Goal: Book appointment/travel/reservation

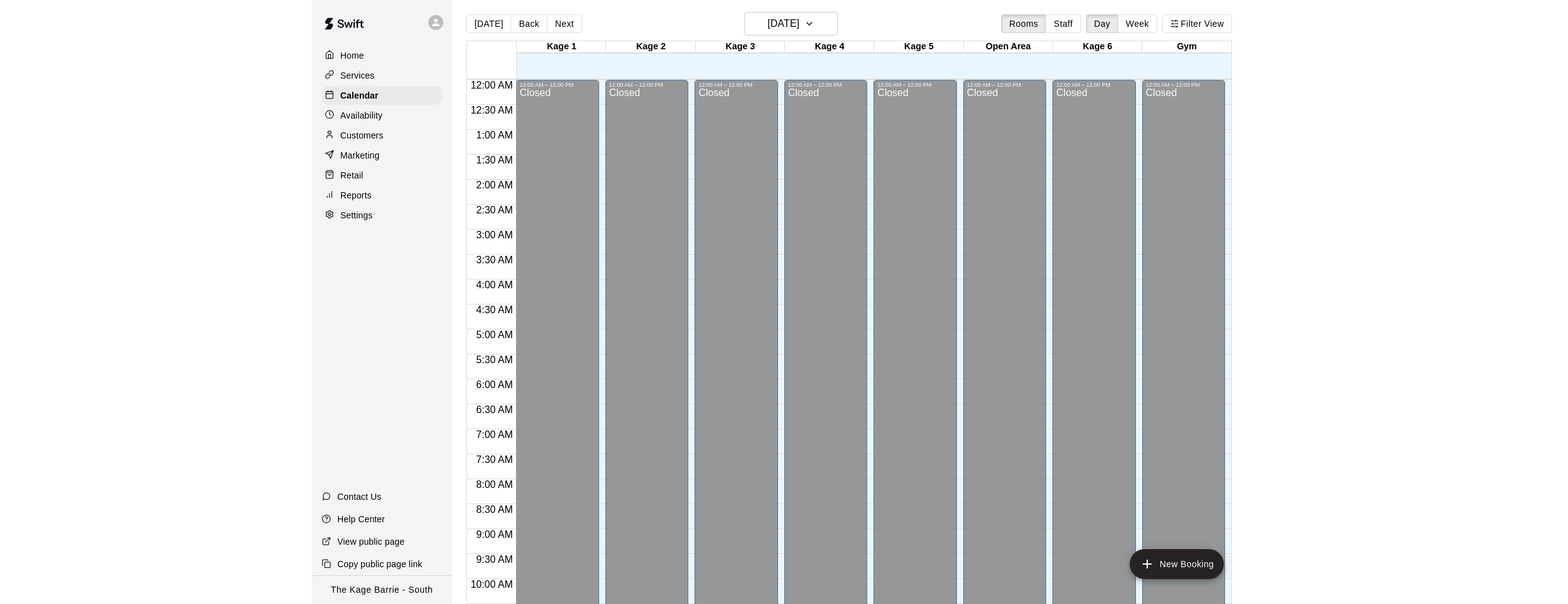
scroll to position [662, 0]
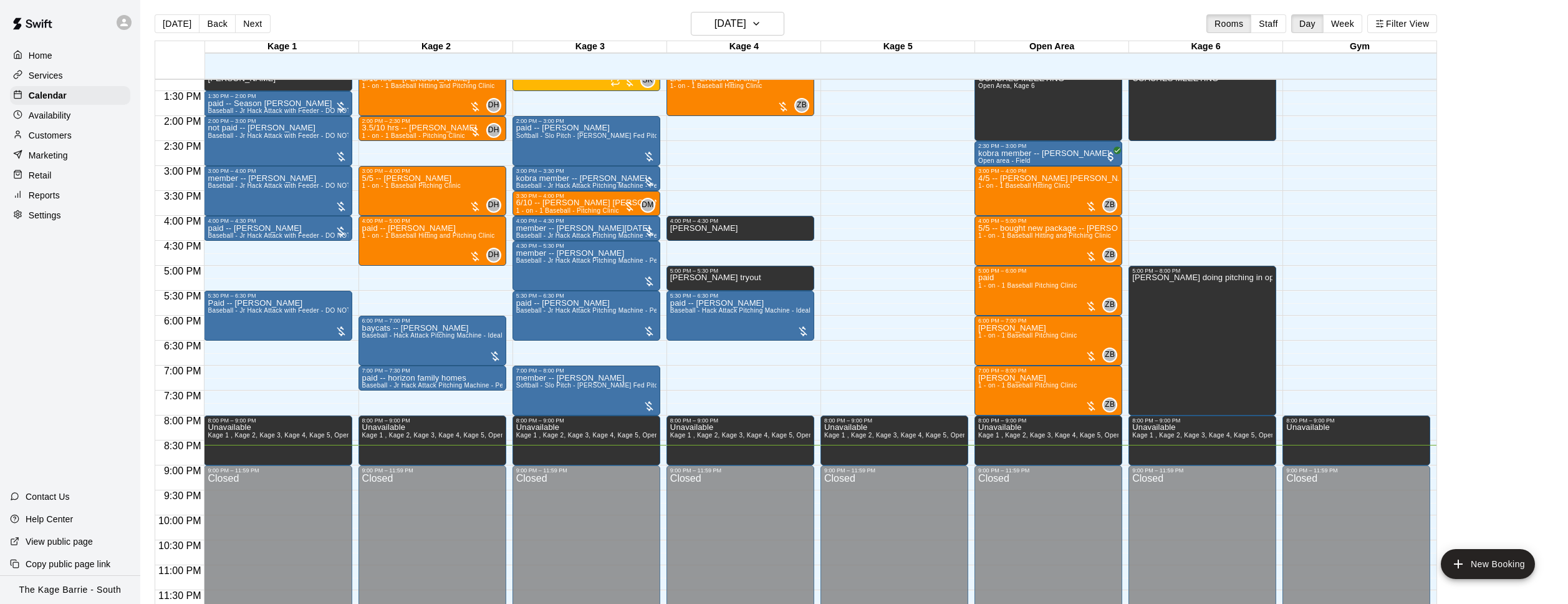
click at [65, 135] on p "Customers" at bounding box center [50, 136] width 43 height 13
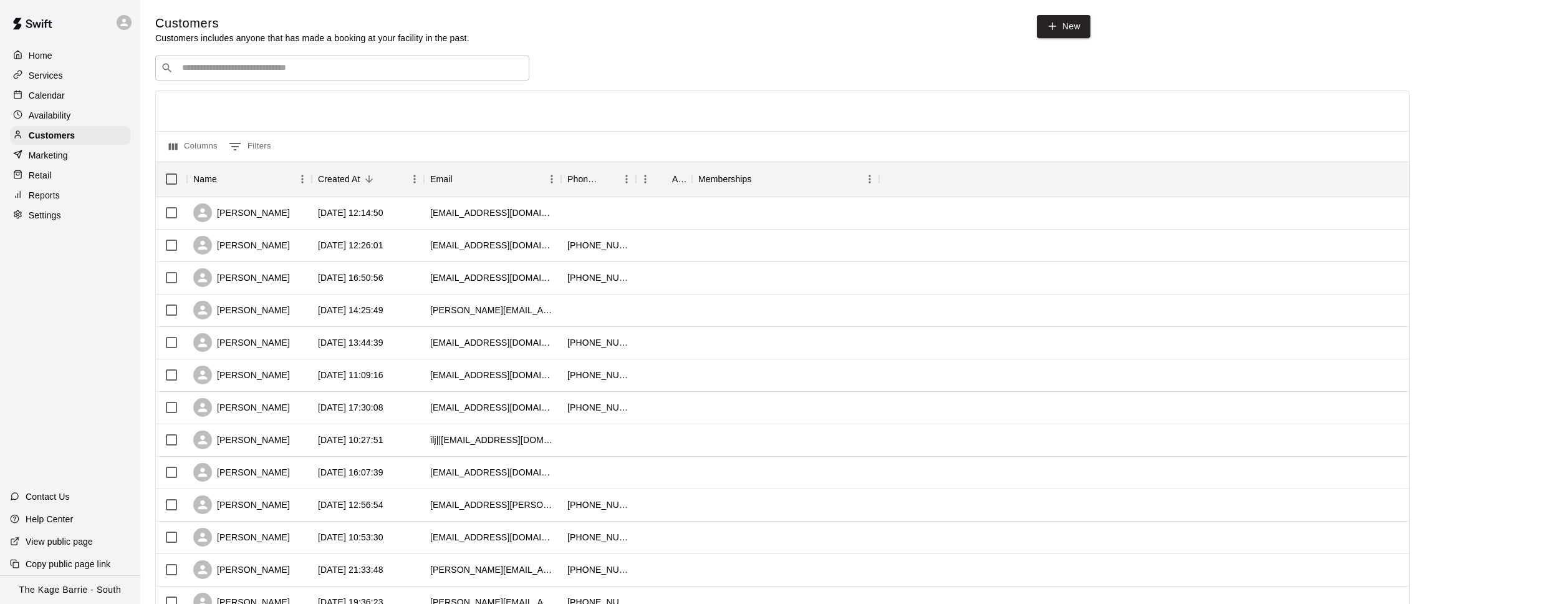
click at [272, 72] on input "Search customers by name or email" at bounding box center [351, 68] width 346 height 13
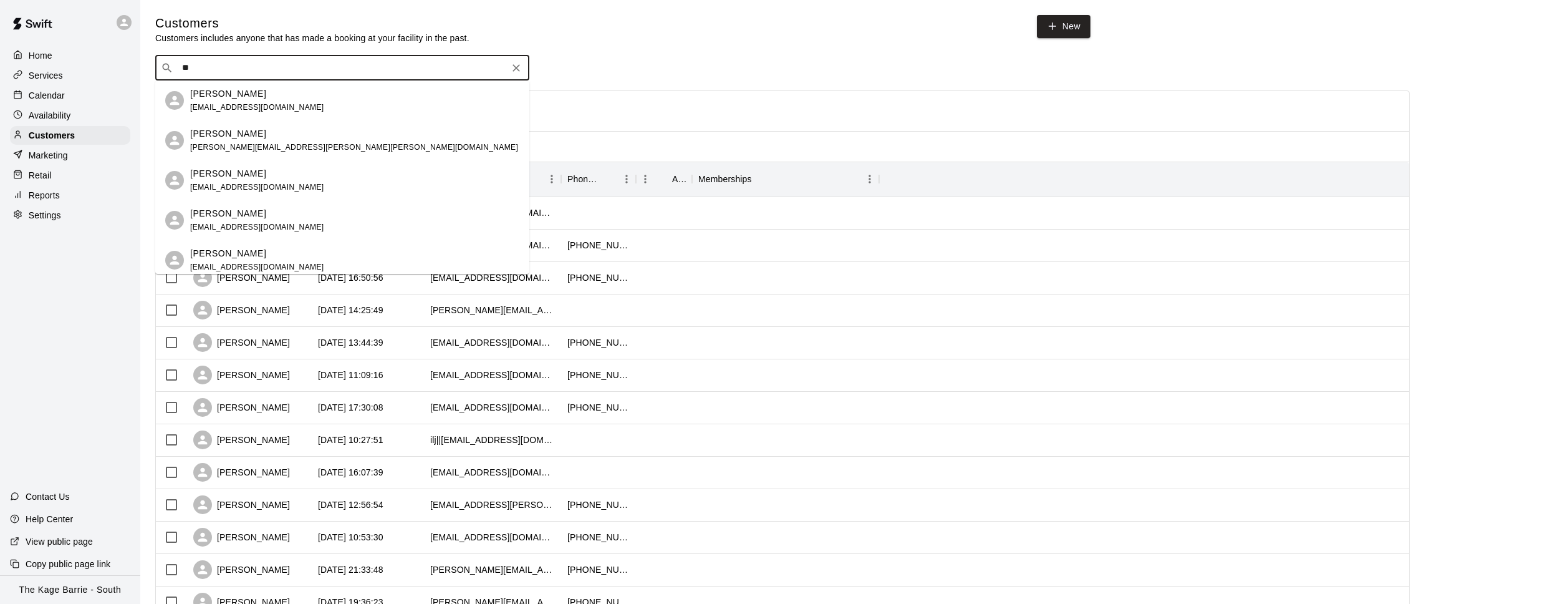
type input "*"
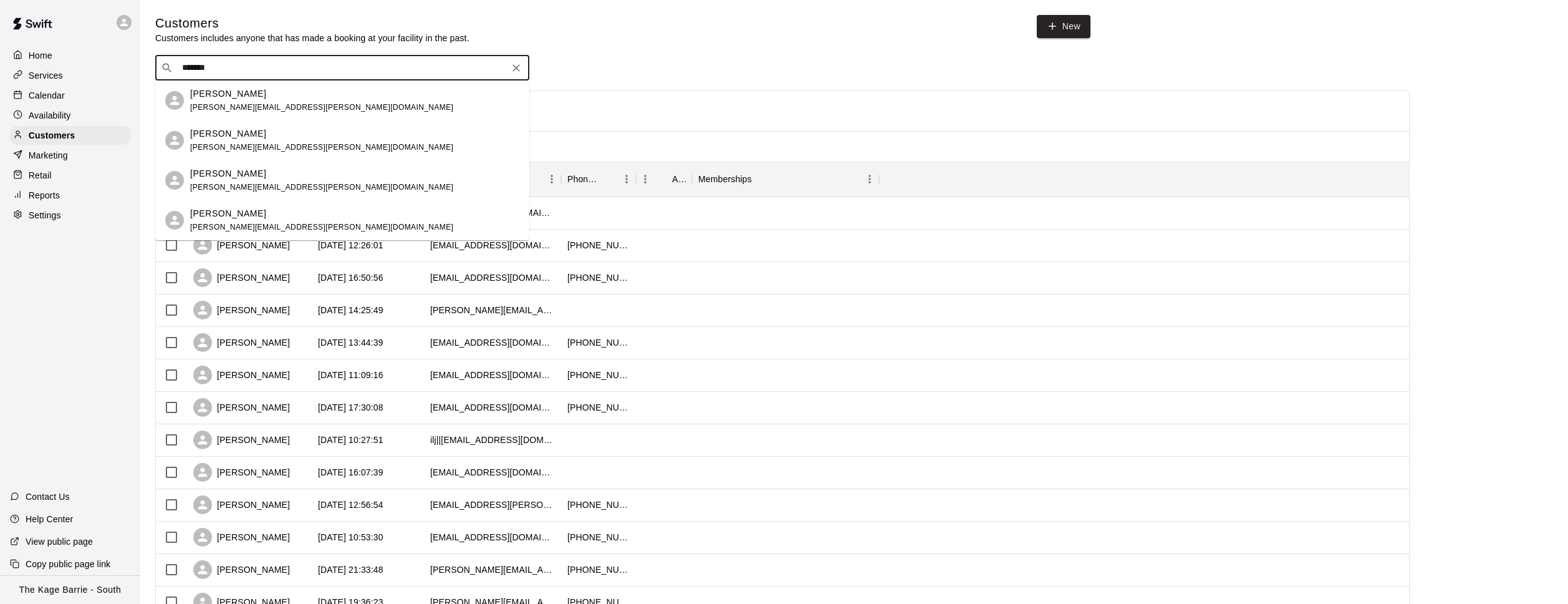
scroll to position [1, 0]
click at [230, 66] on input "*******" at bounding box center [342, 67] width 327 height 13
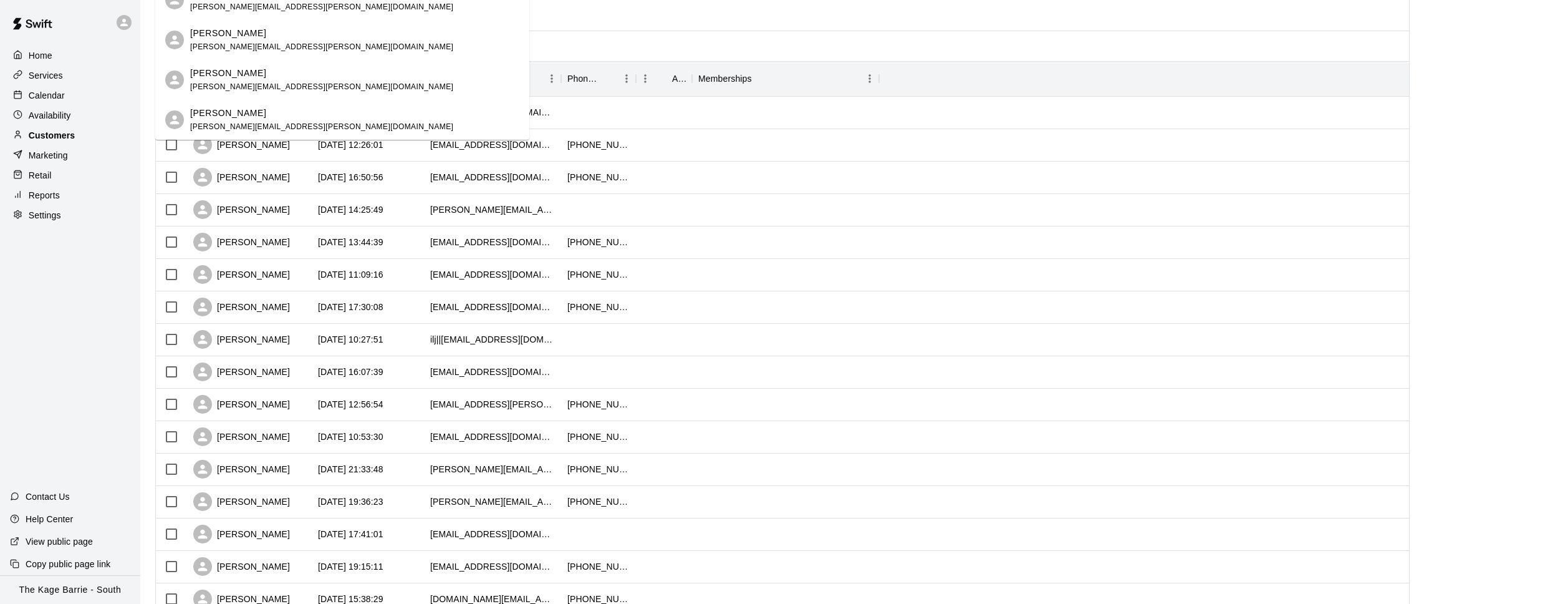
scroll to position [103, 0]
click at [77, 129] on div "Customers" at bounding box center [70, 135] width 120 height 19
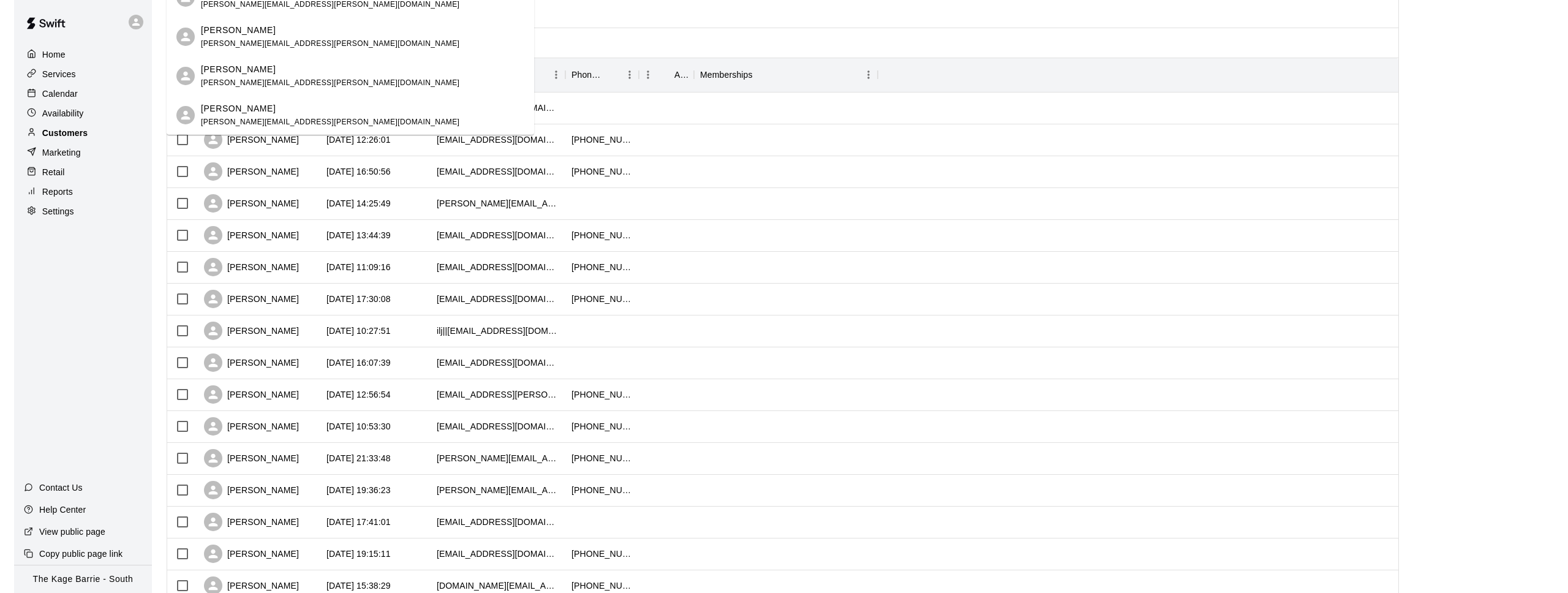
scroll to position [0, 0]
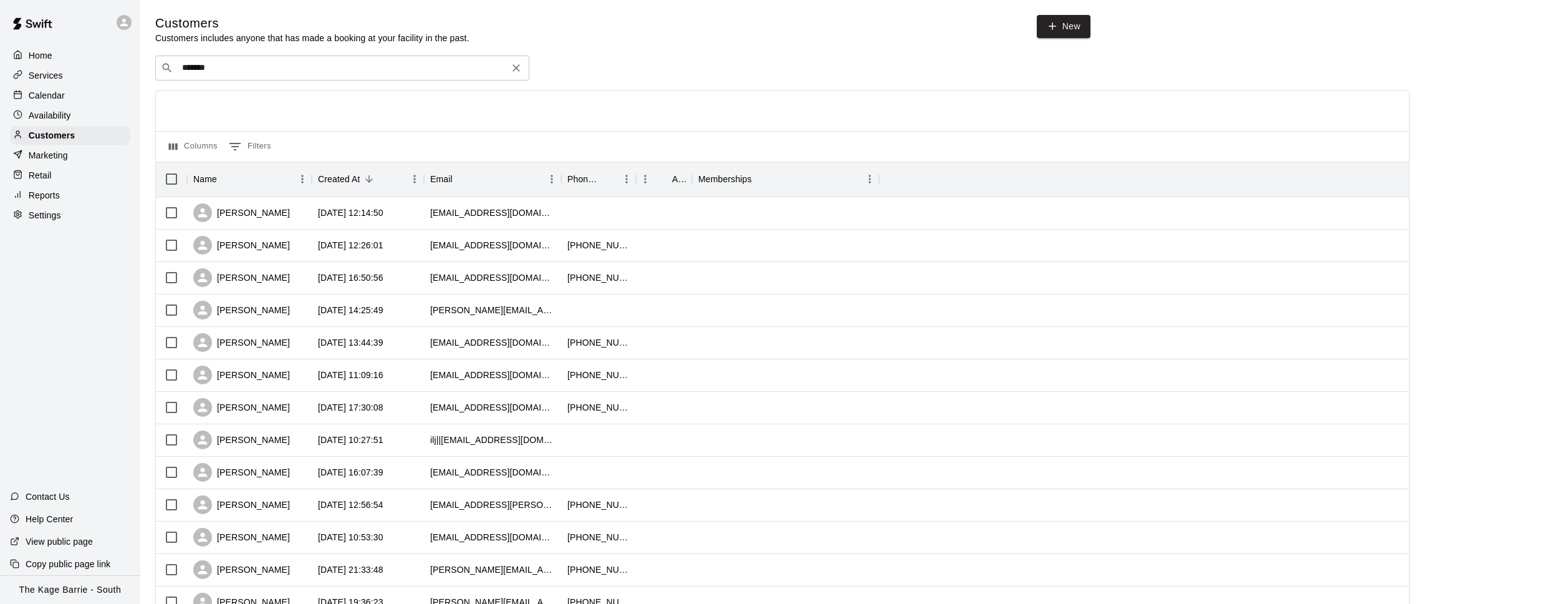
click at [234, 65] on input "*******" at bounding box center [342, 68] width 327 height 13
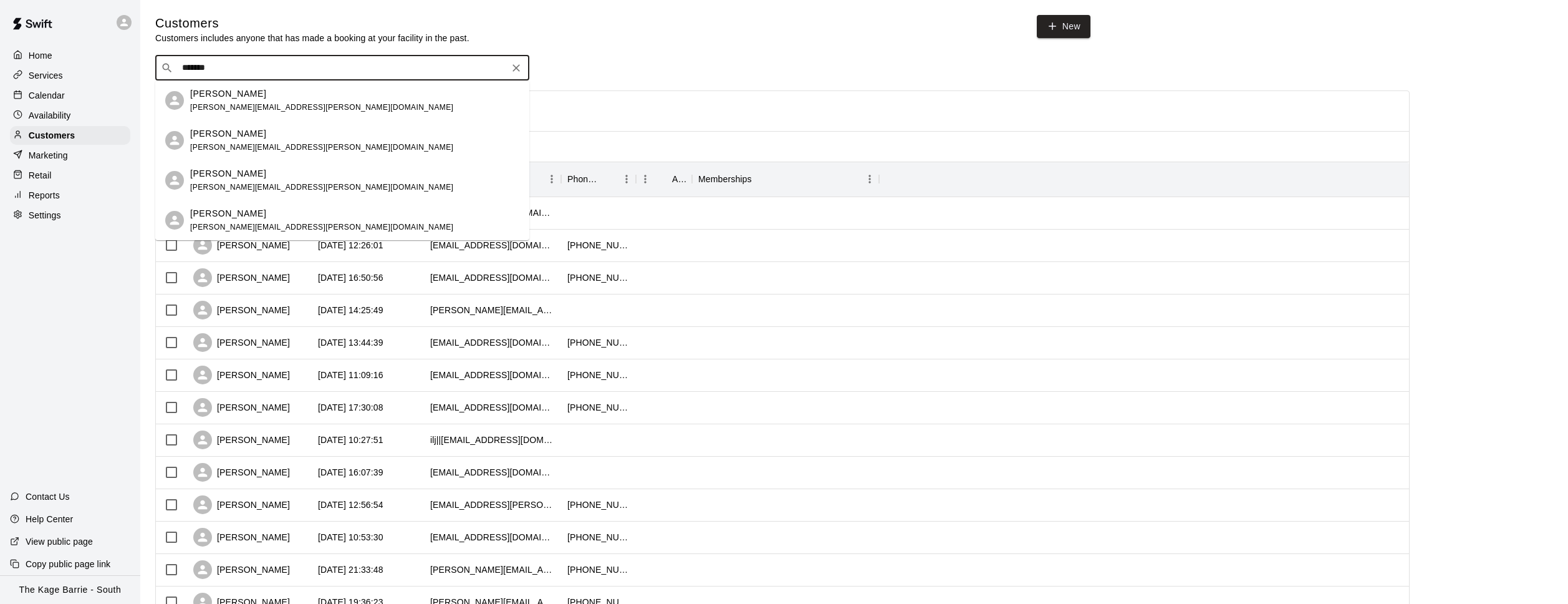
drag, startPoint x: 237, startPoint y: 68, endPoint x: 130, endPoint y: 66, distance: 107.0
click at [130, 66] on div "Home Services Calendar Availability Customers Marketing Retail Reports Settings…" at bounding box center [784, 538] width 1568 height 1076
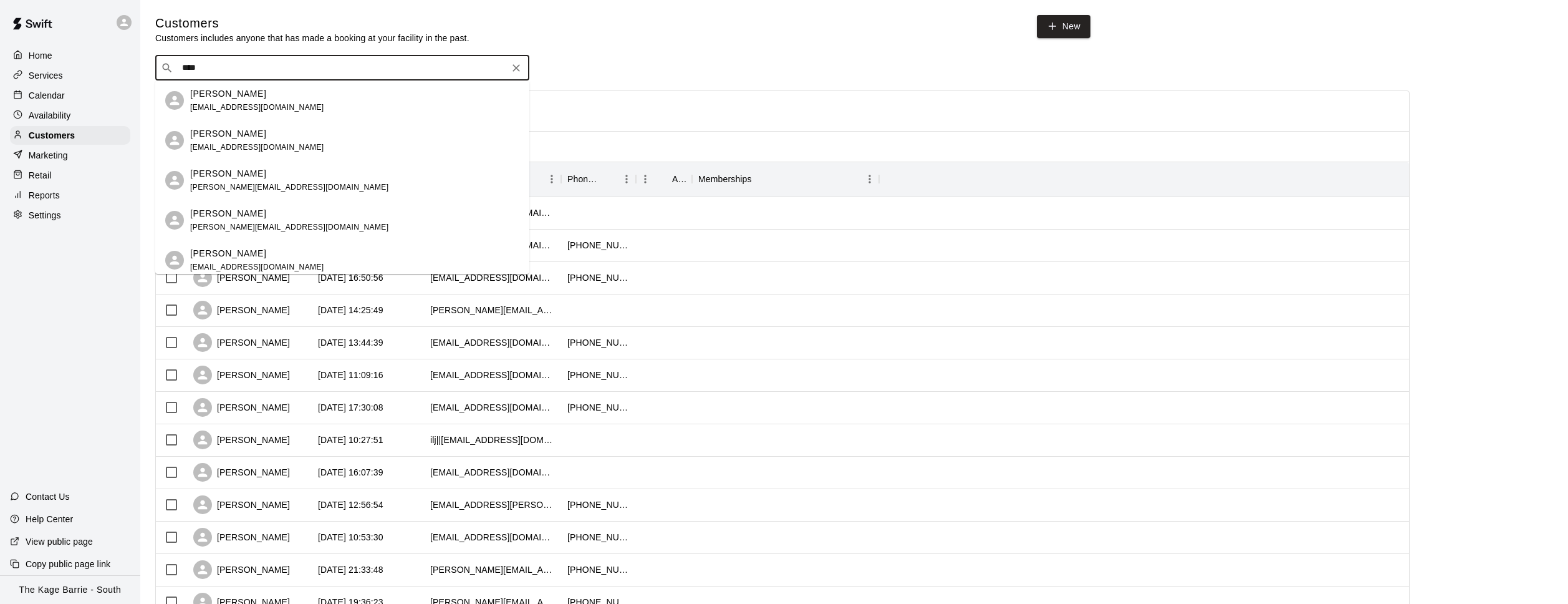
type input "*****"
click at [269, 143] on span "kim.charleboisg@gmail.com" at bounding box center [289, 147] width 198 height 9
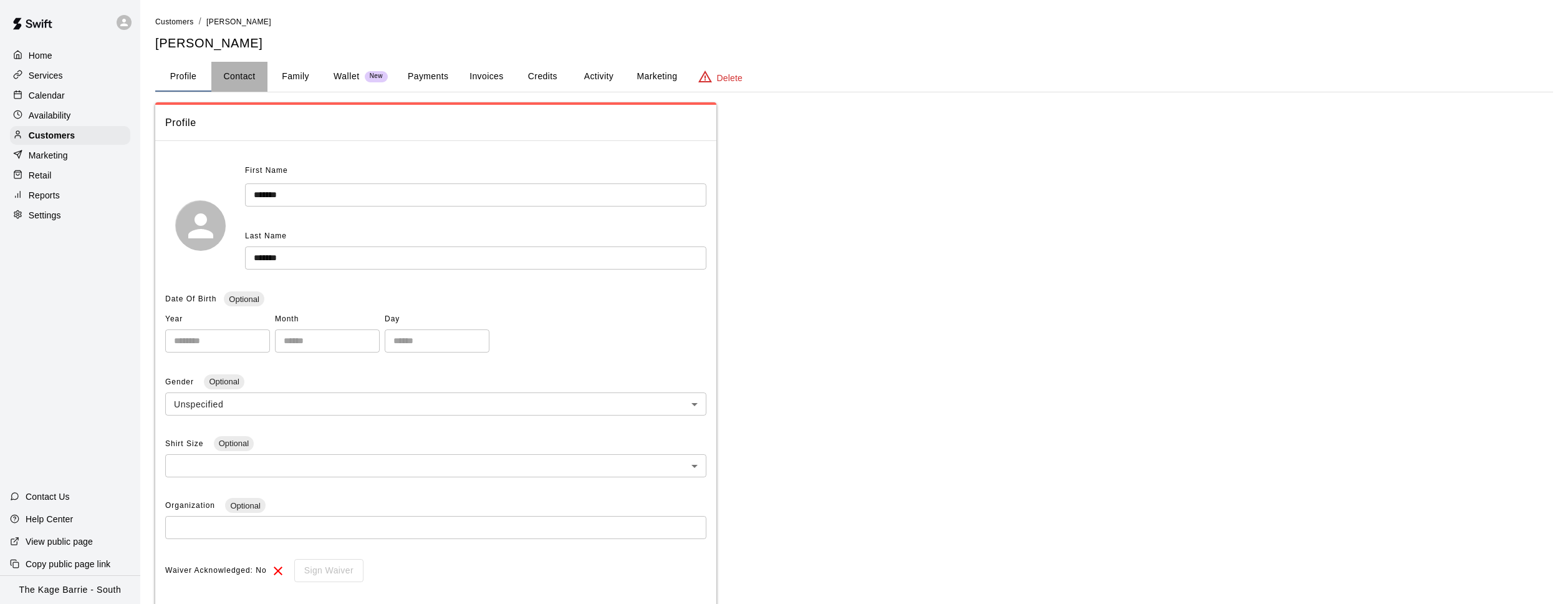
click at [252, 74] on button "Contact" at bounding box center [239, 77] width 56 height 30
select select "**"
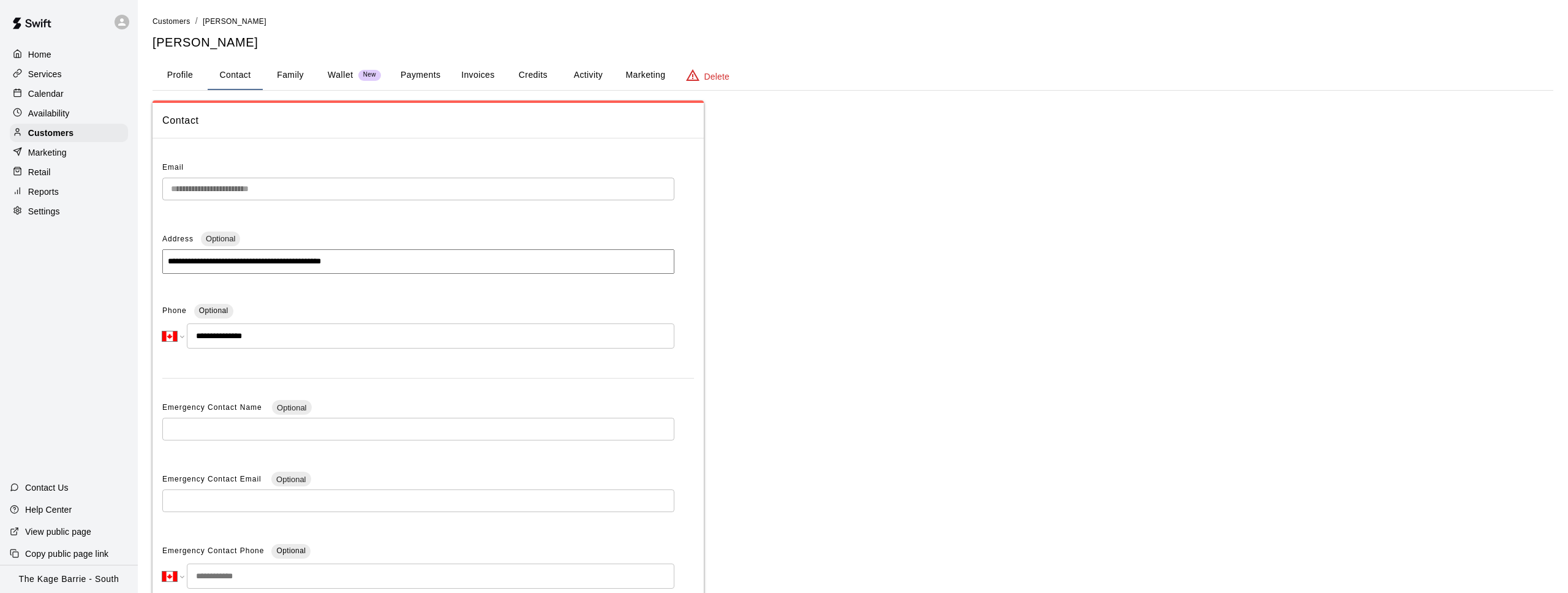
click at [76, 94] on div "Calendar" at bounding box center [68, 94] width 118 height 18
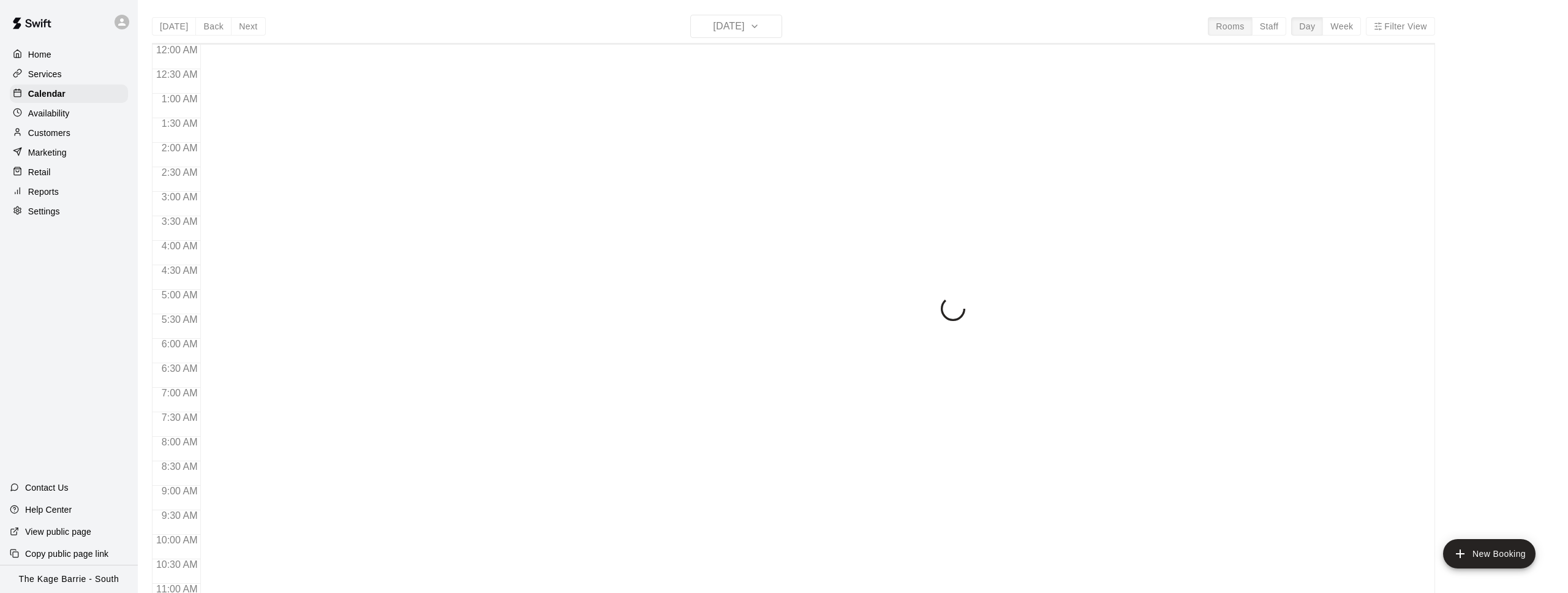
scroll to position [613, 0]
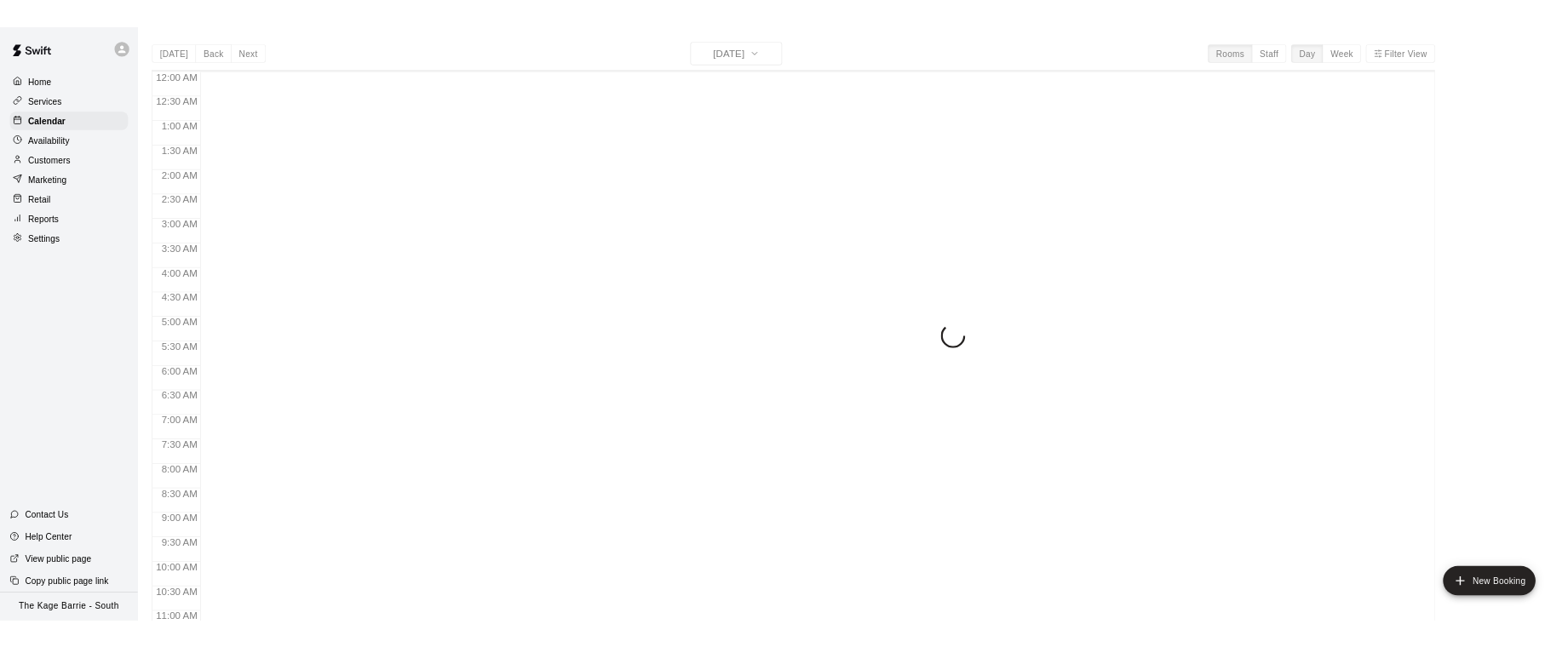
scroll to position [853, 0]
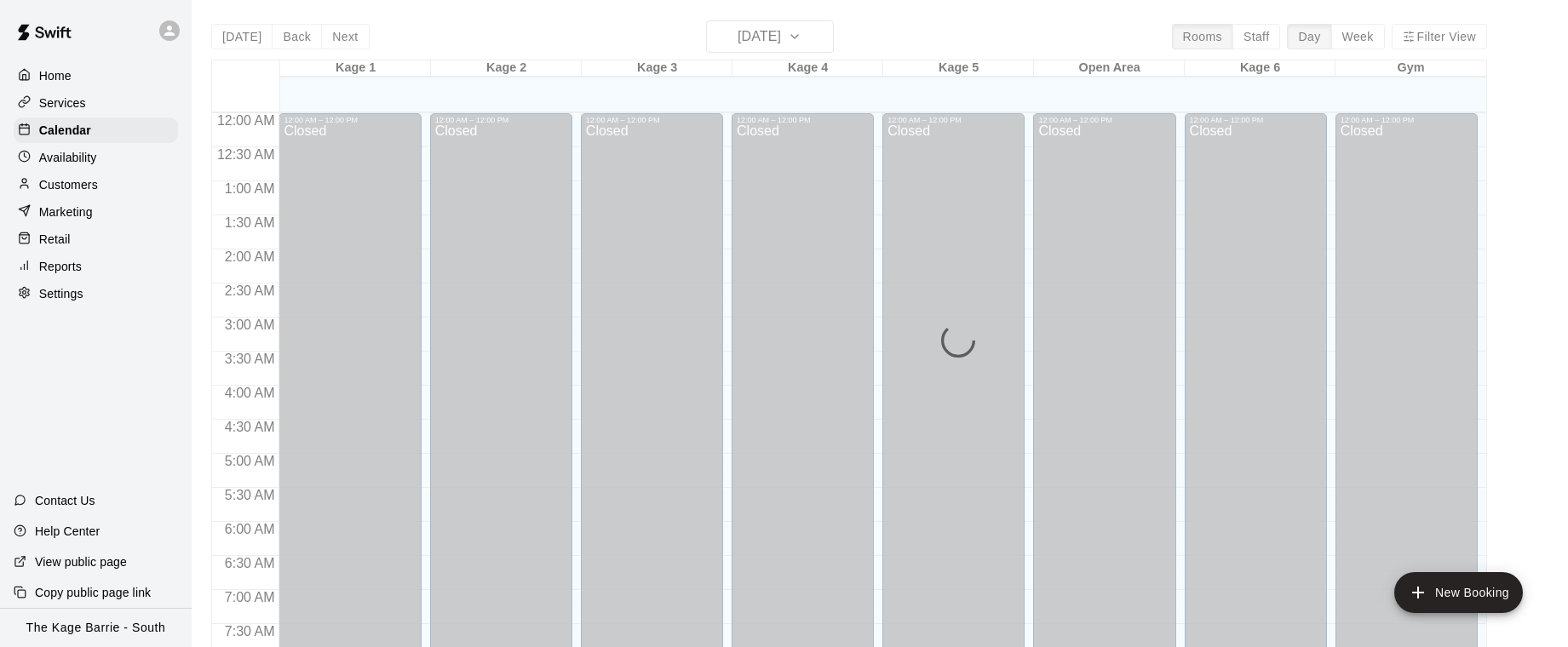
scroll to position [968, 0]
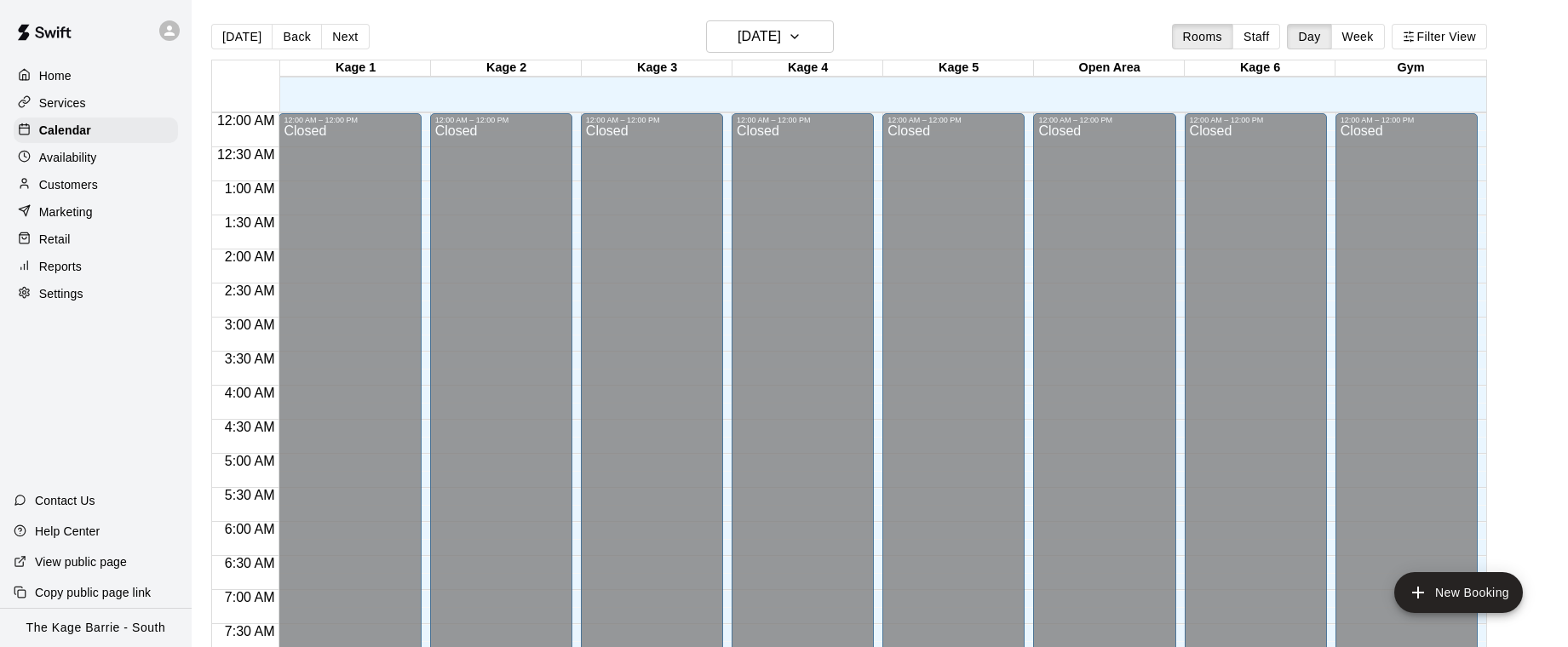
scroll to position [968, 0]
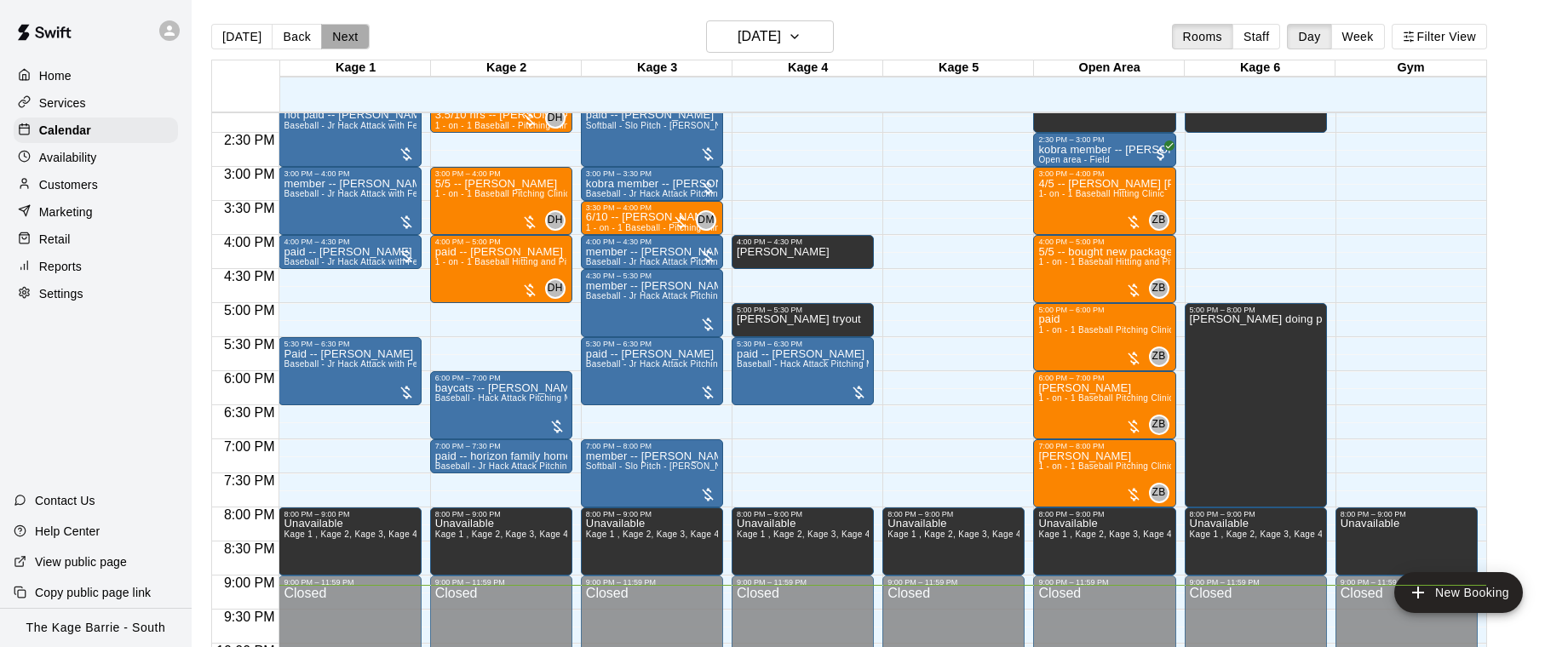
click at [339, 37] on button "Next" at bounding box center [345, 36] width 48 height 26
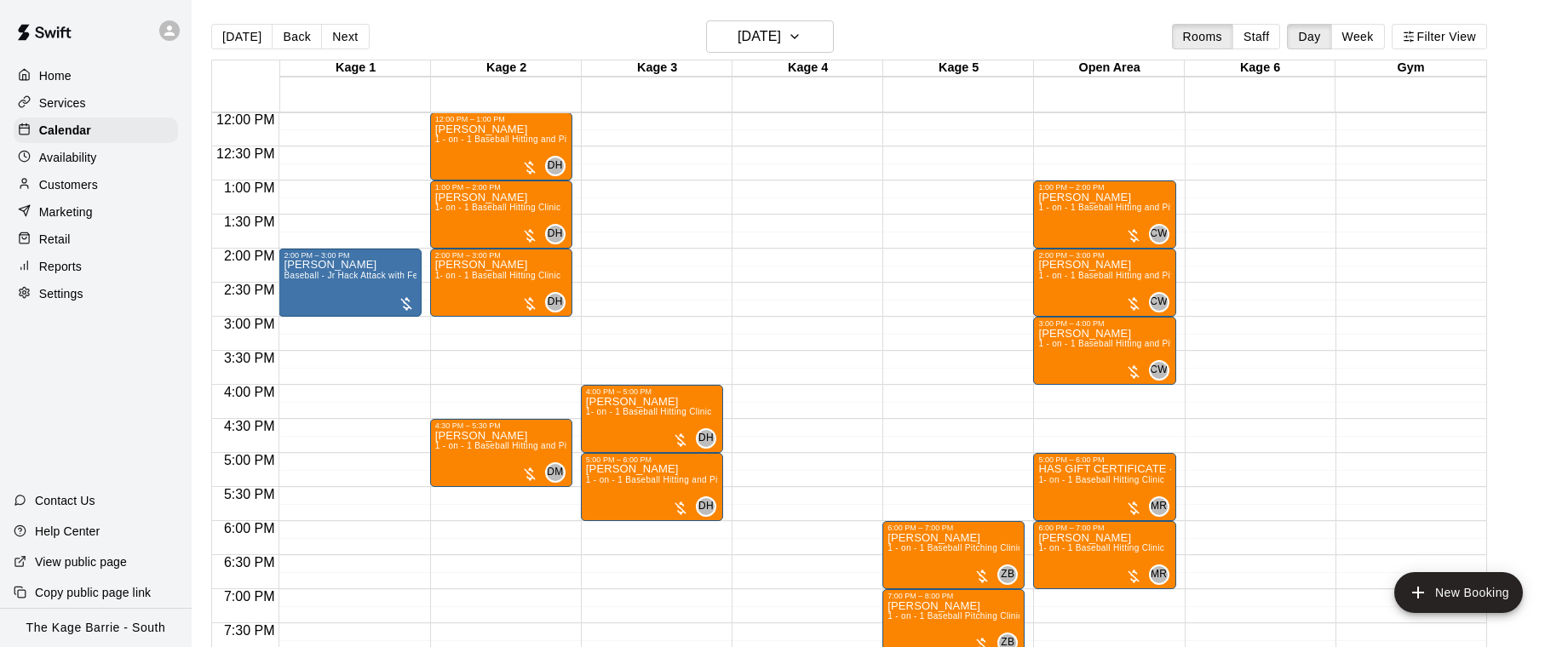
scroll to position [817, 0]
click at [349, 38] on button "Next" at bounding box center [345, 36] width 48 height 26
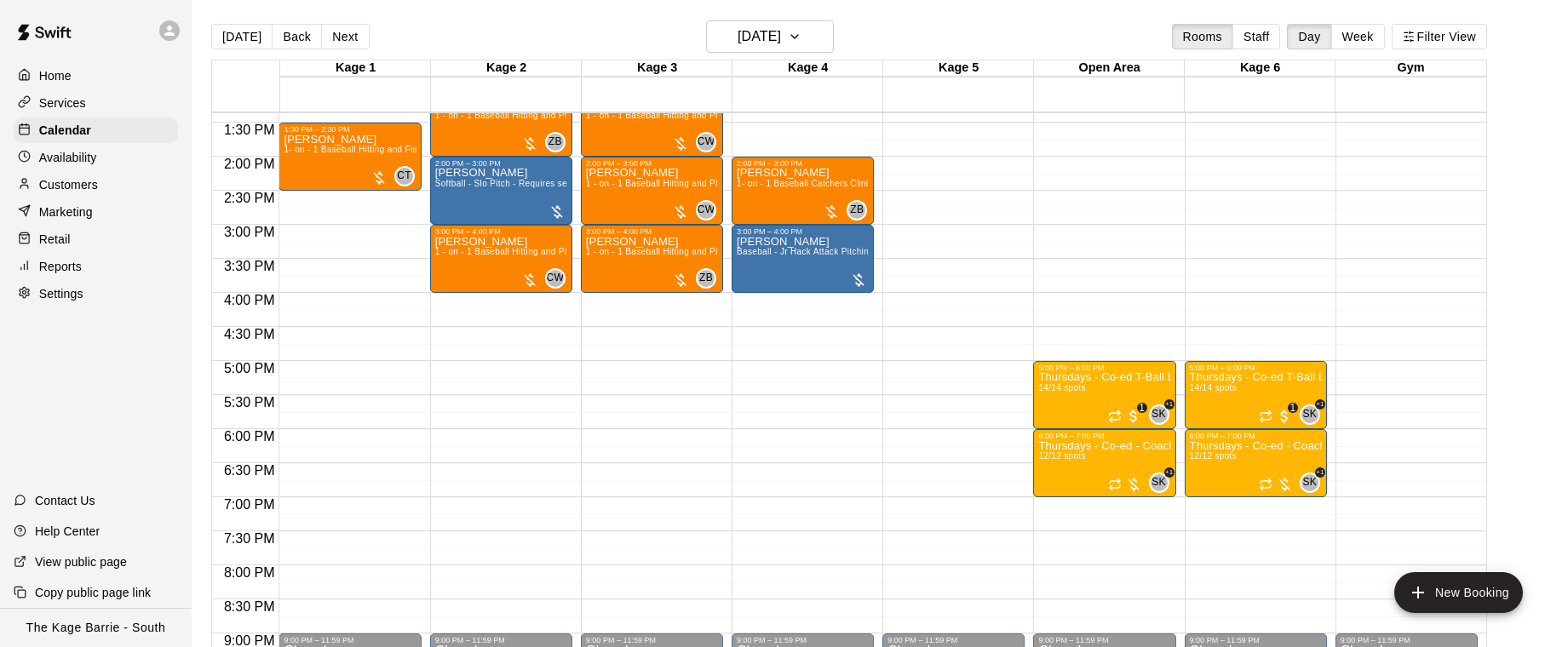
scroll to position [912, 0]
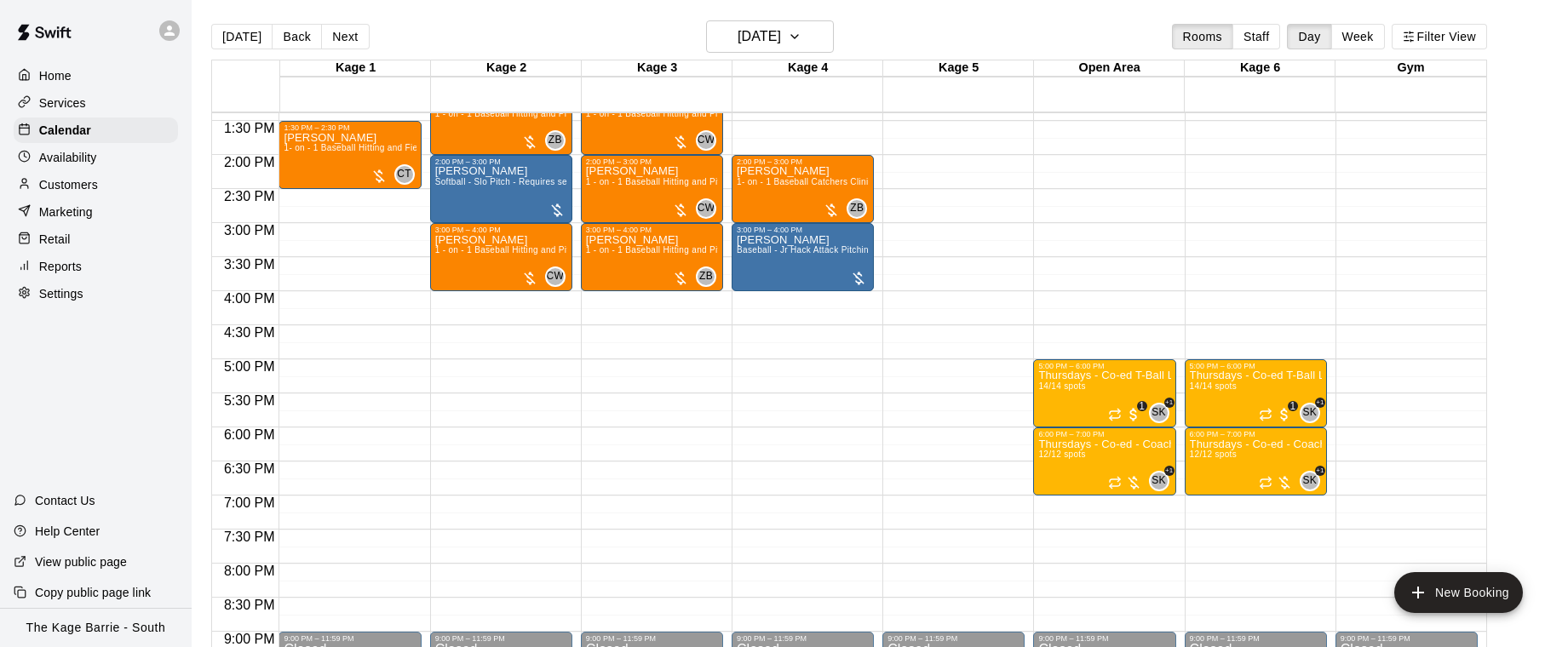
click at [90, 160] on p "Availability" at bounding box center [67, 158] width 58 height 17
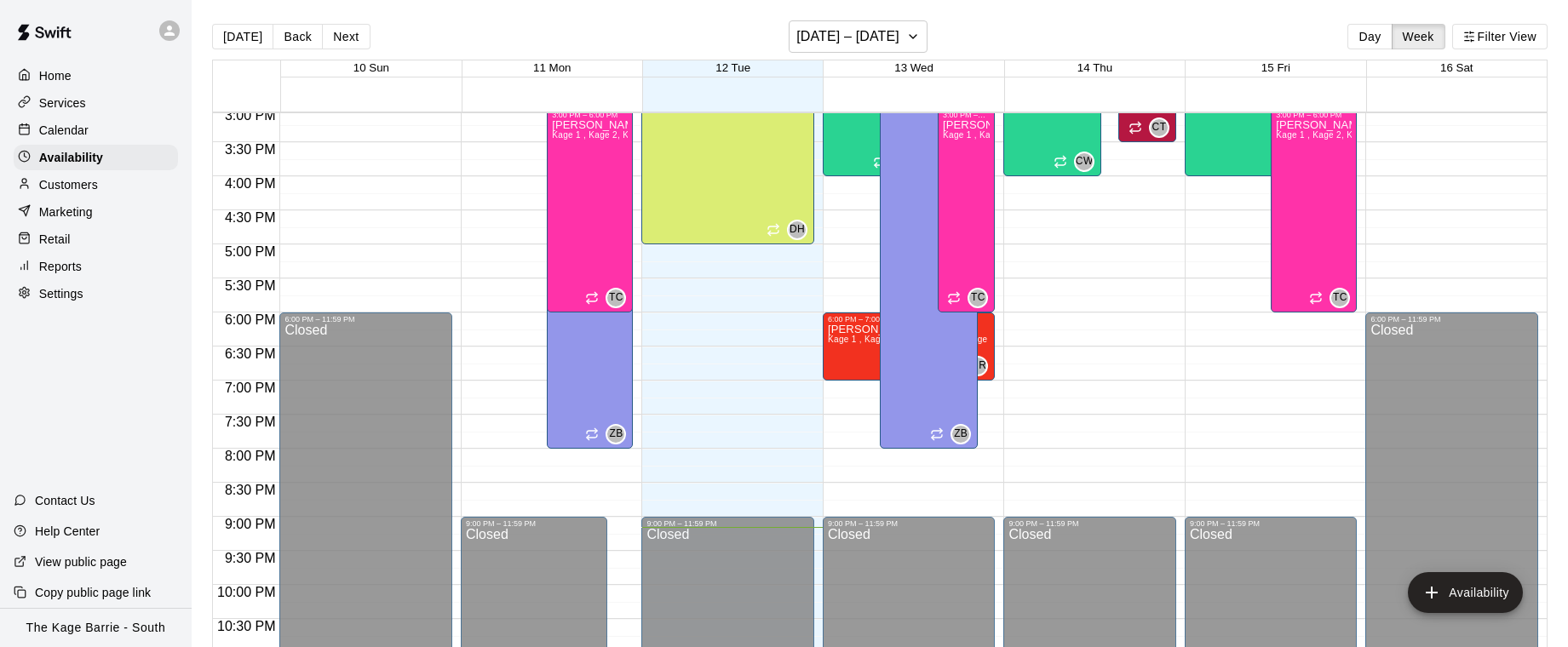
scroll to position [1028, 0]
click at [103, 136] on div "Calendar" at bounding box center [95, 130] width 164 height 26
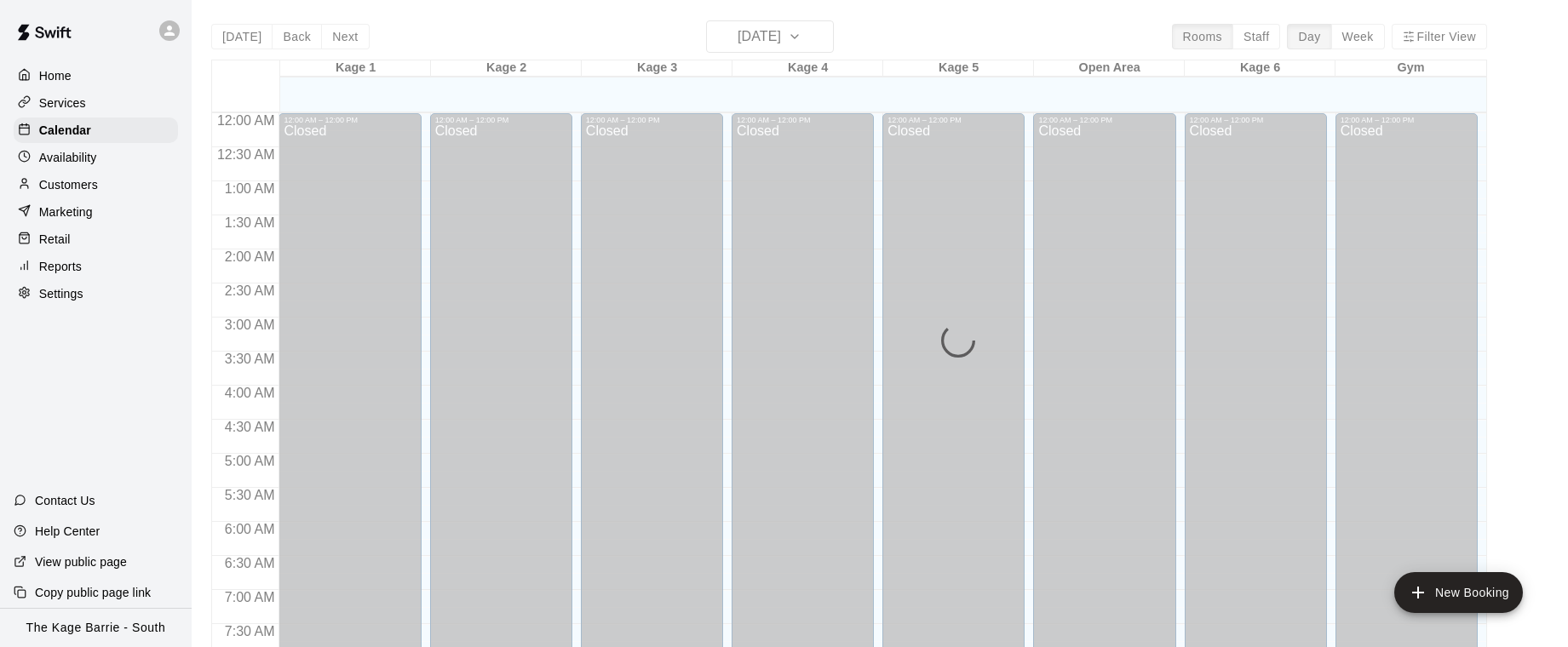
scroll to position [1031, 0]
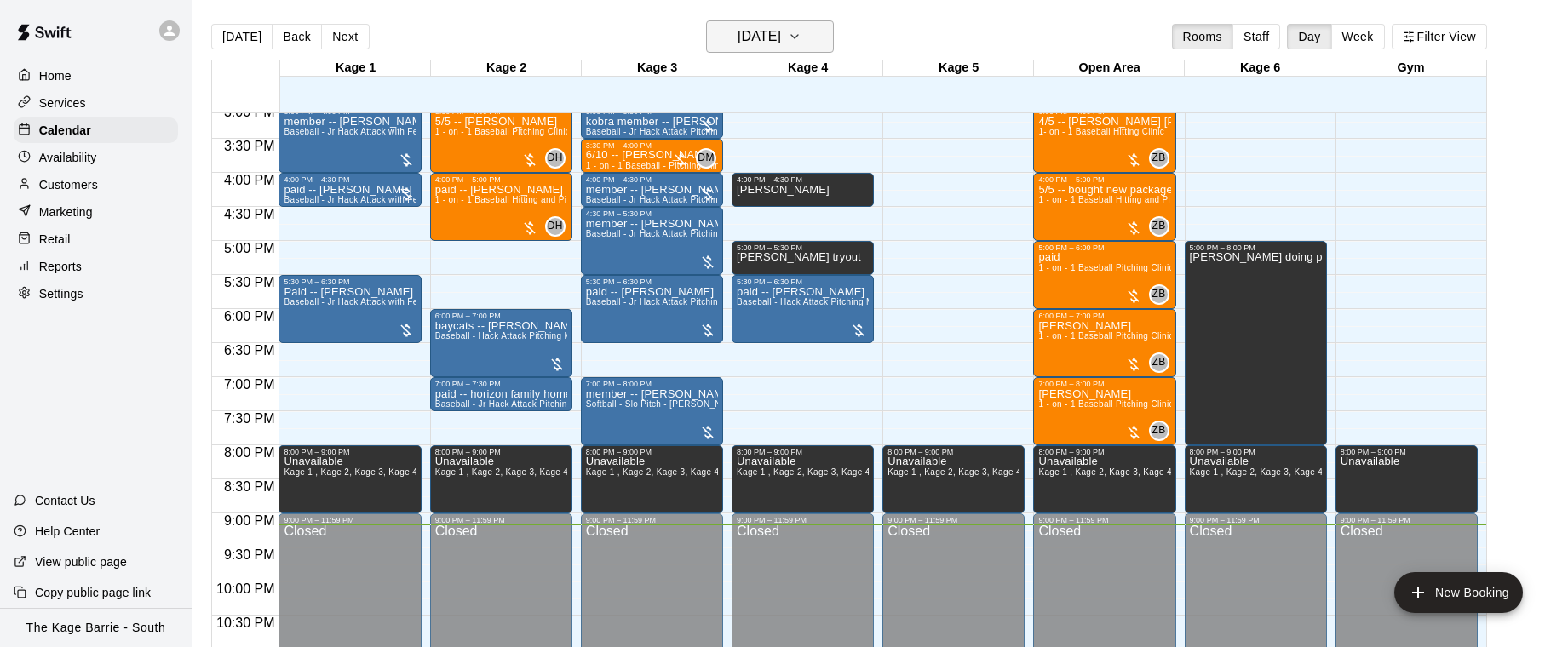
click at [801, 43] on icon "button" at bounding box center [794, 37] width 13 height 21
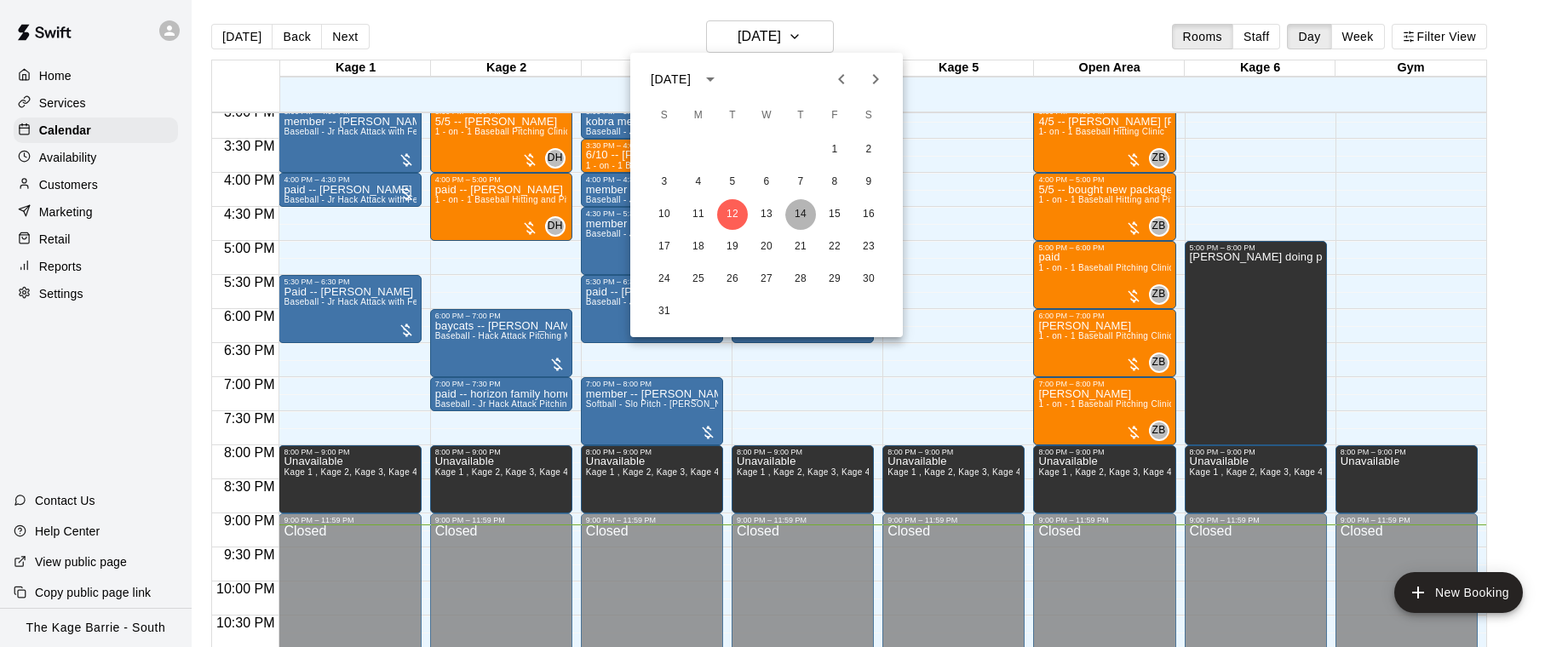
click at [794, 219] on button "14" at bounding box center [800, 215] width 30 height 30
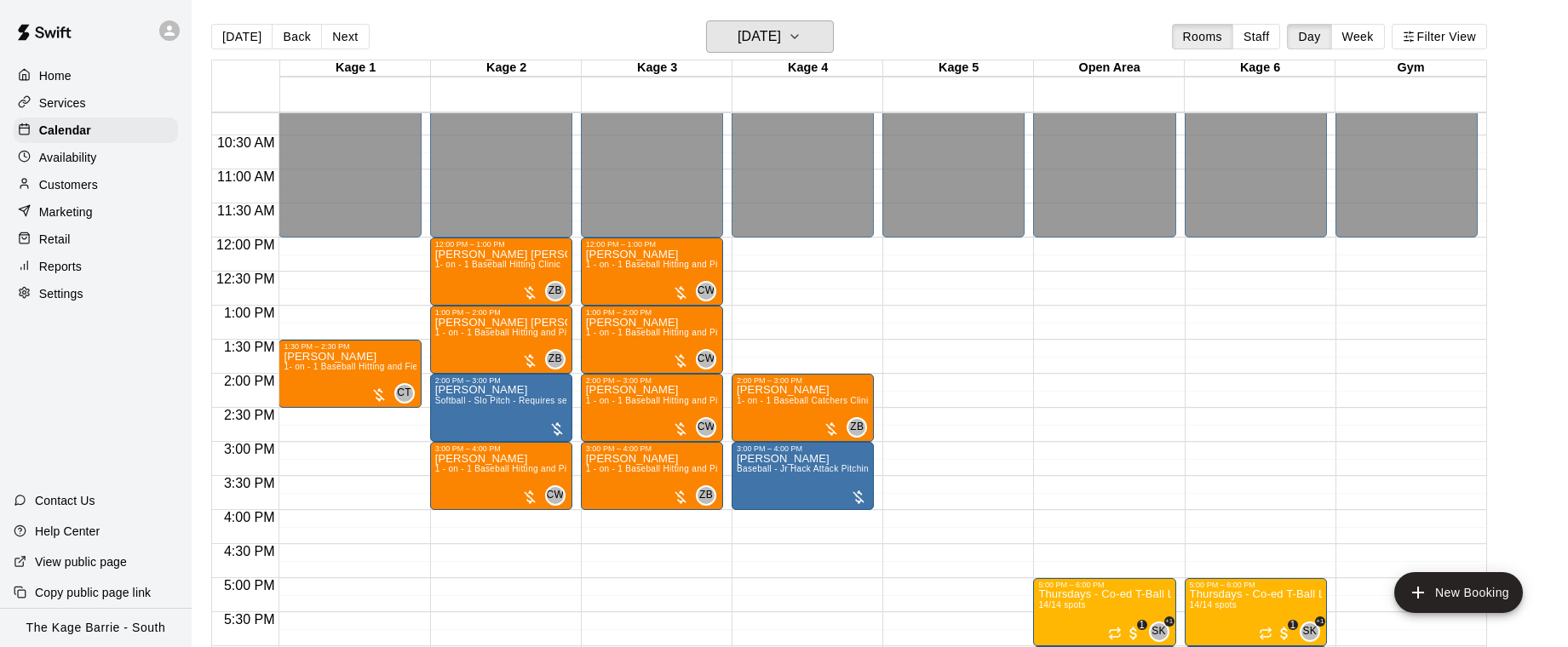
scroll to position [691, 0]
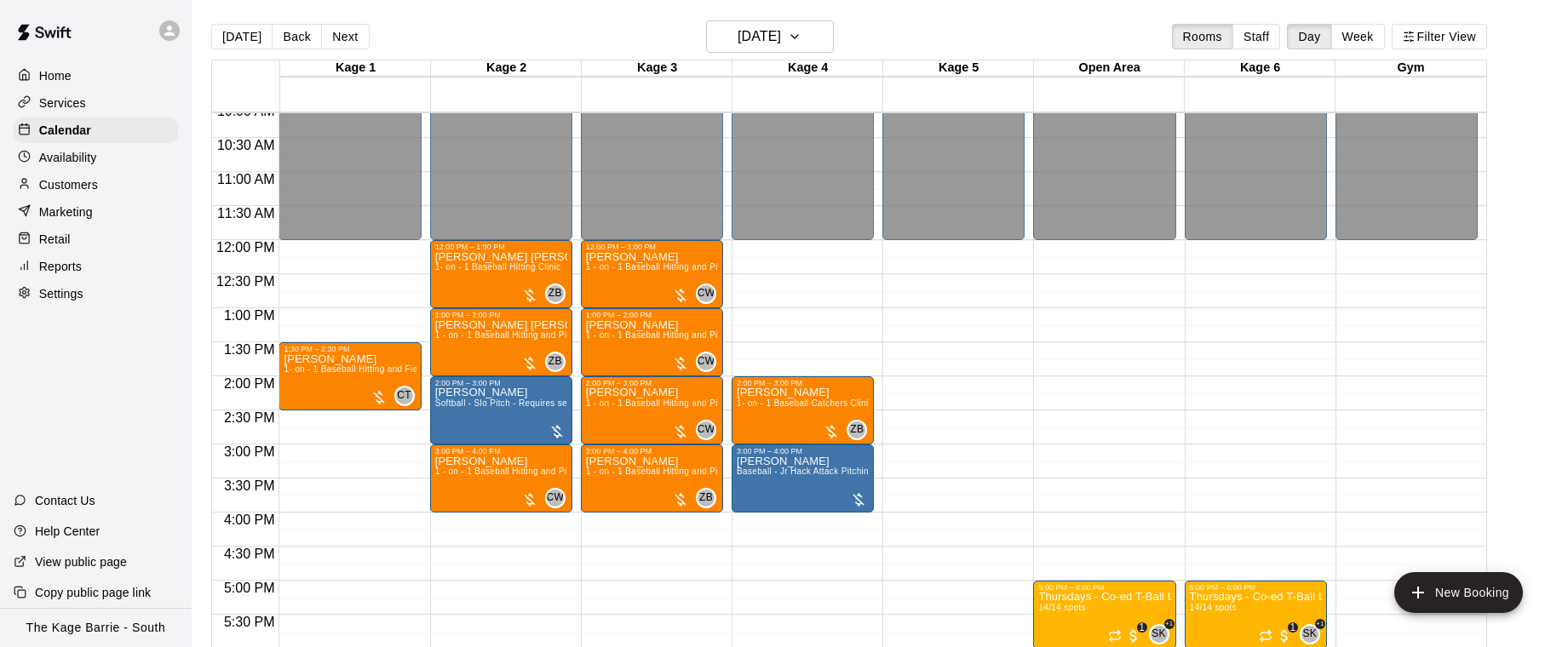
click at [95, 159] on p "Availability" at bounding box center [67, 158] width 58 height 17
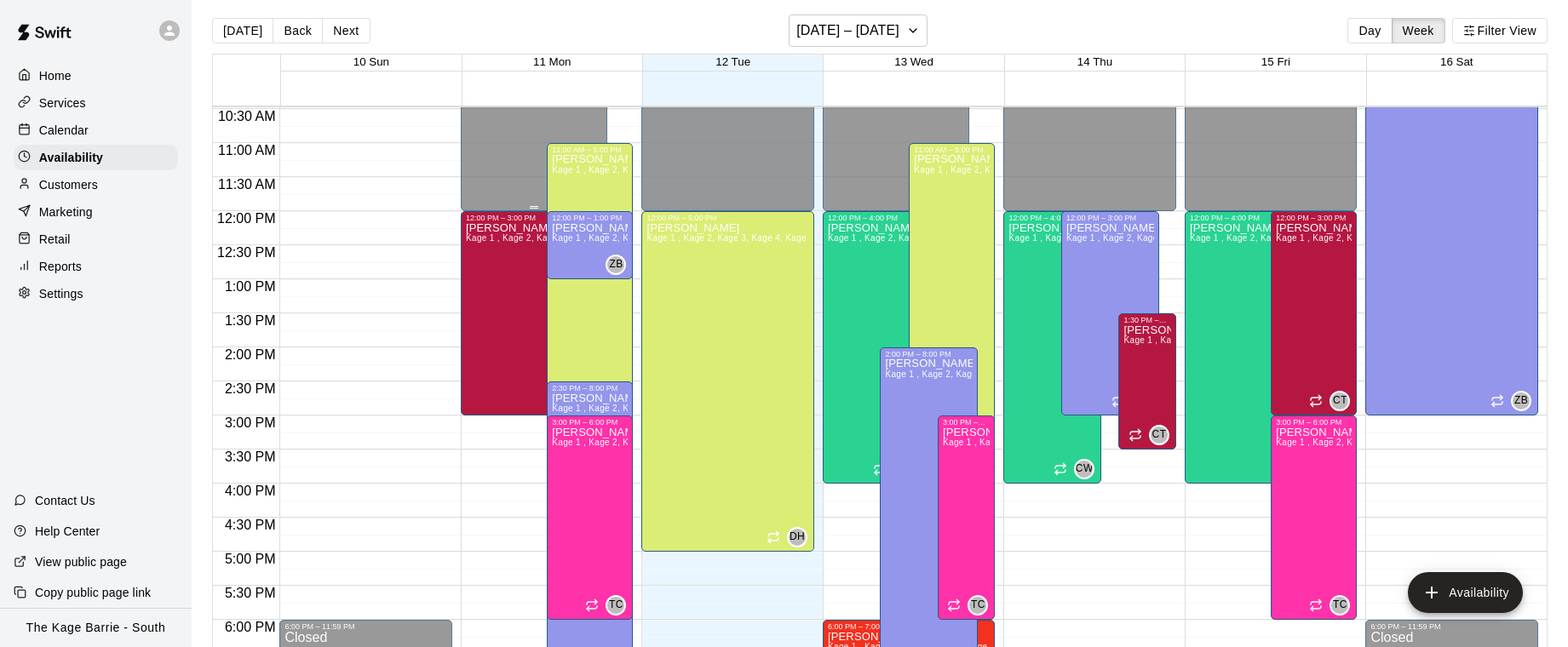
scroll to position [9, 0]
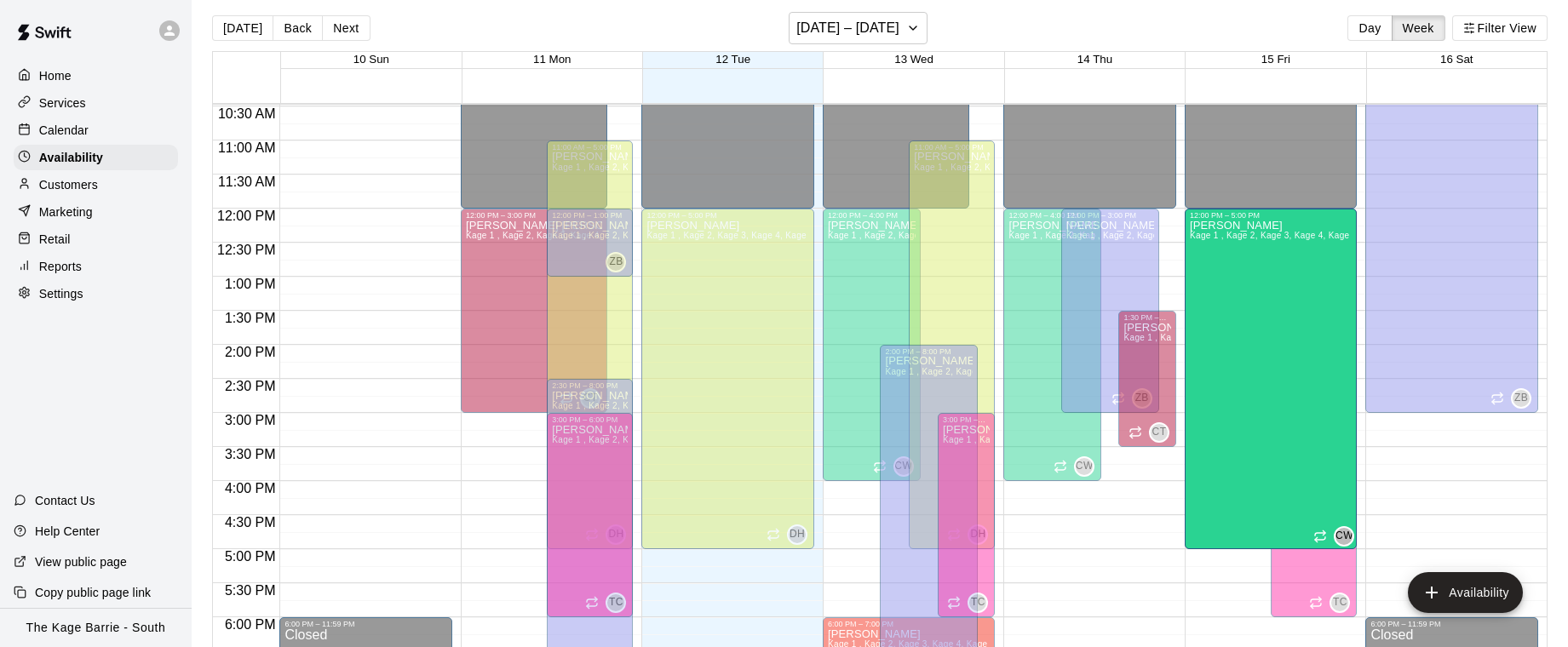
drag, startPoint x: 1260, startPoint y: 485, endPoint x: 1259, endPoint y: 551, distance: 66.0
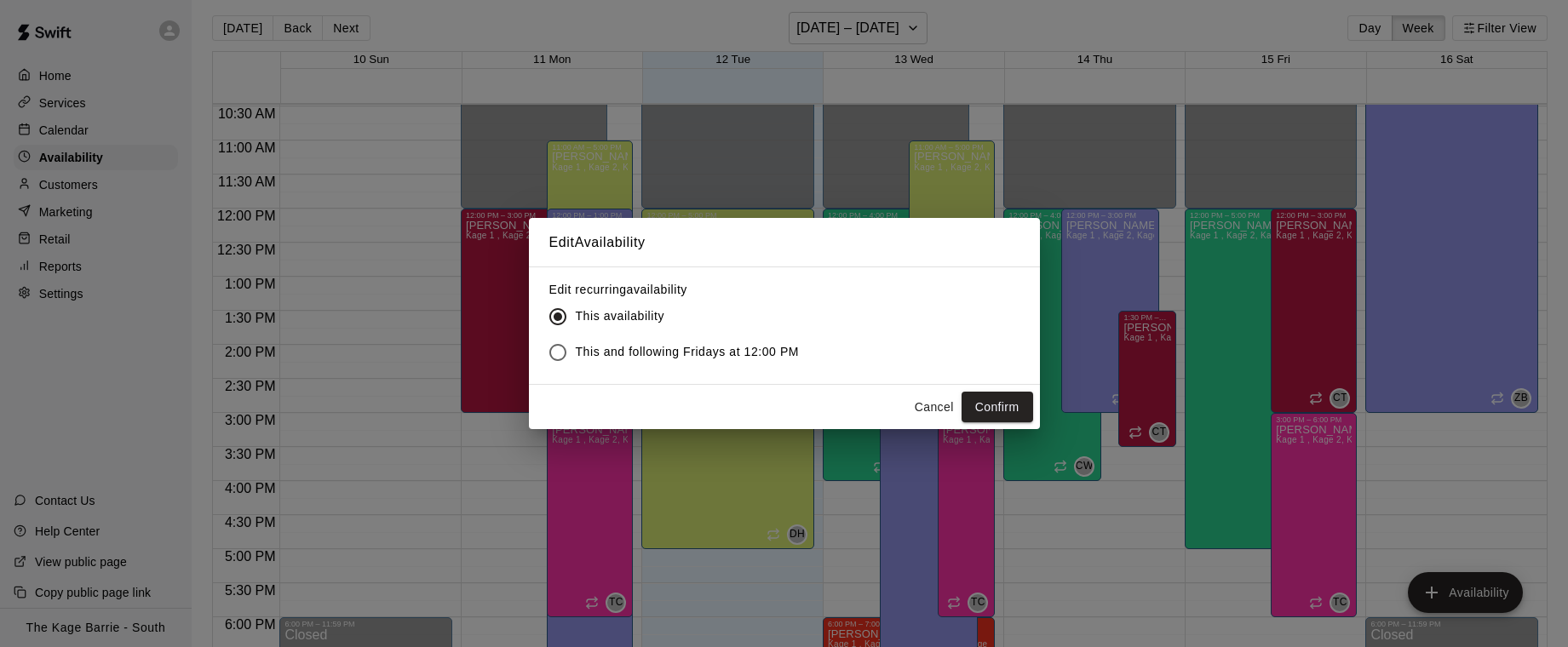
click at [1015, 405] on button "Confirm" at bounding box center [997, 407] width 71 height 31
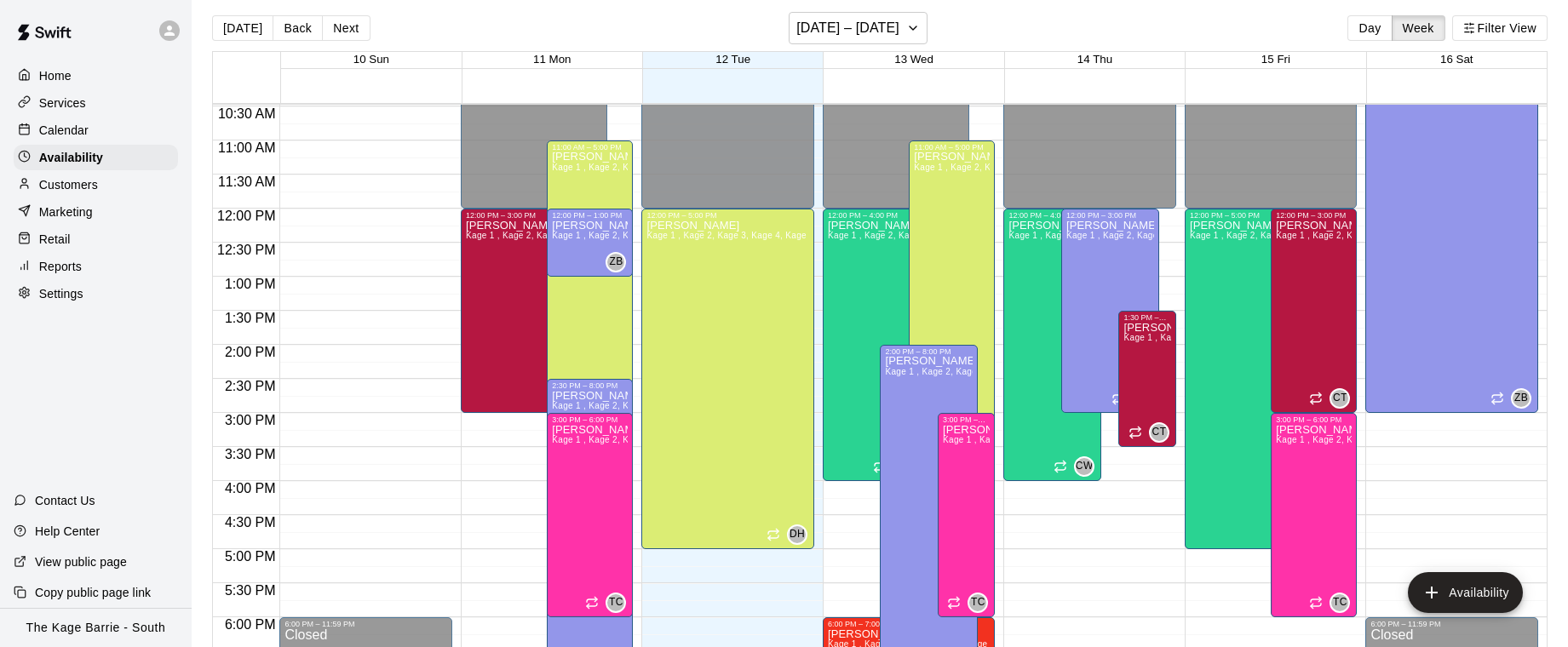
click at [91, 120] on div "Calendar" at bounding box center [95, 130] width 164 height 26
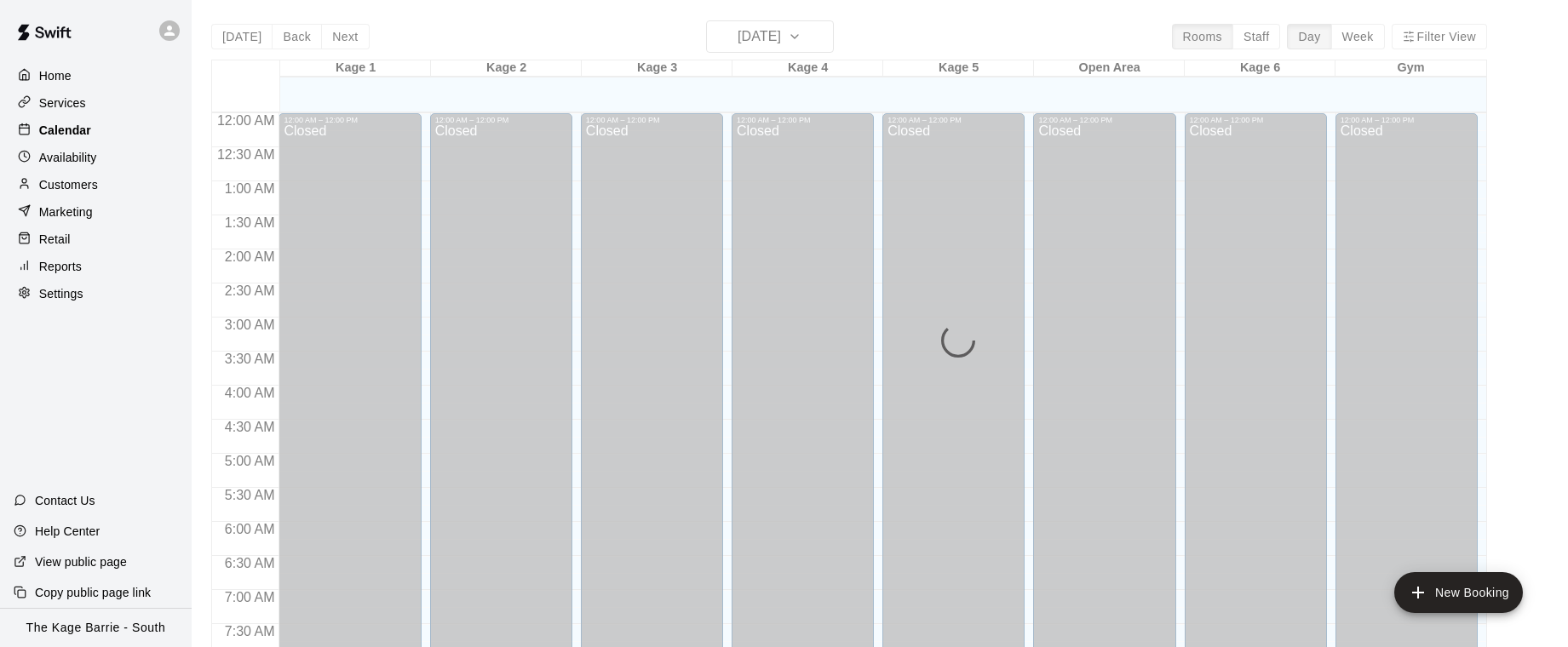
scroll to position [1031, 0]
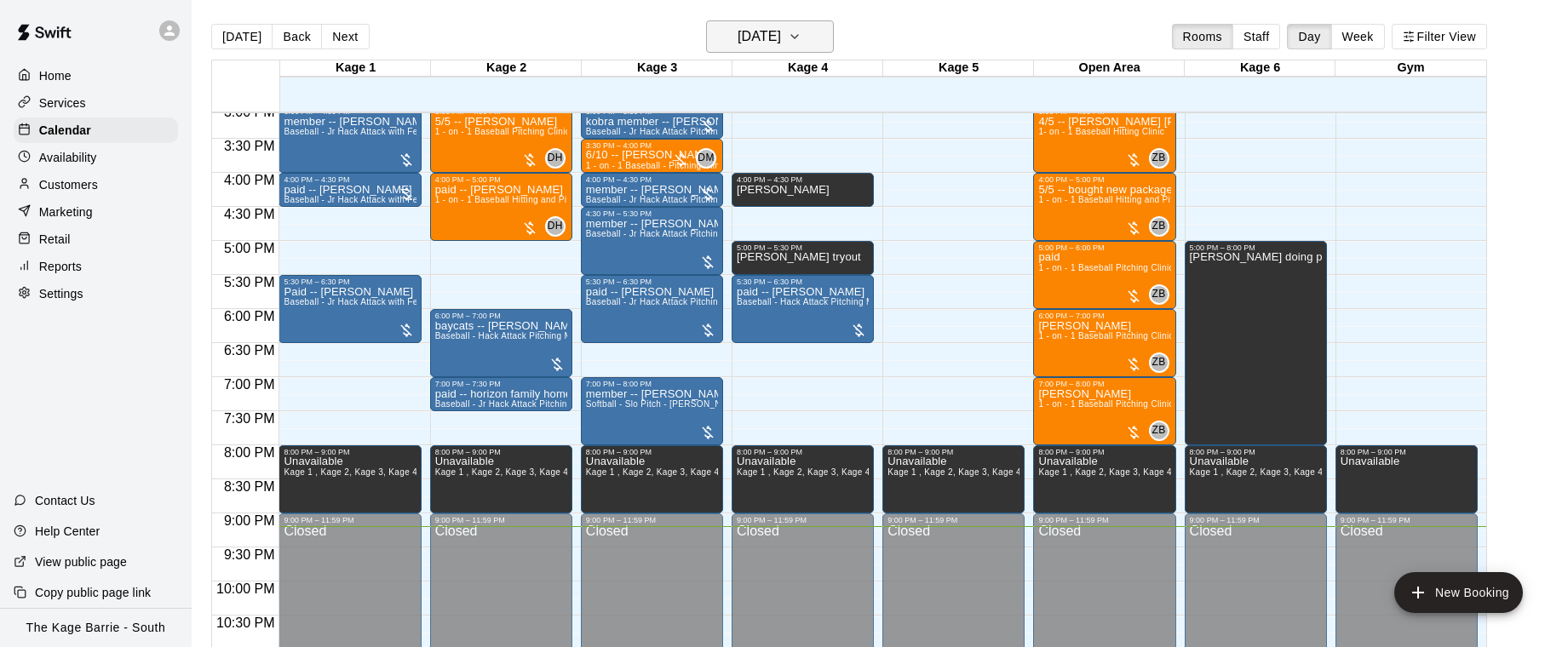
click at [781, 42] on h6 "[DATE]" at bounding box center [759, 36] width 44 height 24
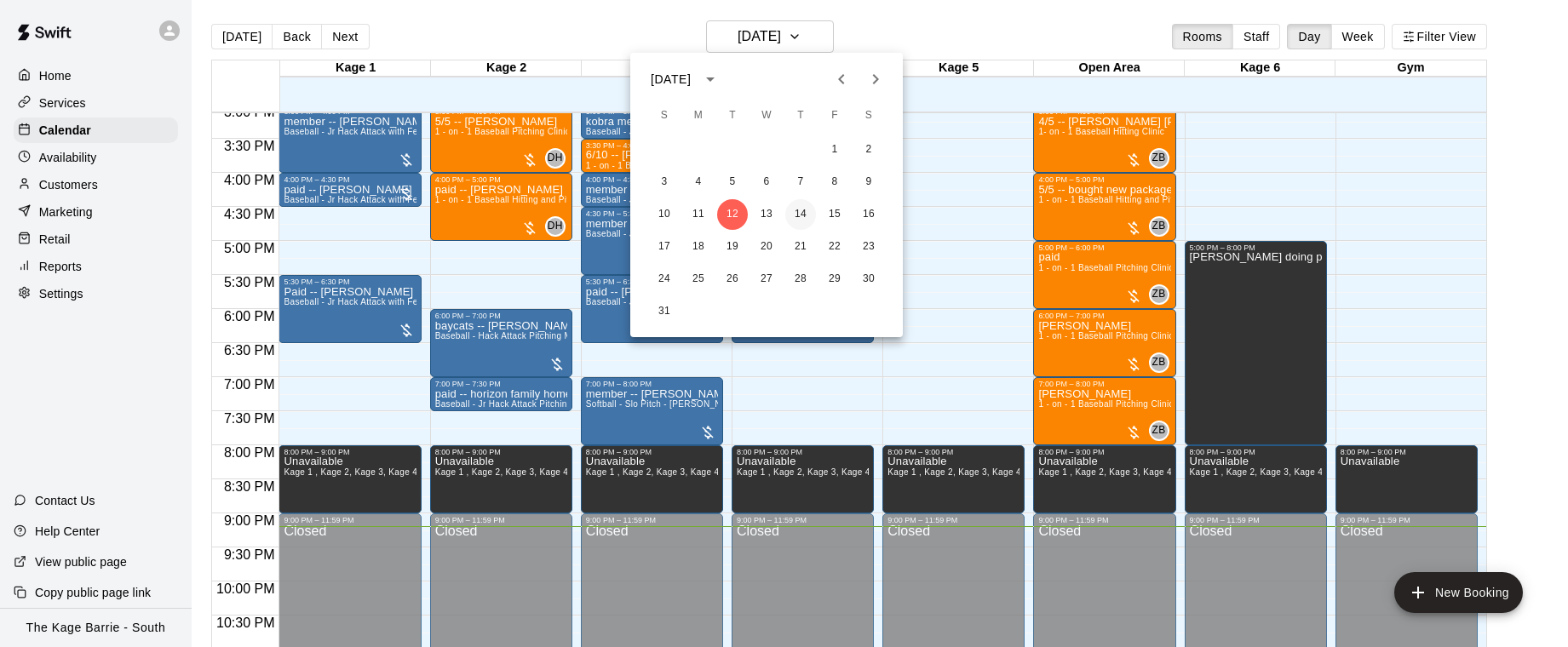
click at [802, 209] on button "14" at bounding box center [800, 215] width 30 height 30
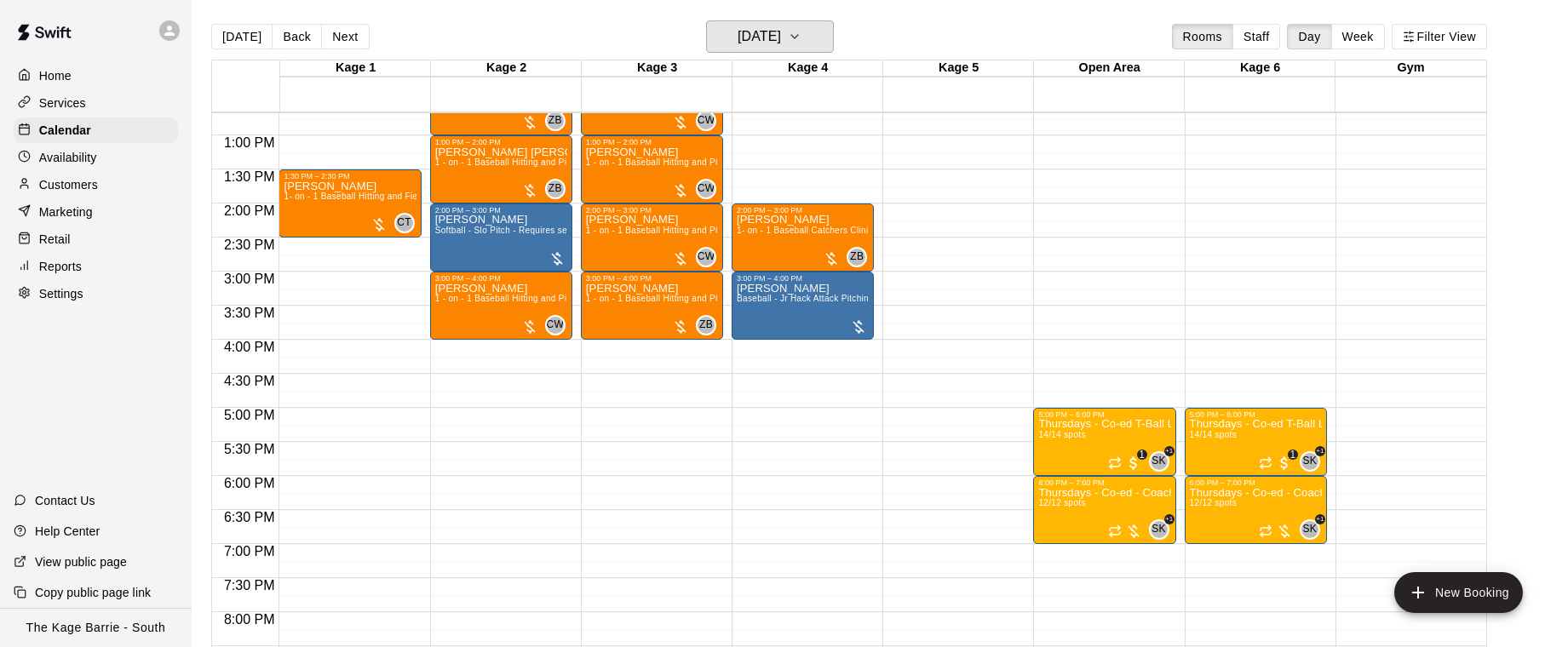
scroll to position [790, 0]
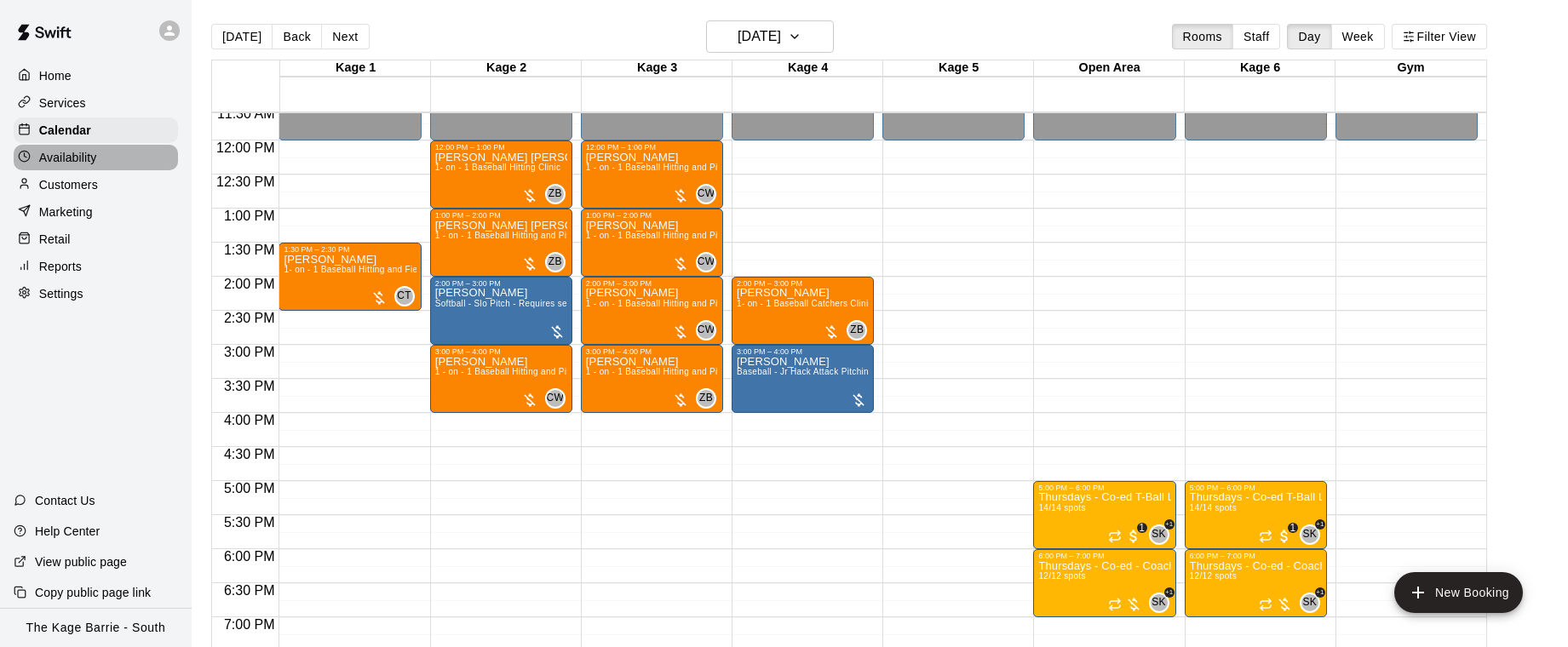
click at [127, 162] on div "Availability" at bounding box center [95, 157] width 164 height 26
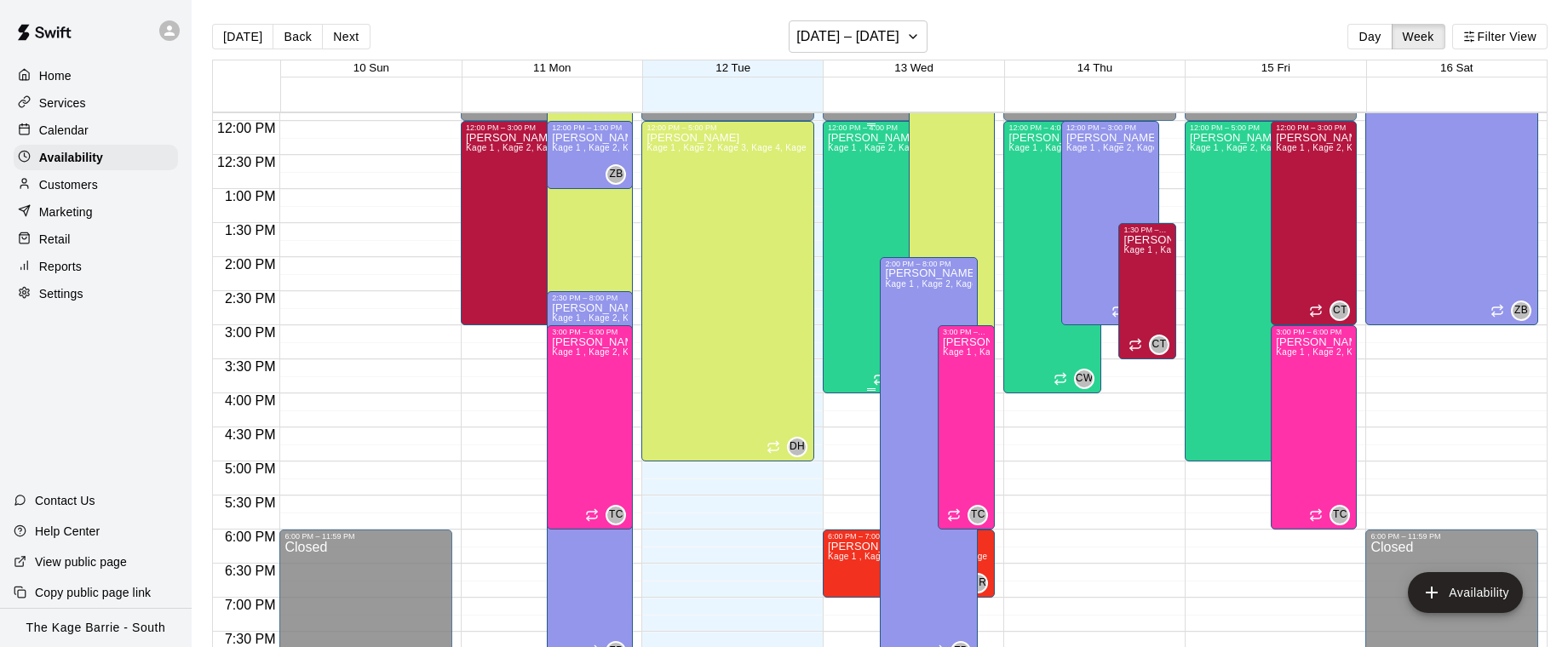
scroll to position [739, 0]
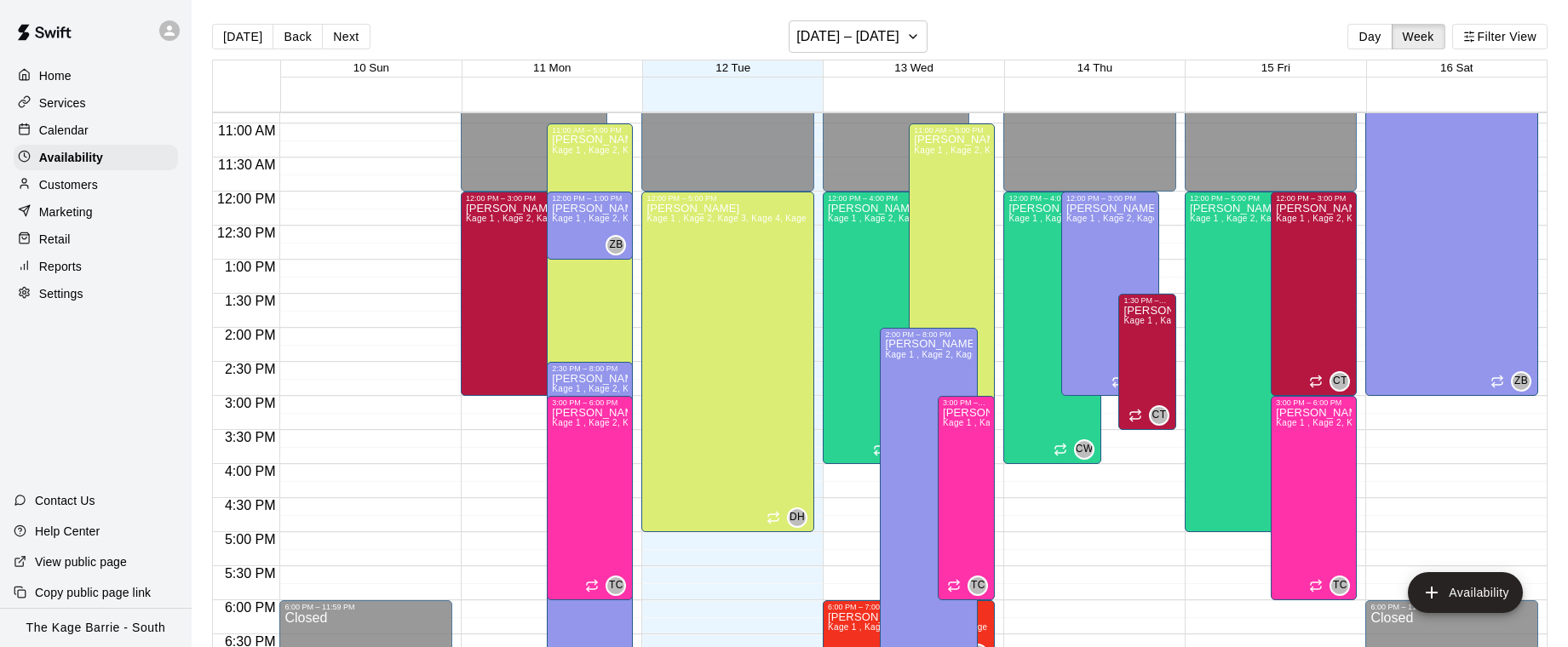
click at [113, 139] on div "Calendar" at bounding box center [95, 130] width 164 height 26
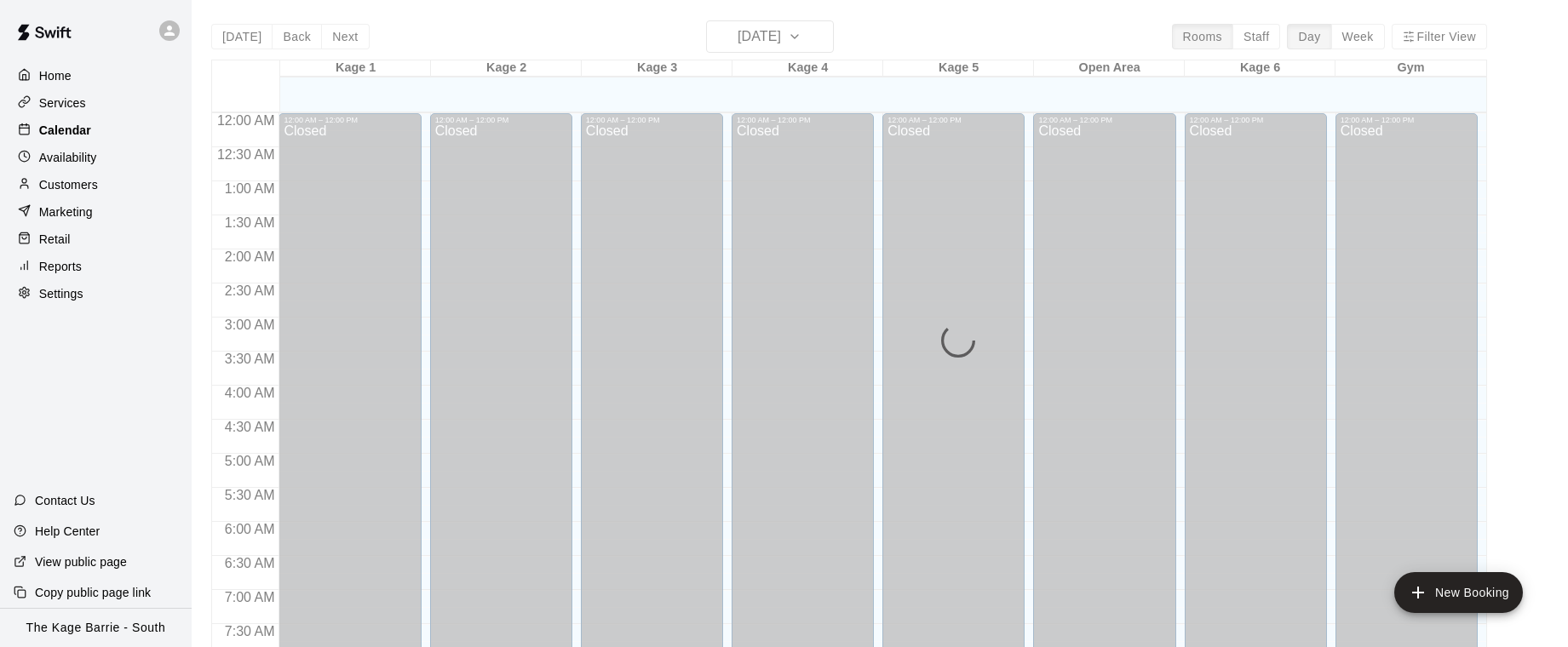
scroll to position [1031, 0]
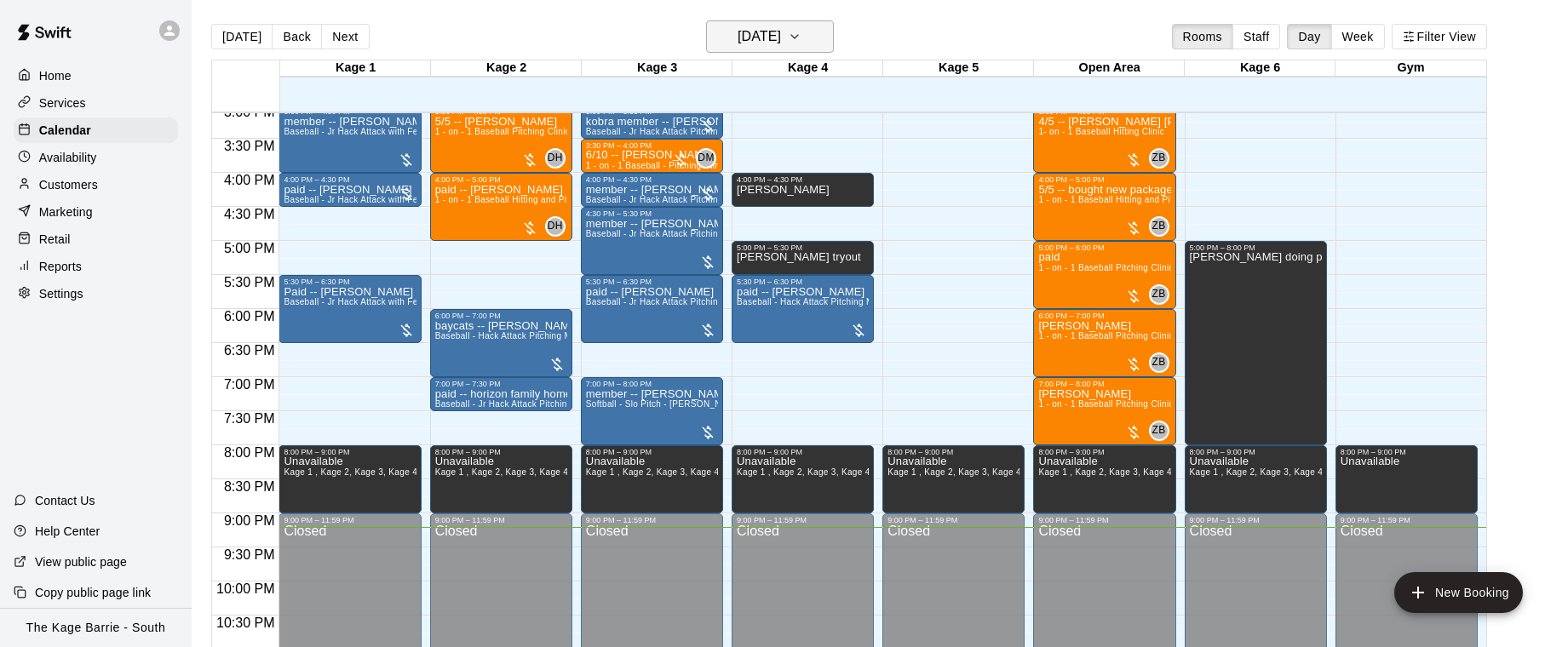
click at [801, 35] on icon "button" at bounding box center [794, 37] width 13 height 21
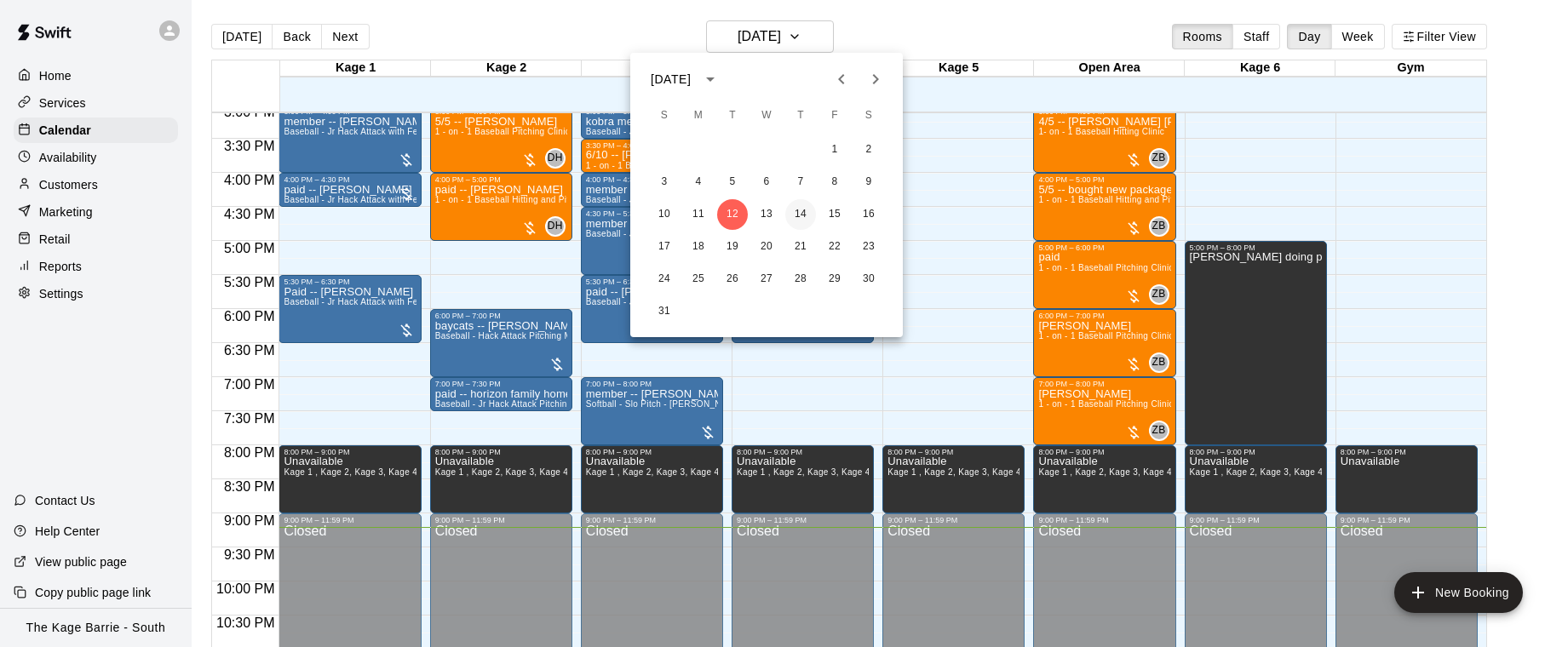
click at [800, 209] on button "14" at bounding box center [800, 215] width 30 height 30
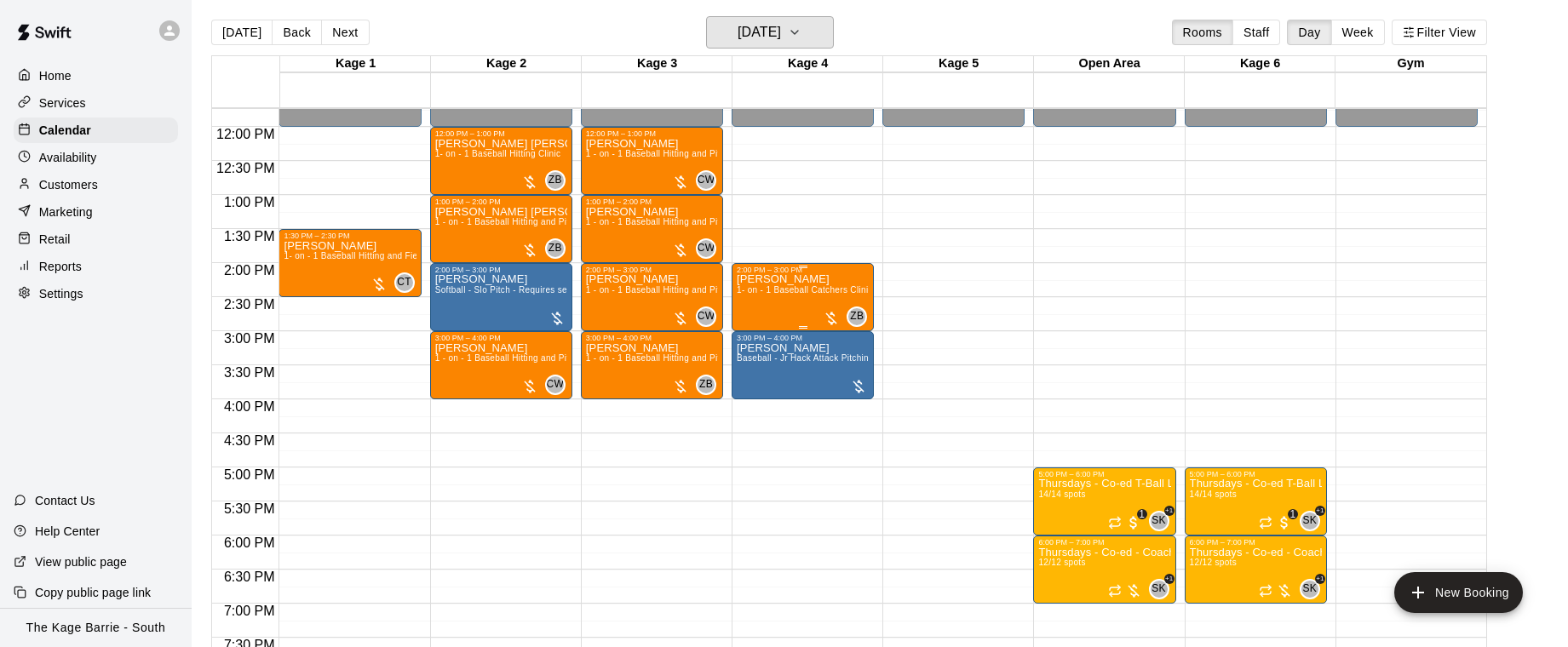
scroll to position [0, 0]
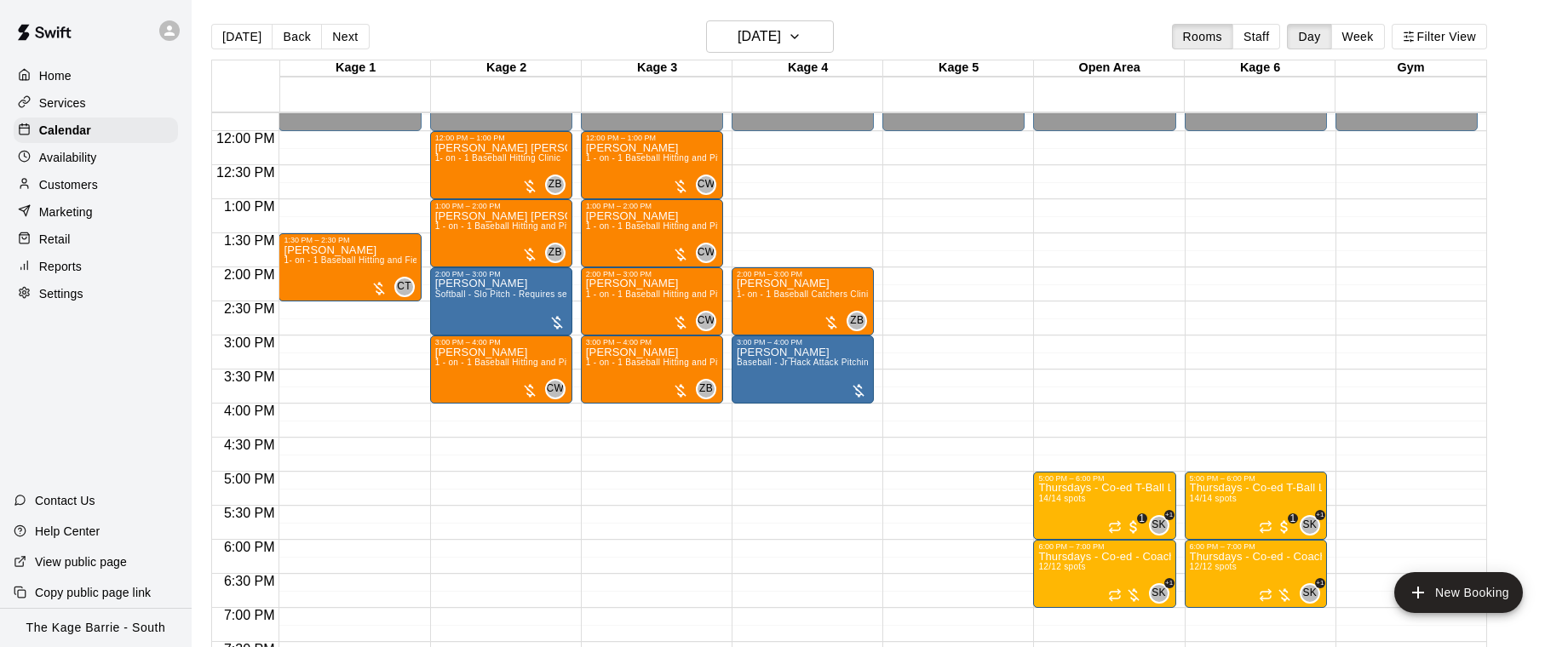
click at [296, 41] on button "Back" at bounding box center [296, 36] width 50 height 26
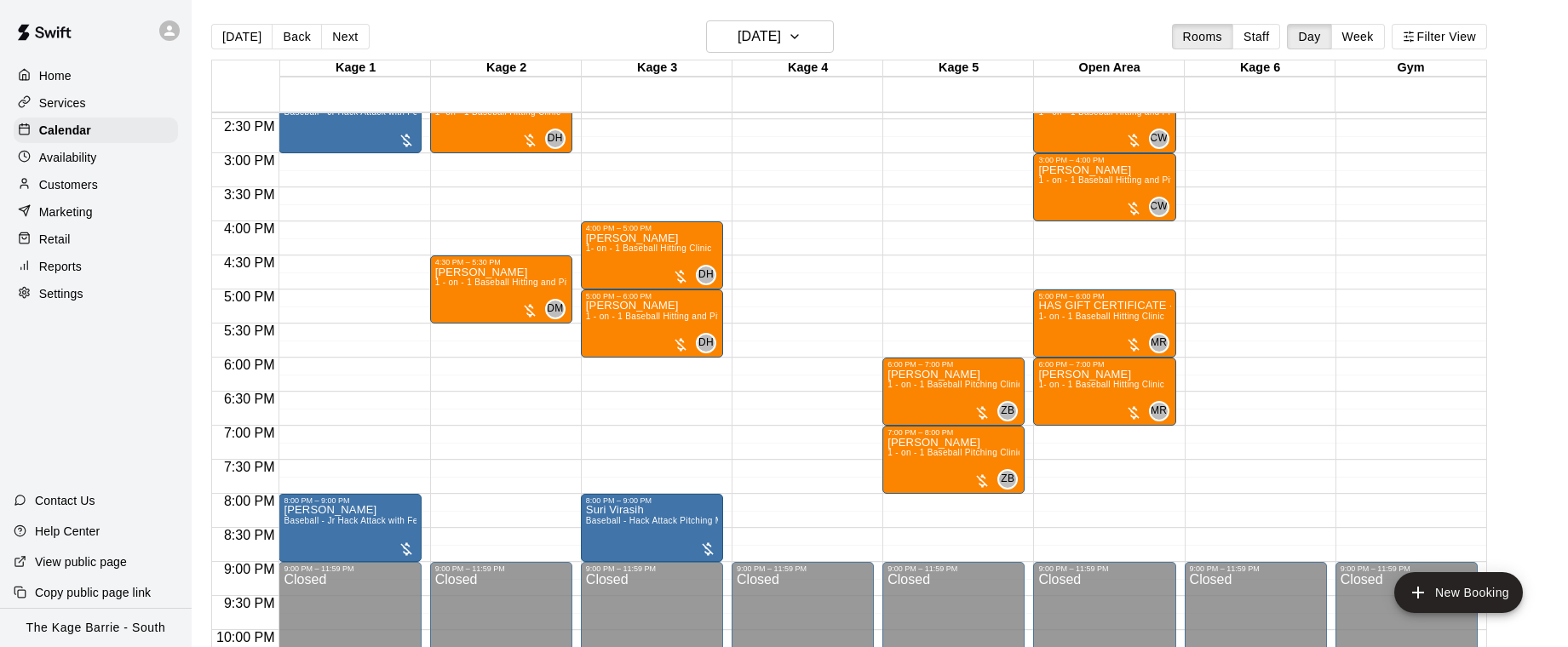
scroll to position [1081, 0]
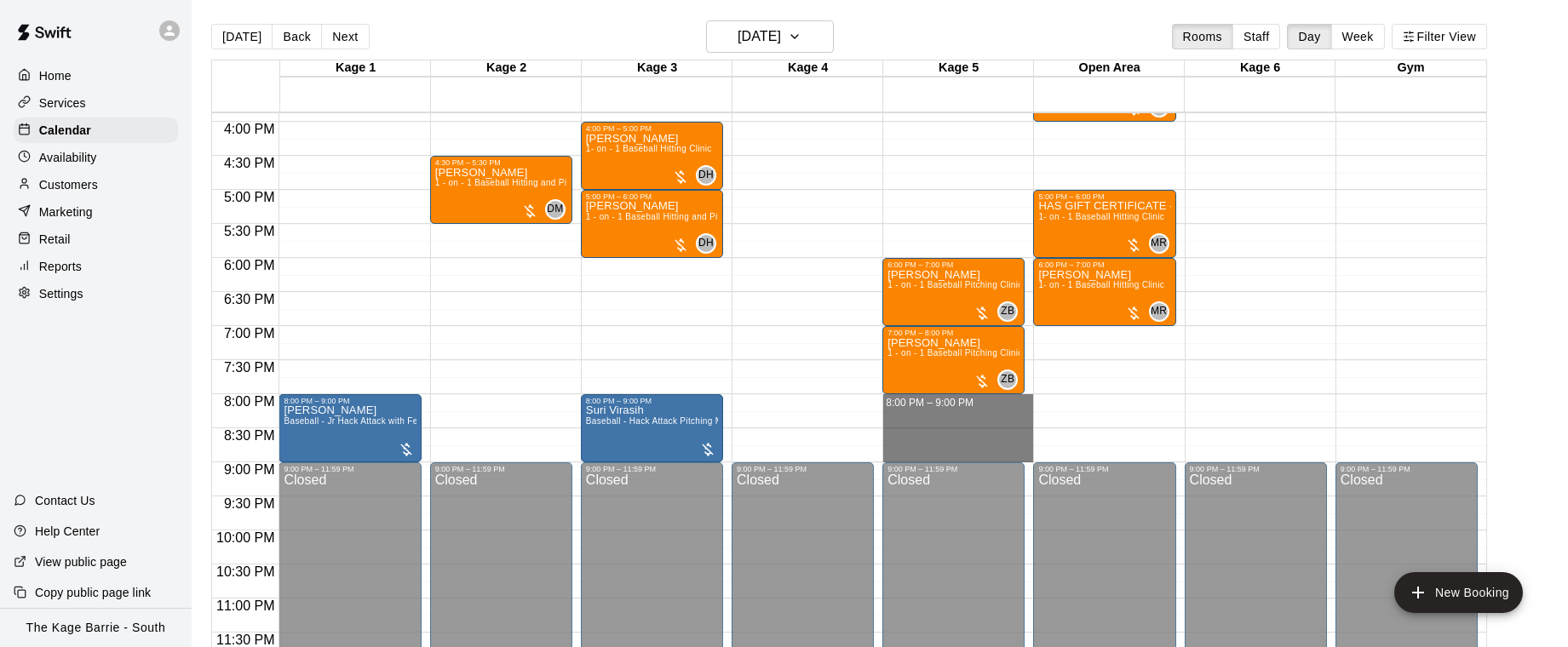
drag, startPoint x: 975, startPoint y: 397, endPoint x: 980, endPoint y: 456, distance: 59.2
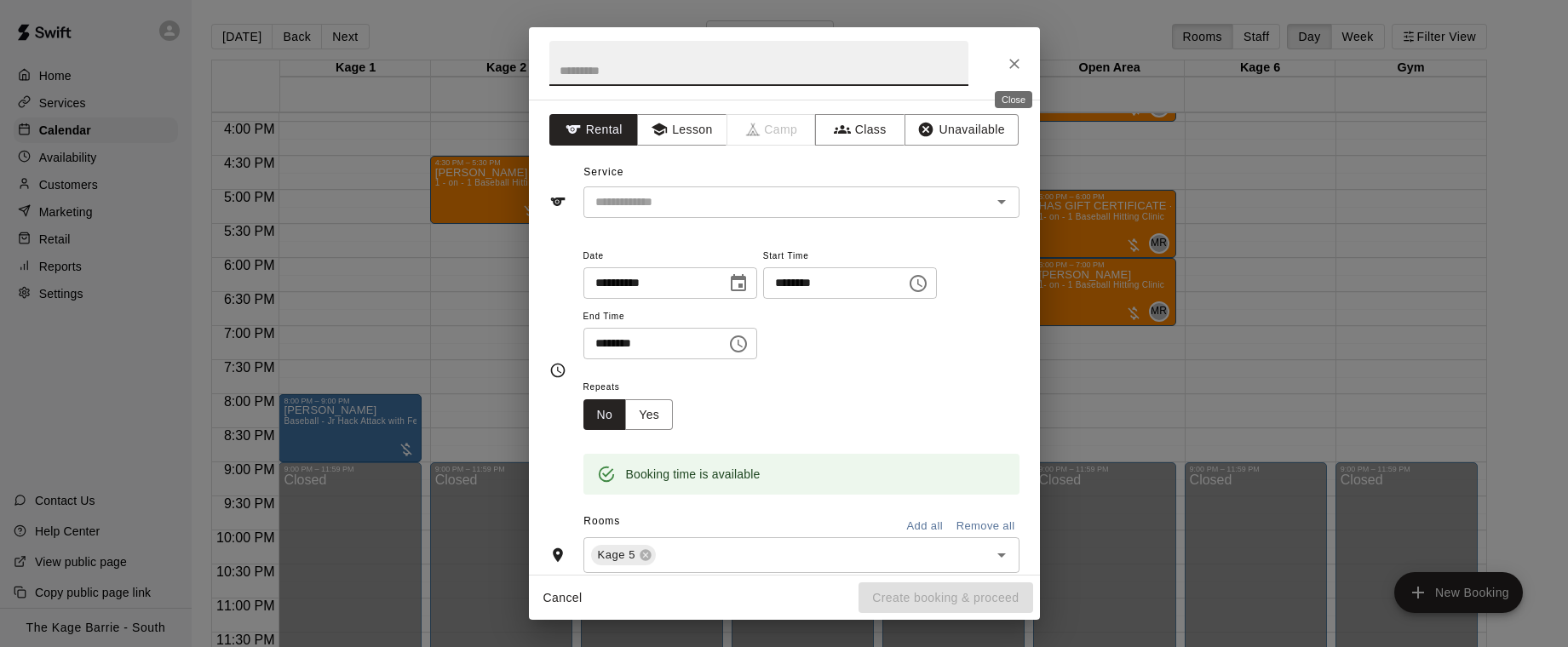
click at [1017, 67] on icon "Close" at bounding box center [1014, 64] width 10 height 10
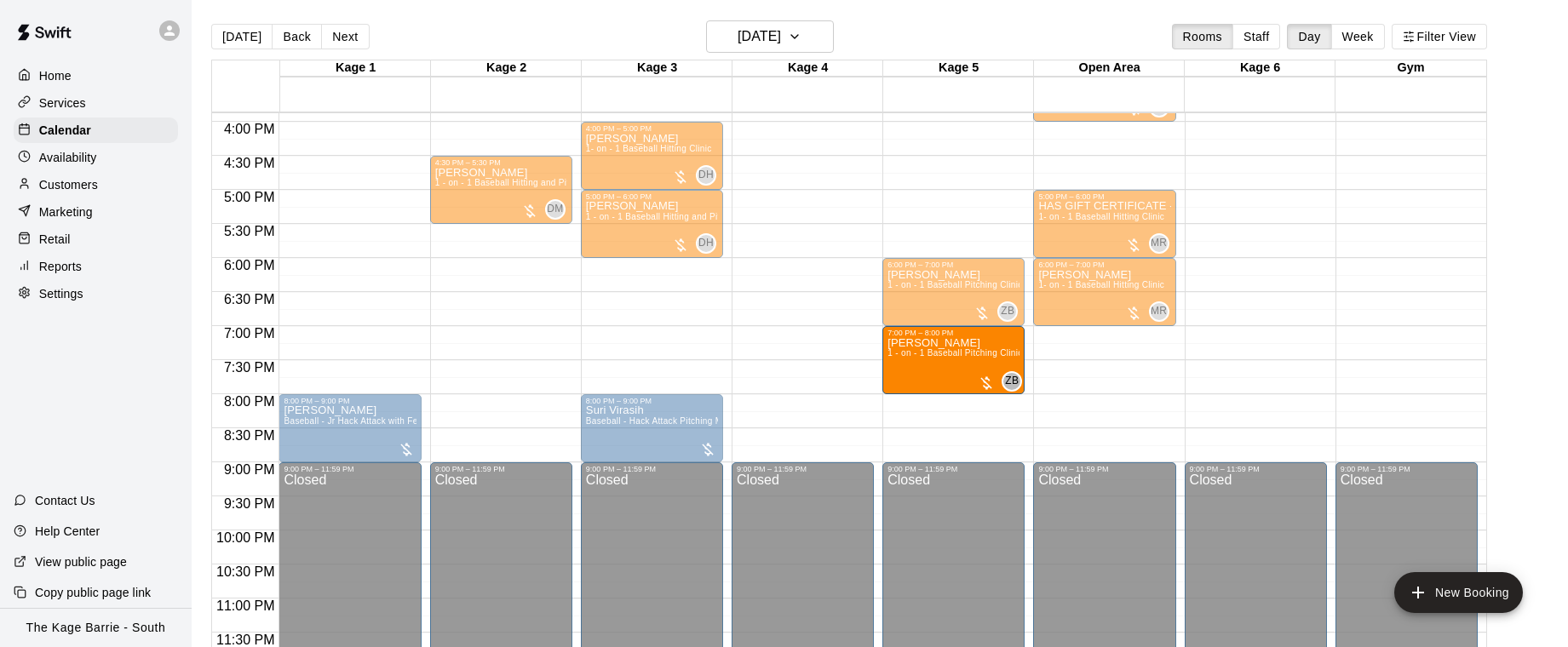
scroll to position [2, 0]
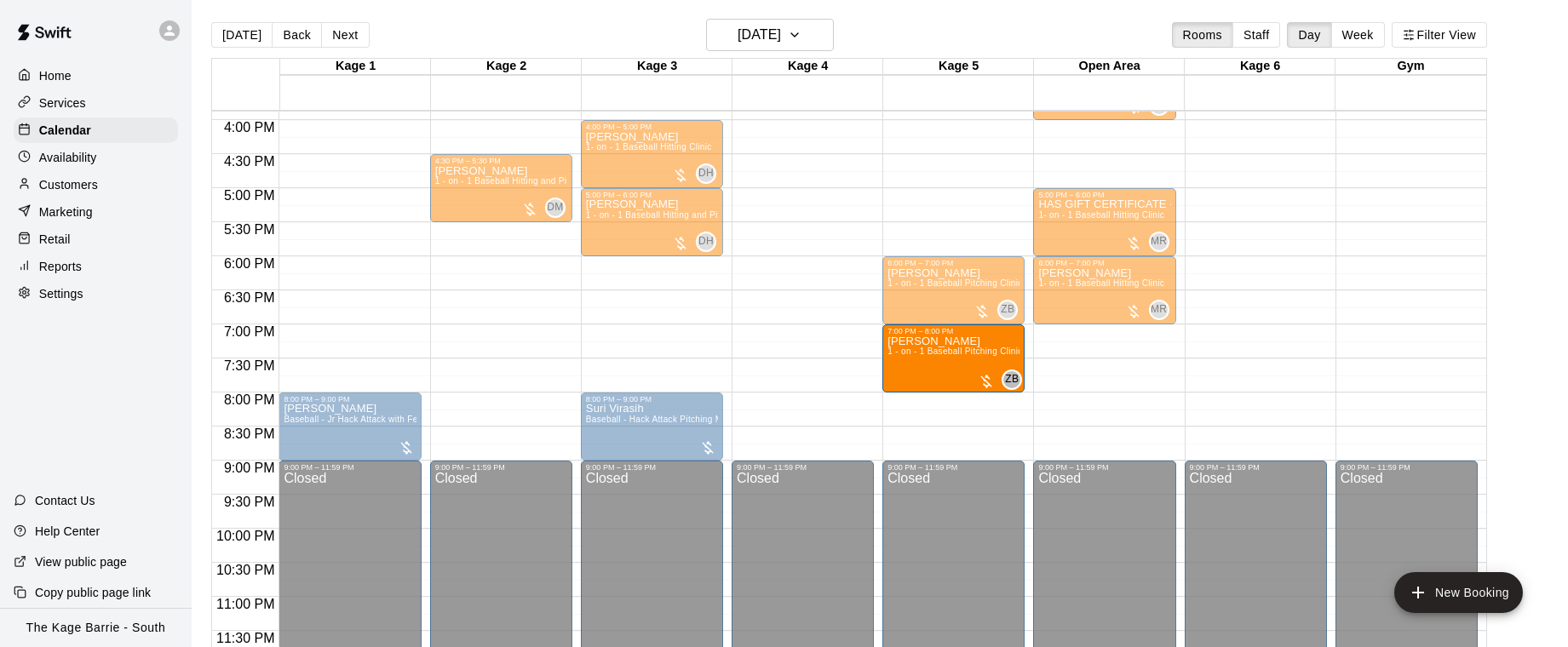
drag, startPoint x: 943, startPoint y: 352, endPoint x: 983, endPoint y: 361, distance: 41.0
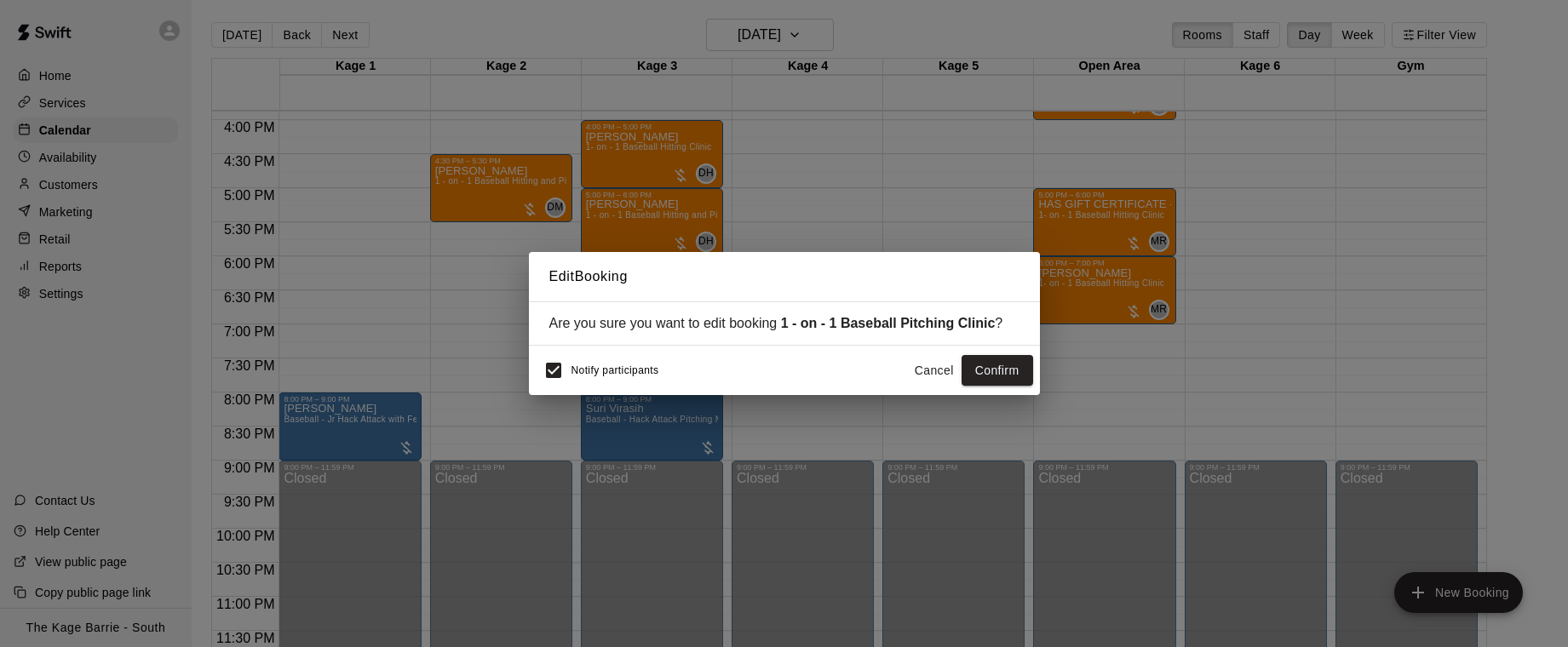
click at [919, 366] on button "Cancel" at bounding box center [934, 371] width 54 height 31
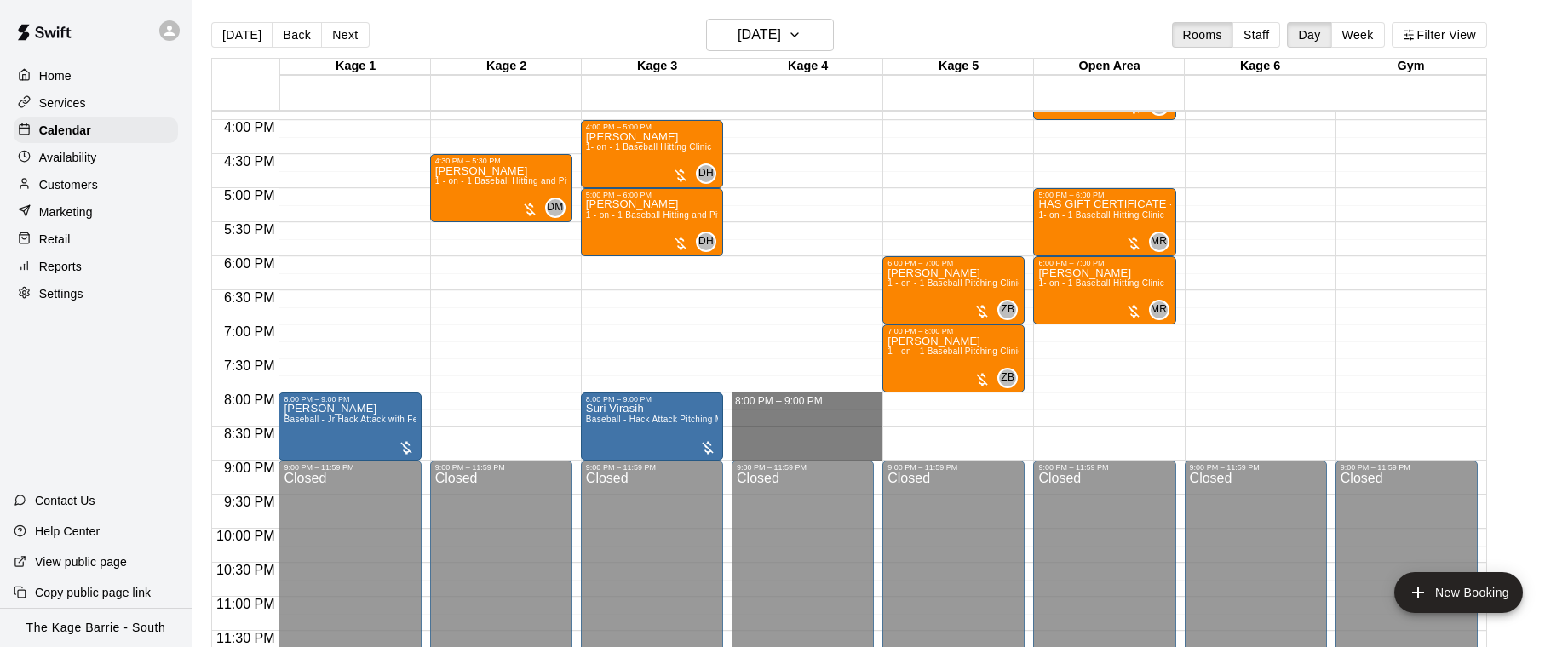
drag, startPoint x: 824, startPoint y: 394, endPoint x: 829, endPoint y: 447, distance: 53.2
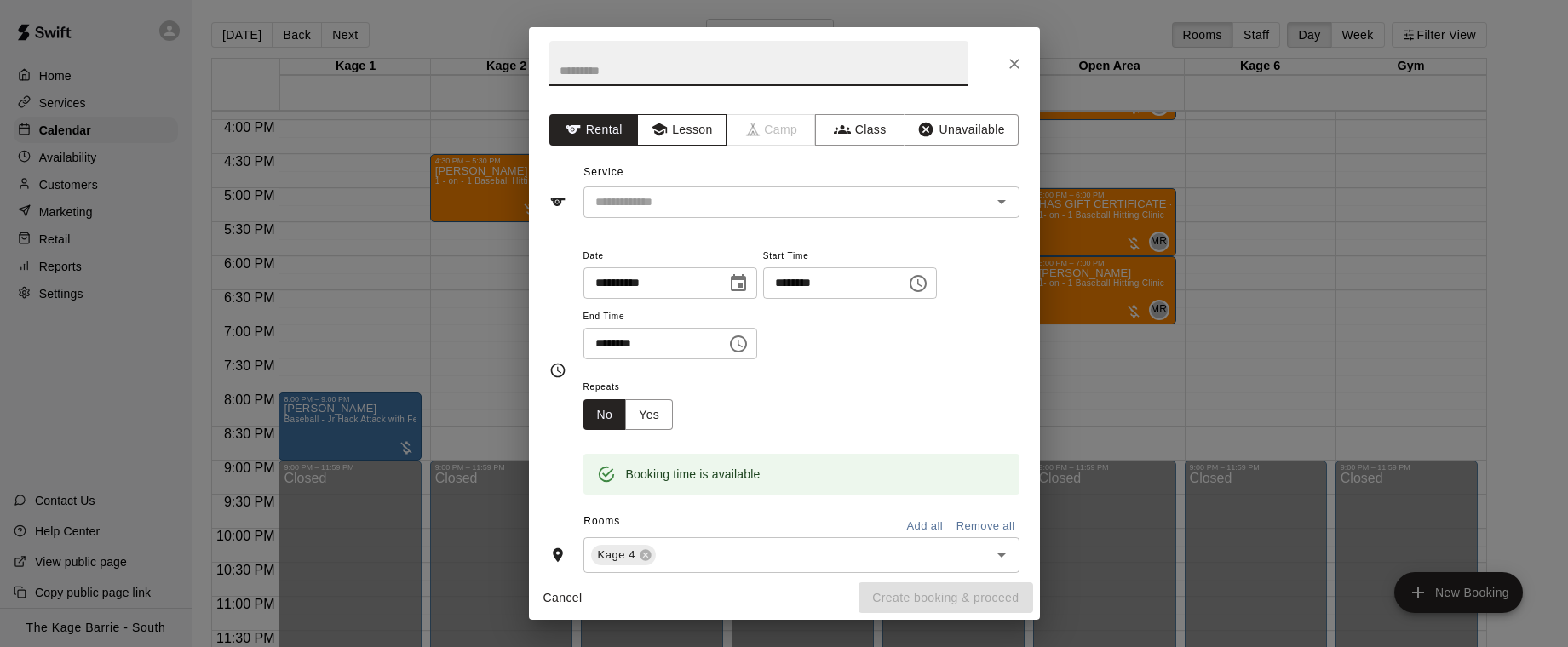
click at [665, 126] on icon "button" at bounding box center [660, 129] width 15 height 12
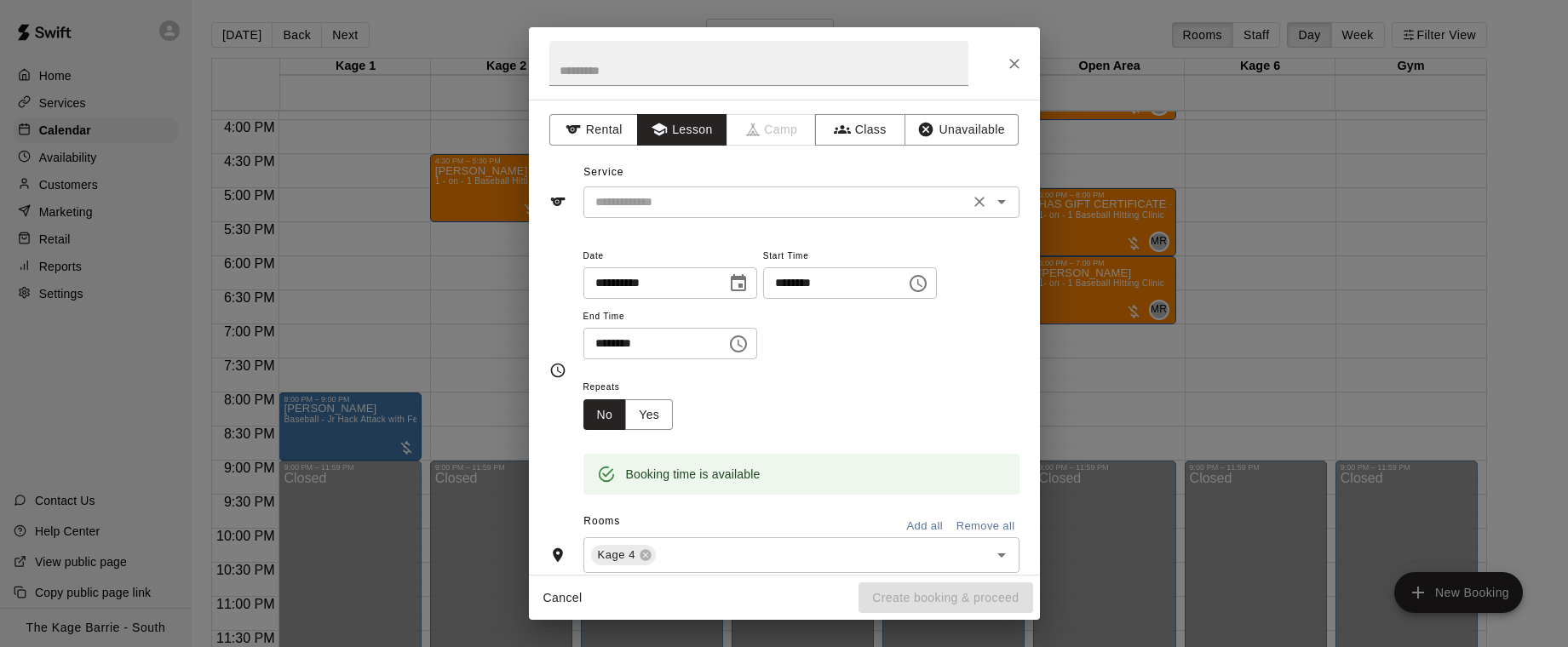
click at [824, 201] on input "text" at bounding box center [775, 202] width 375 height 21
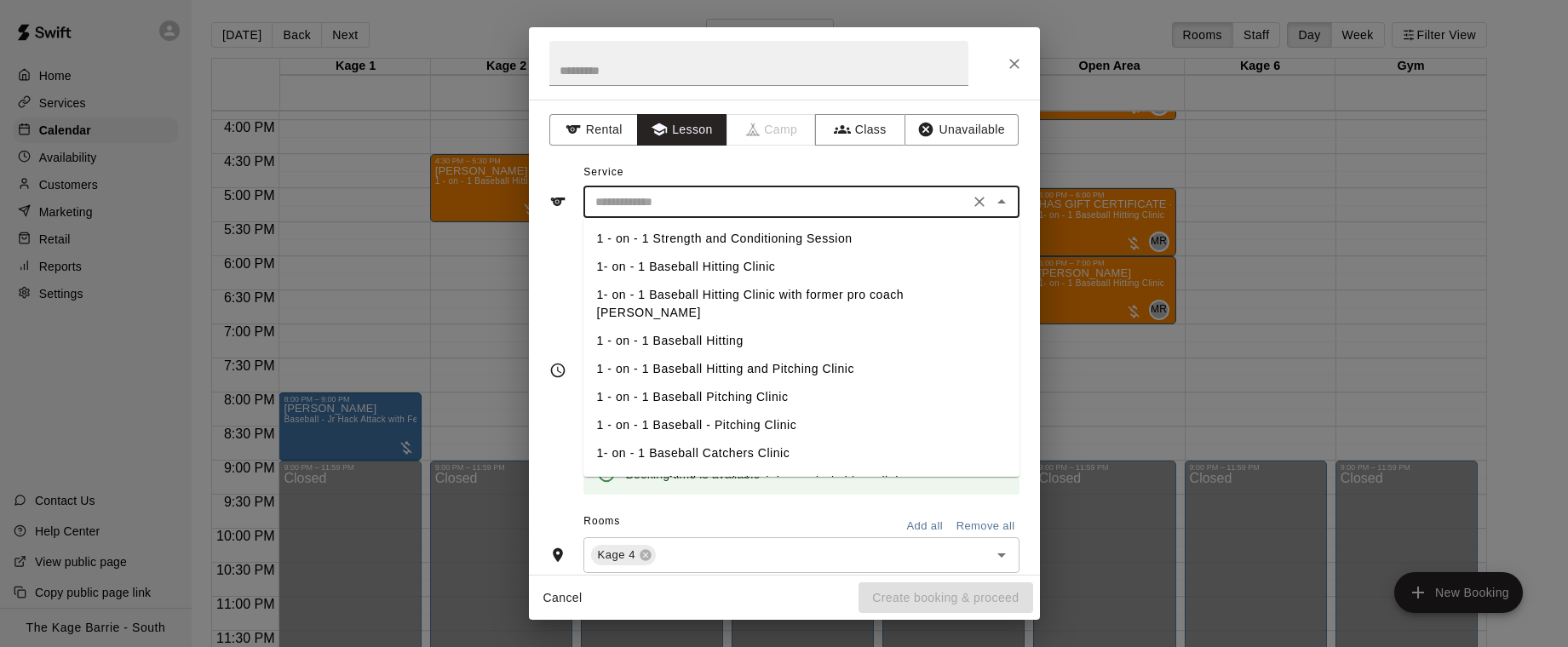
click at [769, 264] on li "1- on - 1 Baseball Hitting Clinic" at bounding box center [801, 267] width 436 height 29
type input "**********"
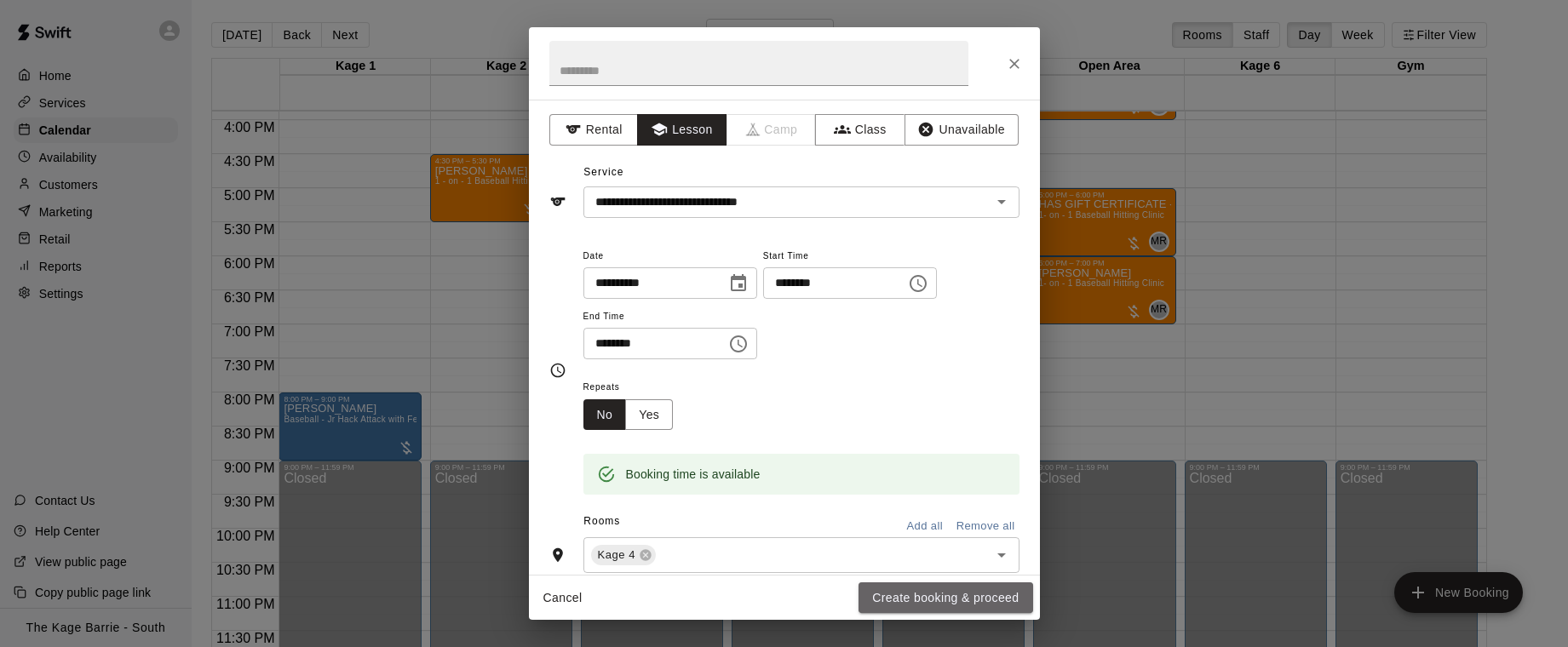
click at [971, 604] on button "Create booking & proceed" at bounding box center [945, 598] width 174 height 31
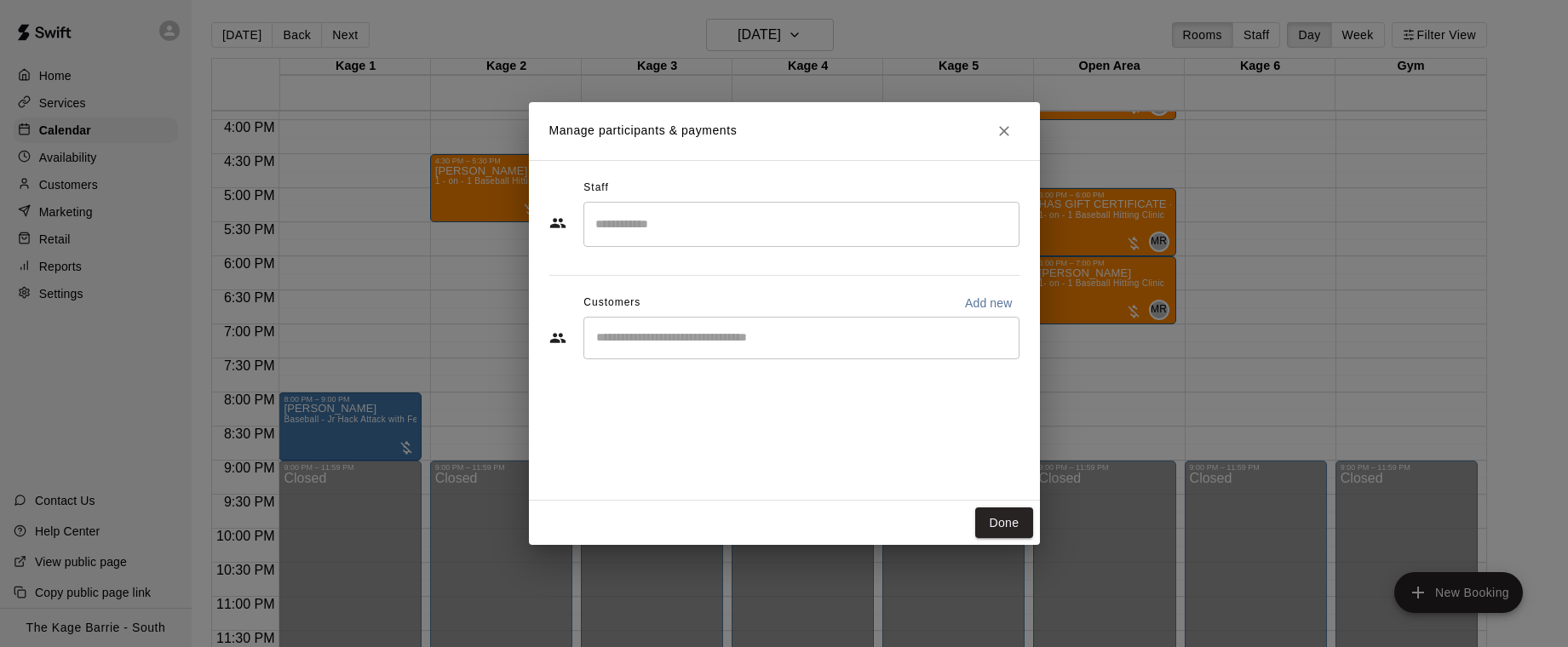
click at [660, 241] on div "​" at bounding box center [801, 224] width 436 height 46
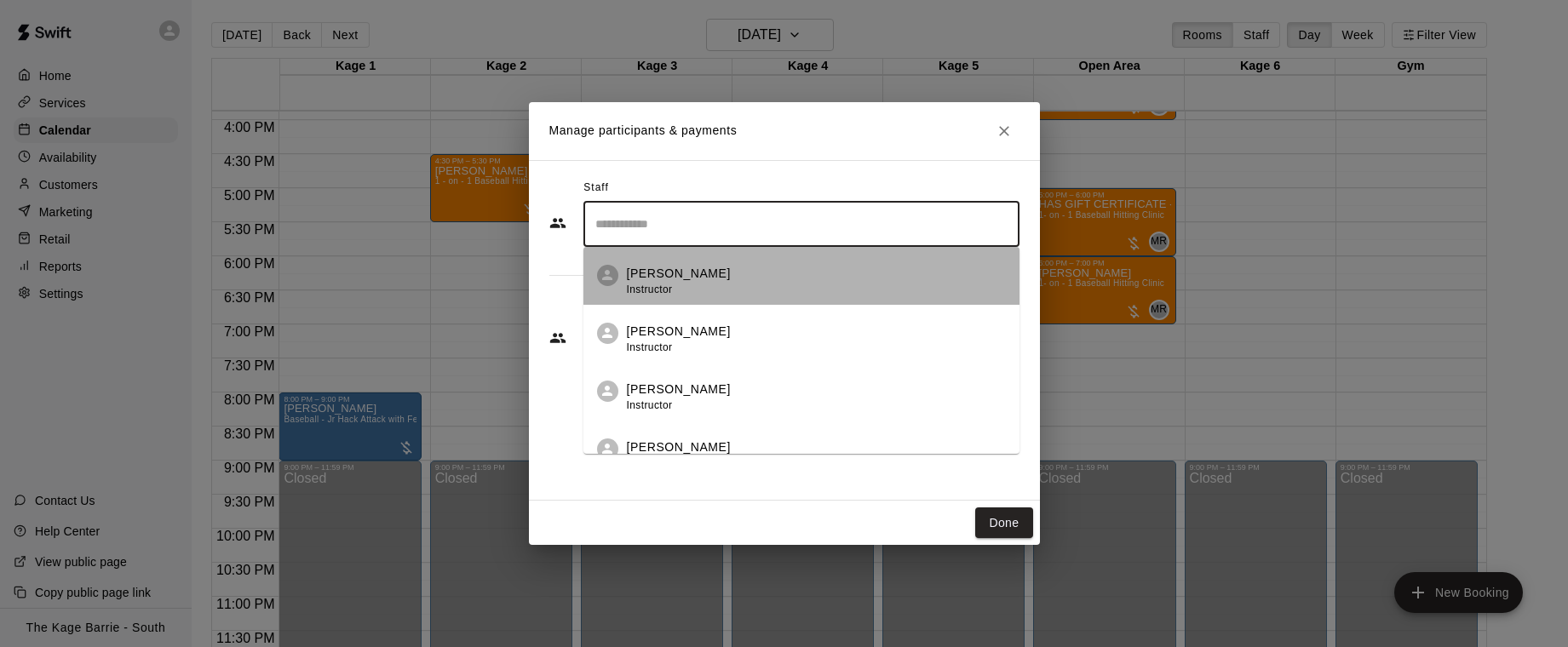
click at [686, 286] on div "Zach Biery Instructor" at bounding box center [679, 281] width 104 height 33
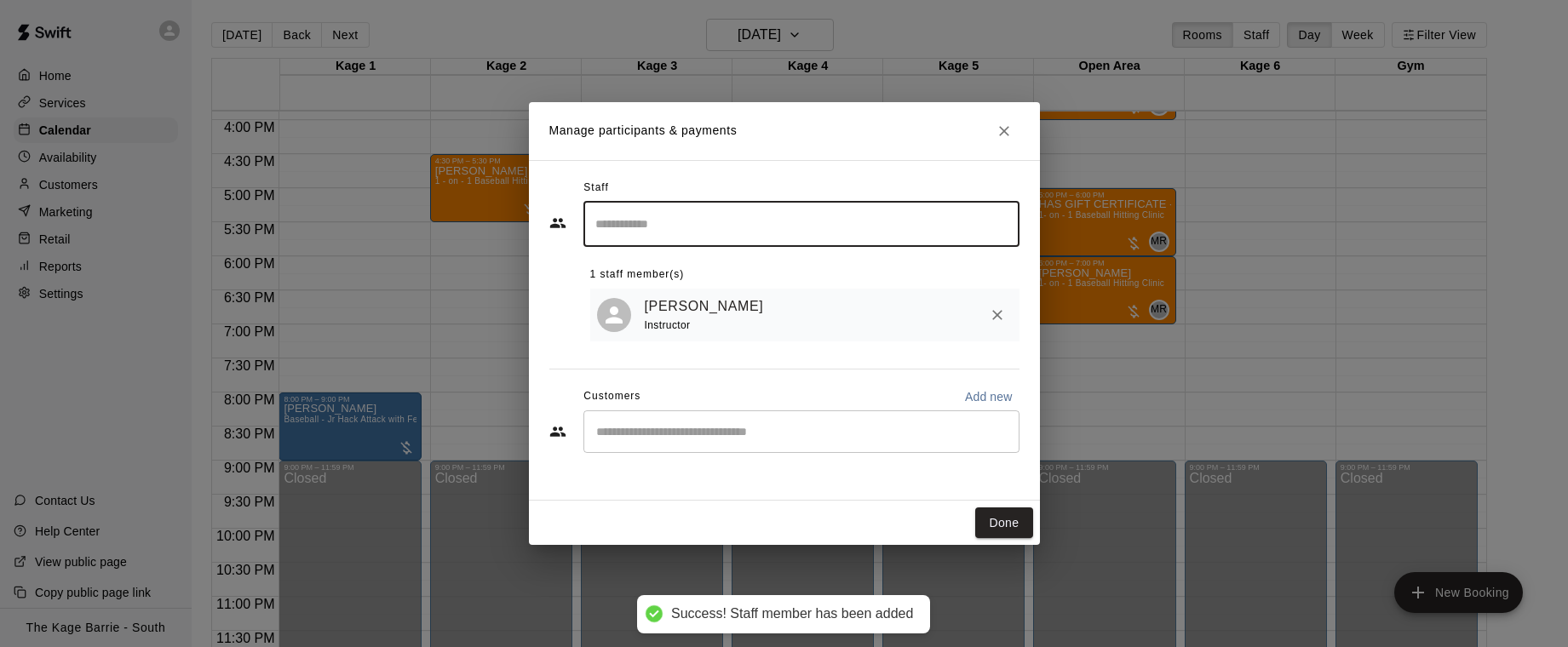
click at [736, 431] on input "Start typing to search customers..." at bounding box center [801, 431] width 421 height 17
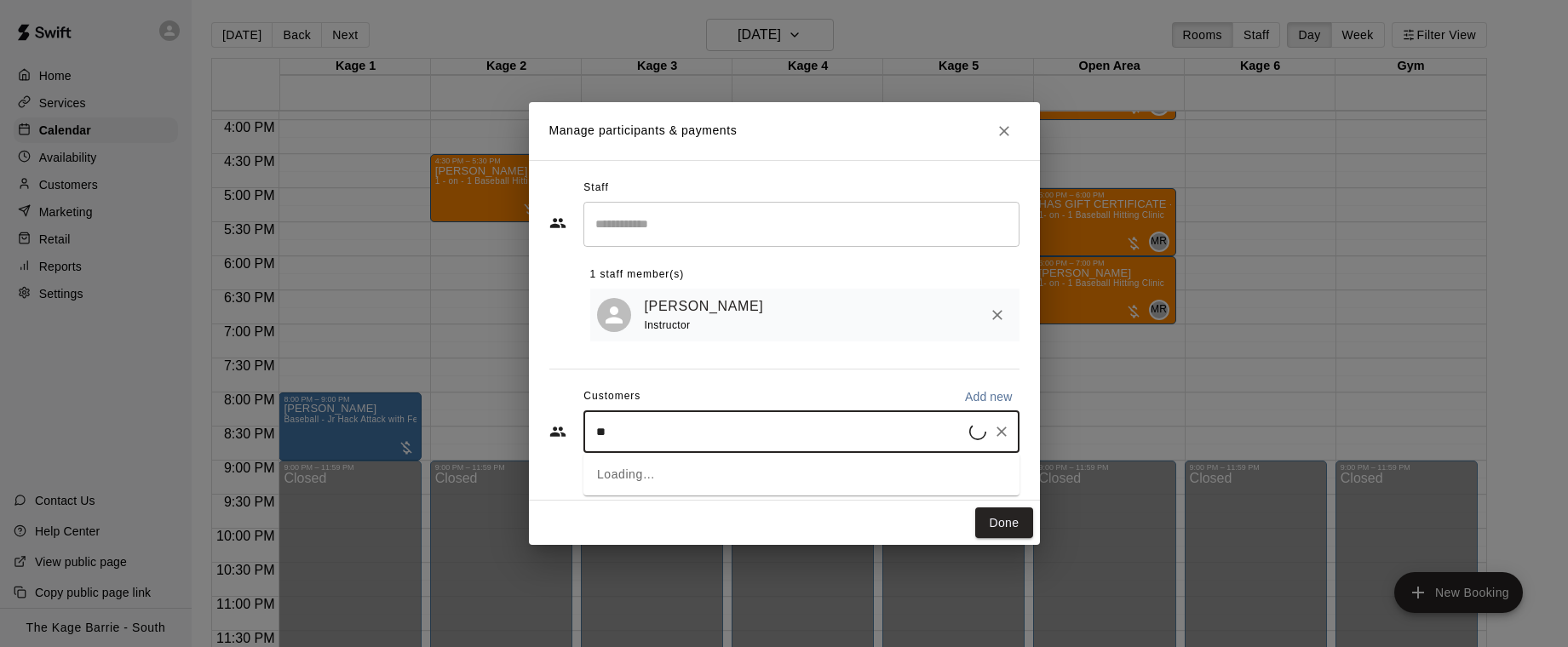
type input "*"
type input "*****"
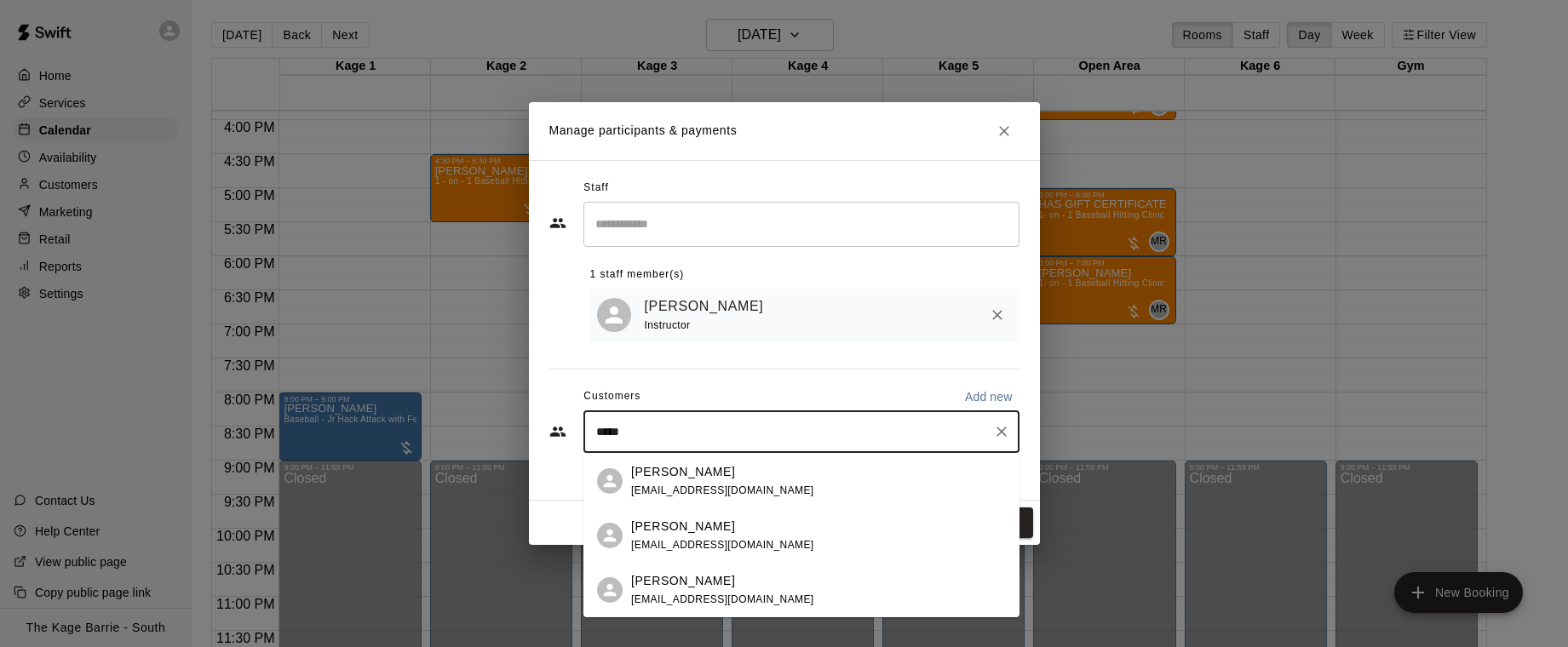
click at [785, 584] on div "Katherine Castellanos" at bounding box center [722, 580] width 183 height 18
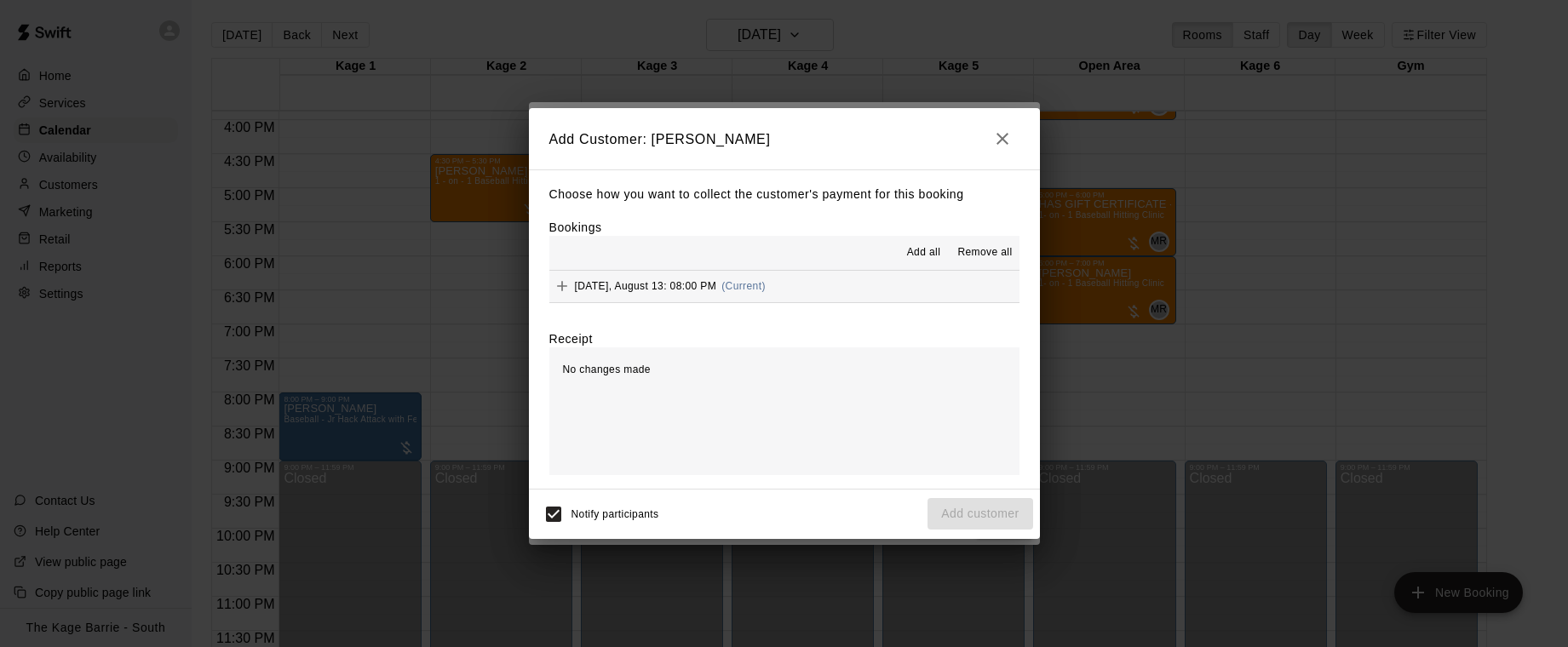
drag, startPoint x: 922, startPoint y: 251, endPoint x: 917, endPoint y: 268, distance: 17.7
click at [922, 251] on span "Add all" at bounding box center [925, 253] width 34 height 17
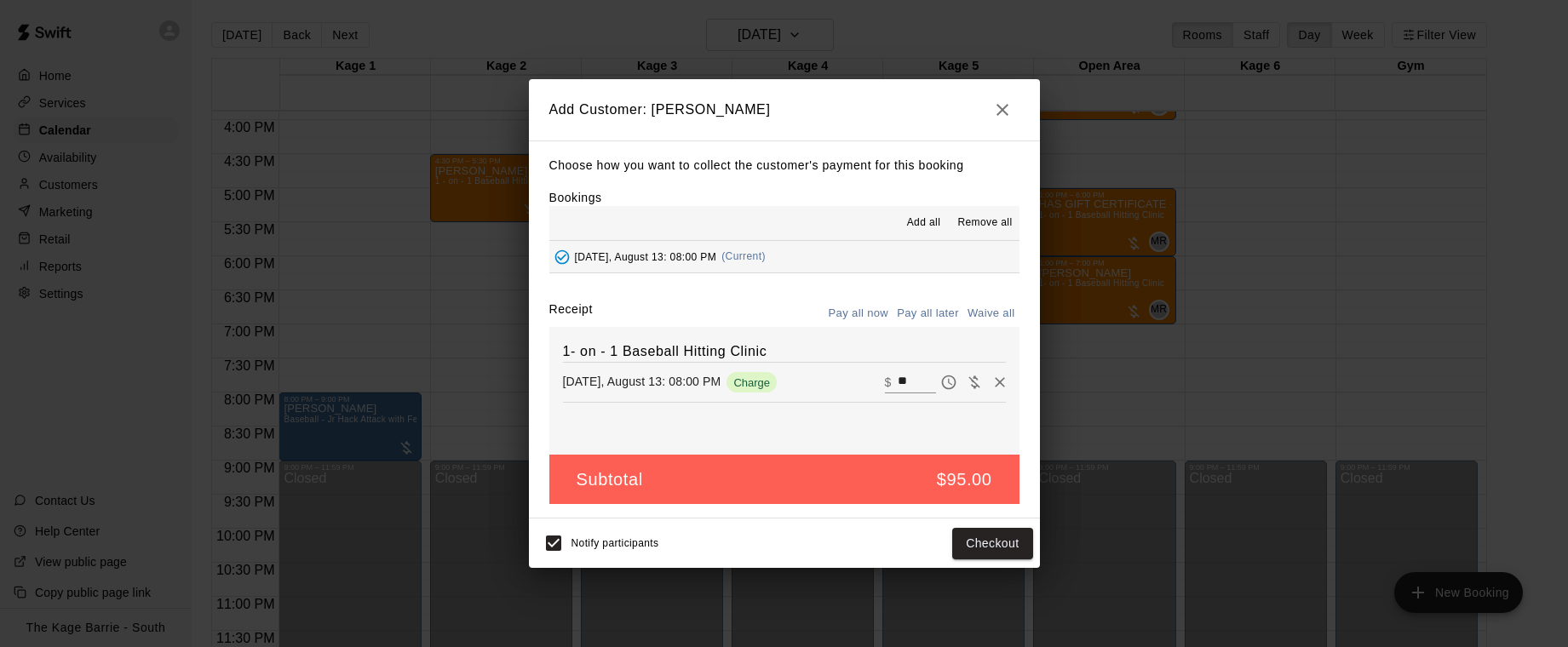
click at [931, 313] on button "Pay all later" at bounding box center [927, 314] width 70 height 27
click at [999, 551] on button "Add customer" at bounding box center [980, 543] width 105 height 31
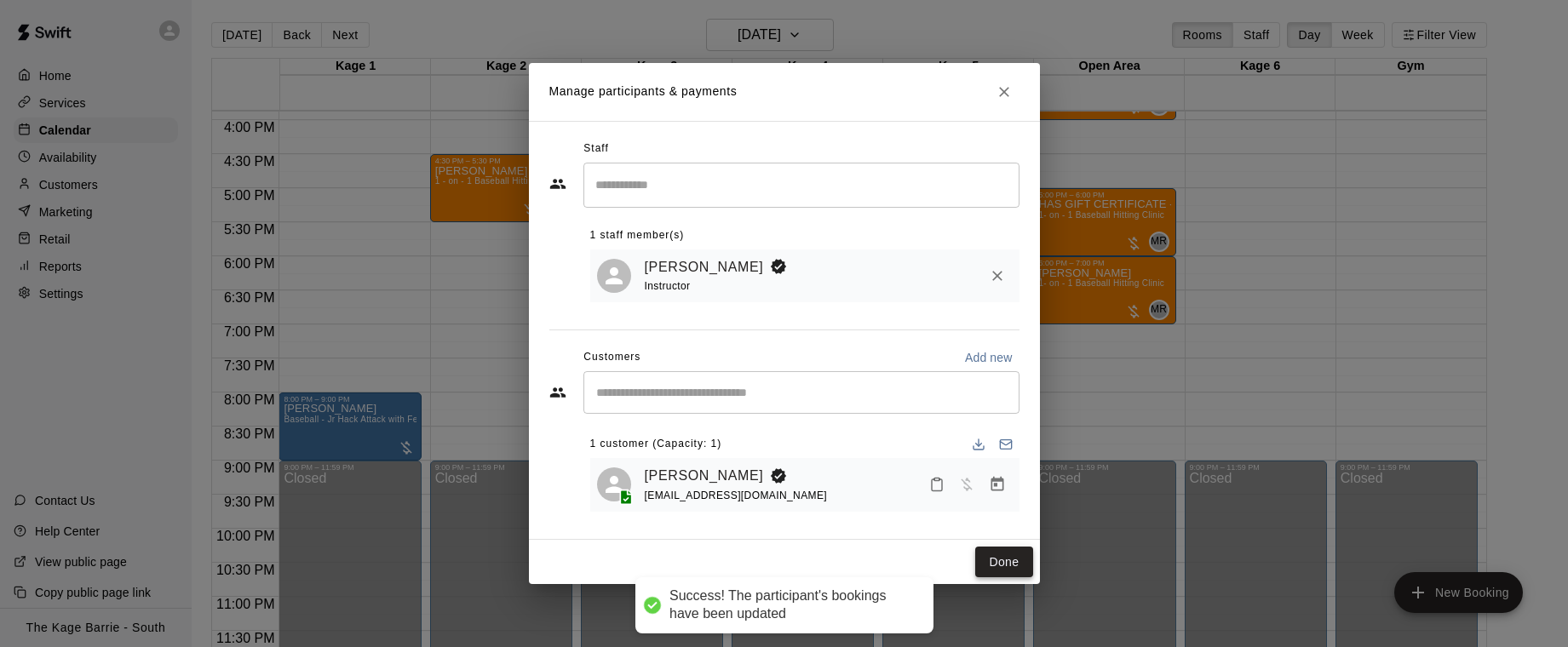
click at [1002, 554] on button "Done" at bounding box center [1004, 561] width 57 height 31
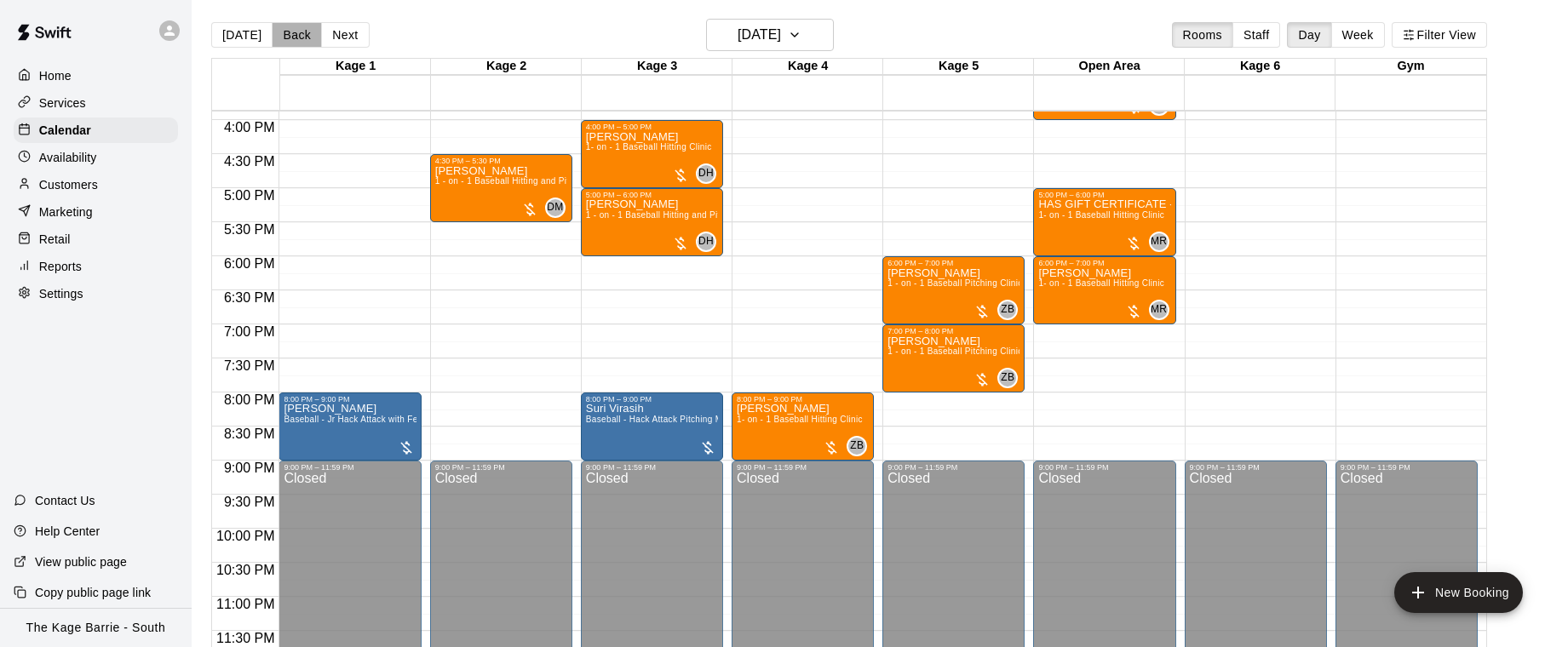
click at [299, 37] on button "Back" at bounding box center [296, 34] width 50 height 26
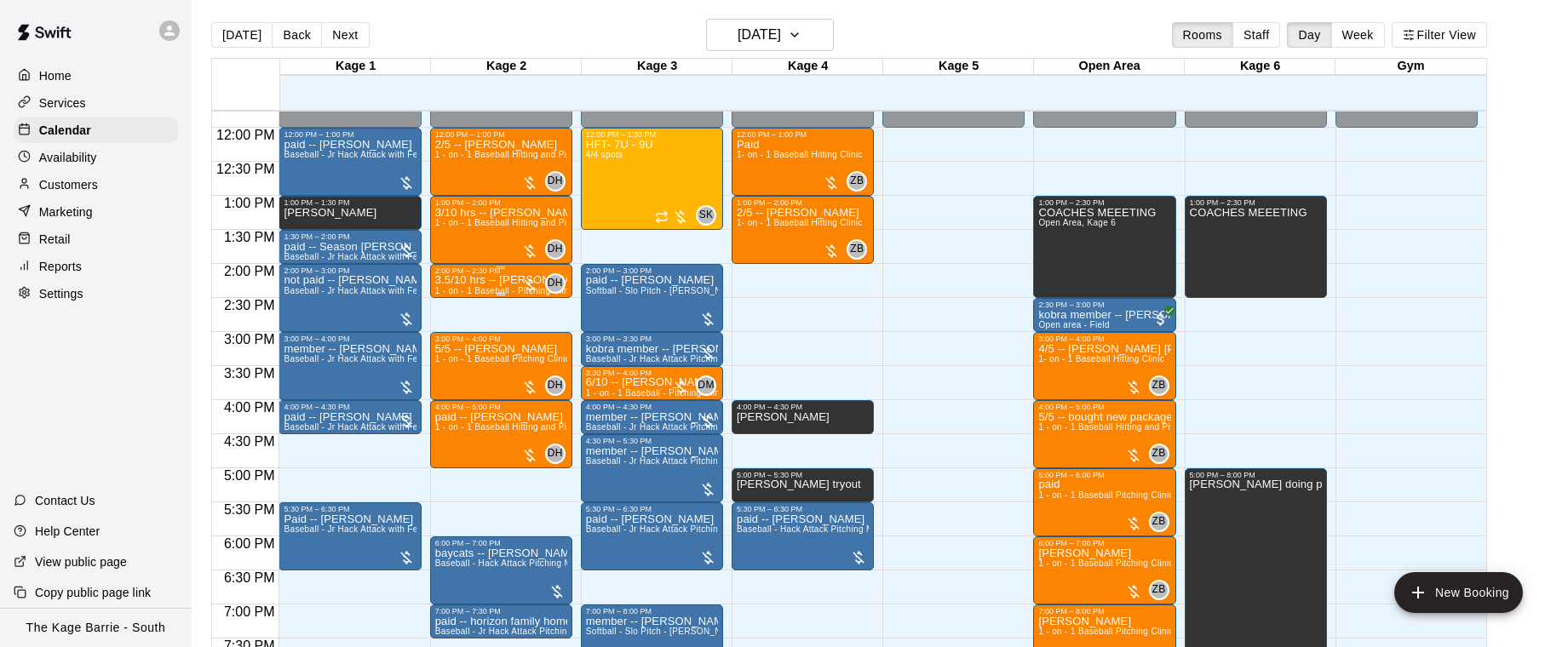
scroll to position [790, 0]
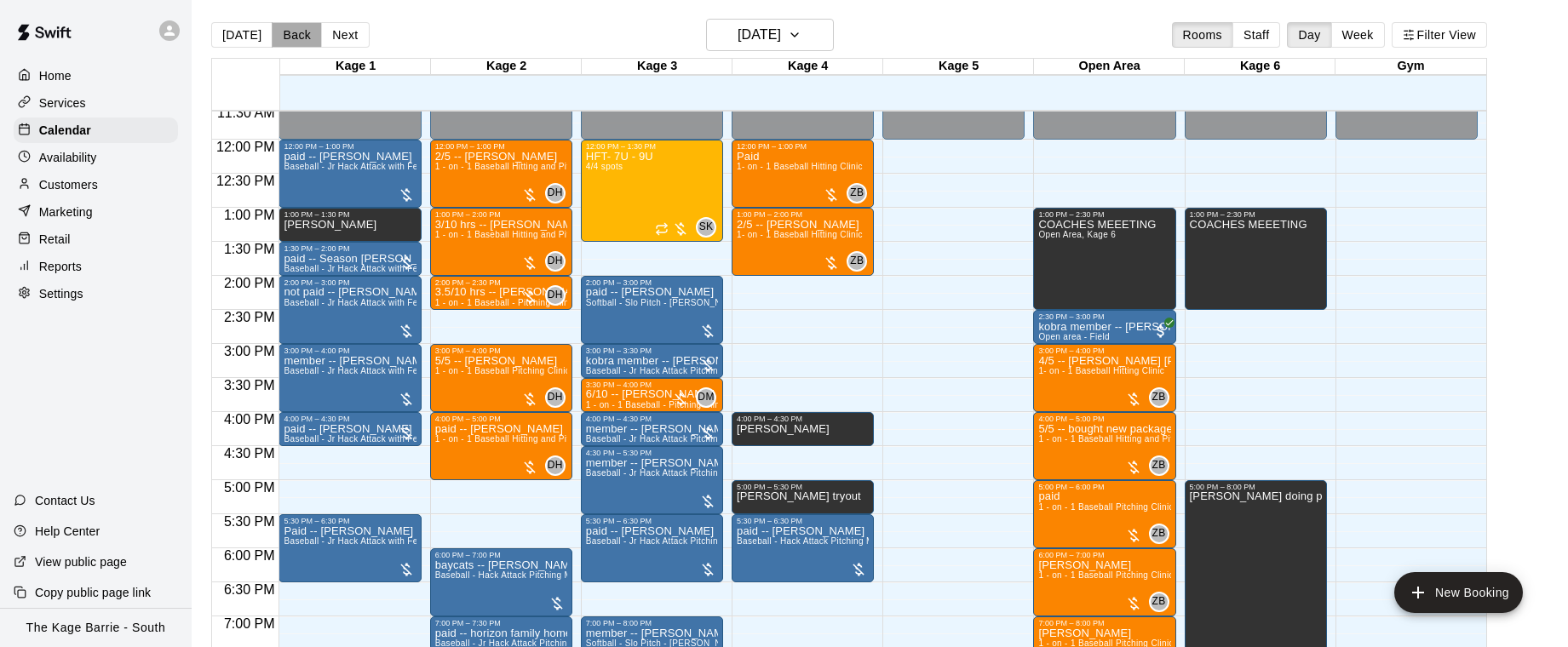
click at [294, 37] on button "Back" at bounding box center [296, 34] width 50 height 26
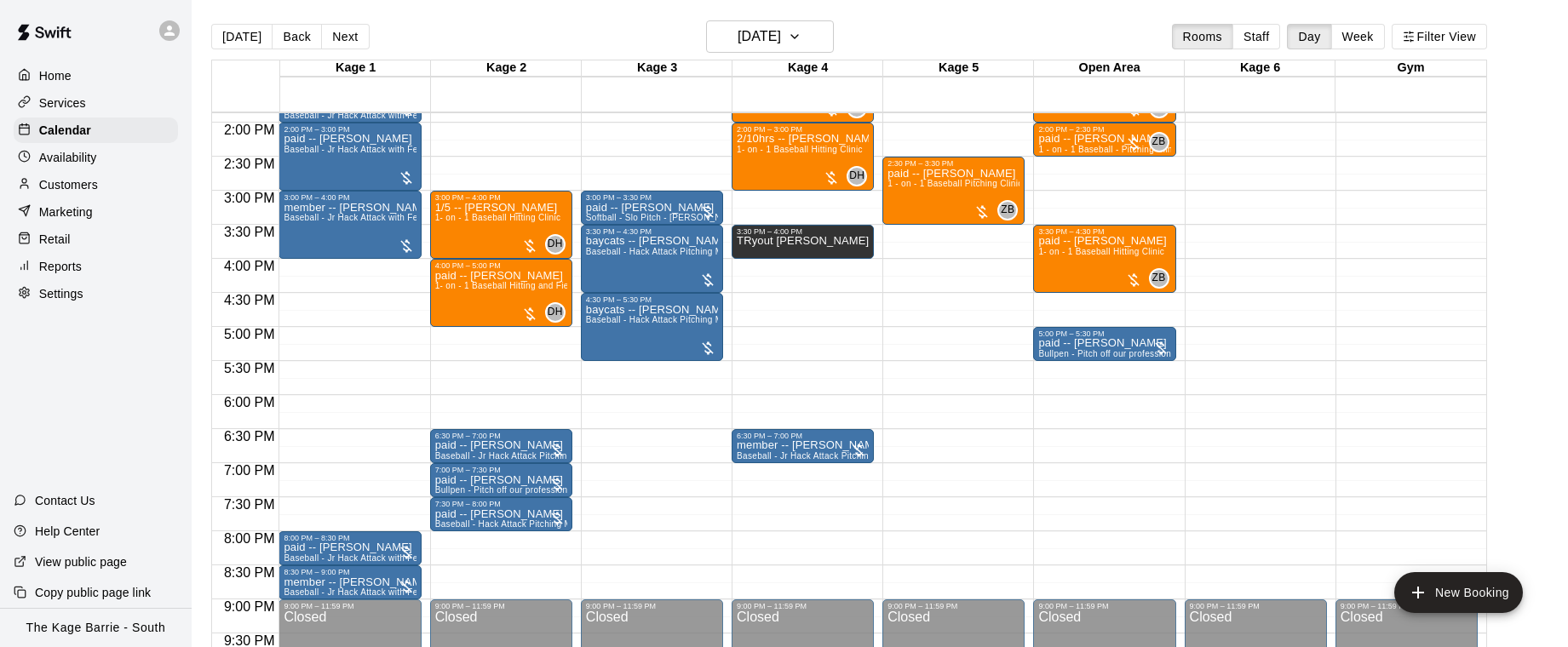
scroll to position [942, 0]
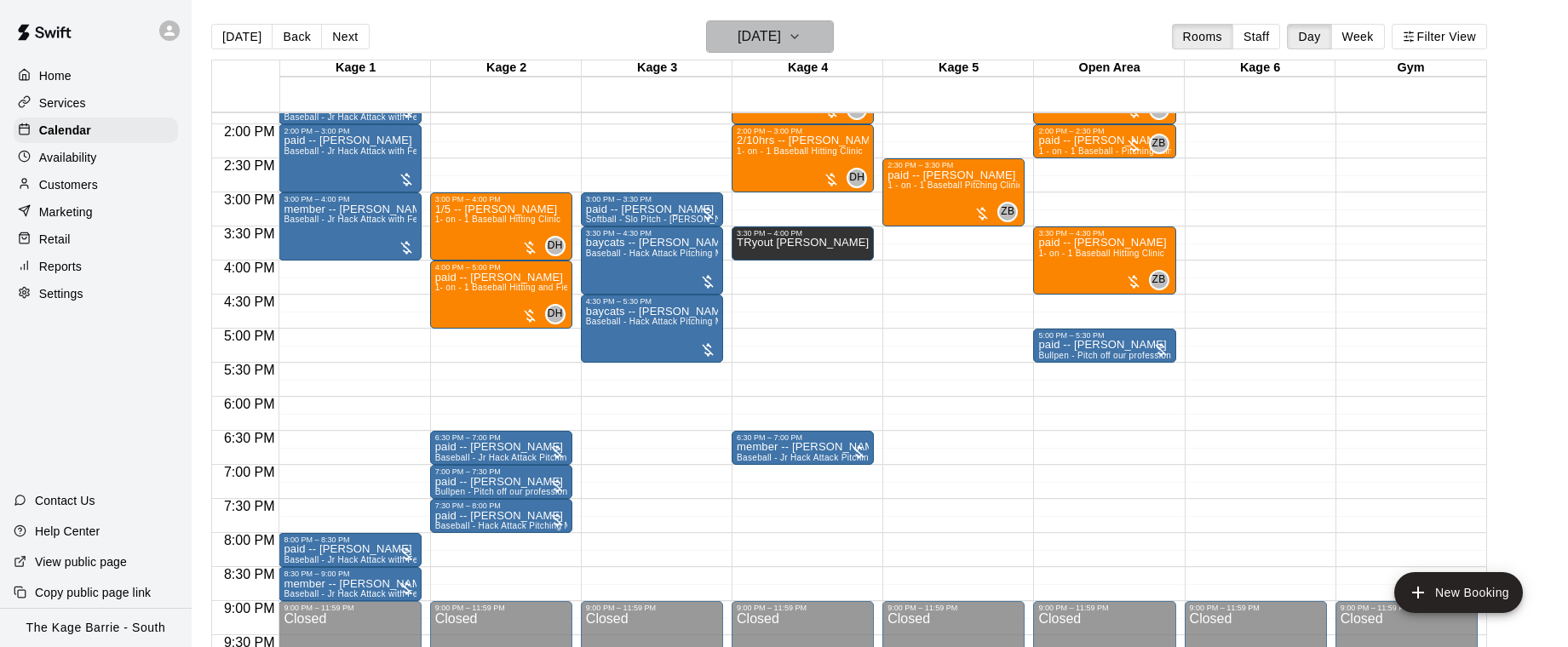
click at [801, 43] on icon "button" at bounding box center [794, 37] width 13 height 21
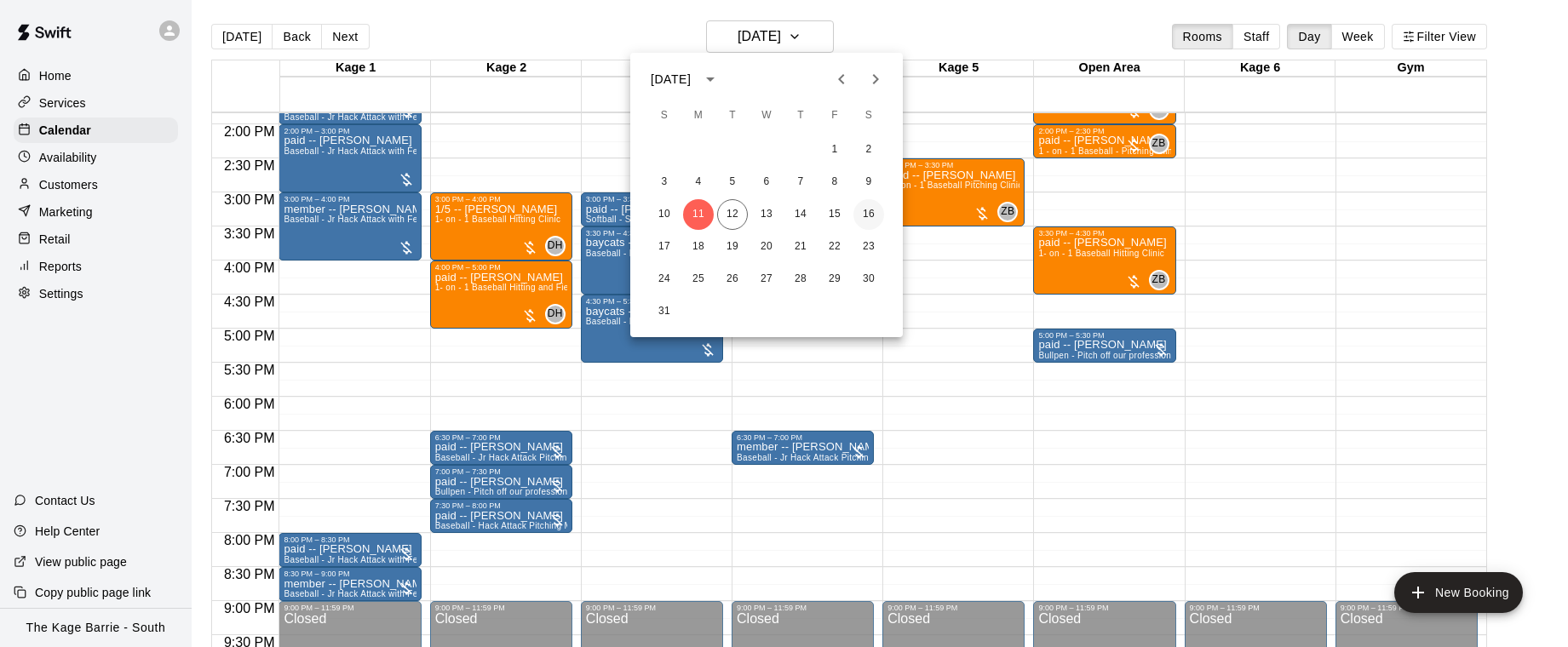
click at [870, 211] on button "16" at bounding box center [869, 215] width 30 height 30
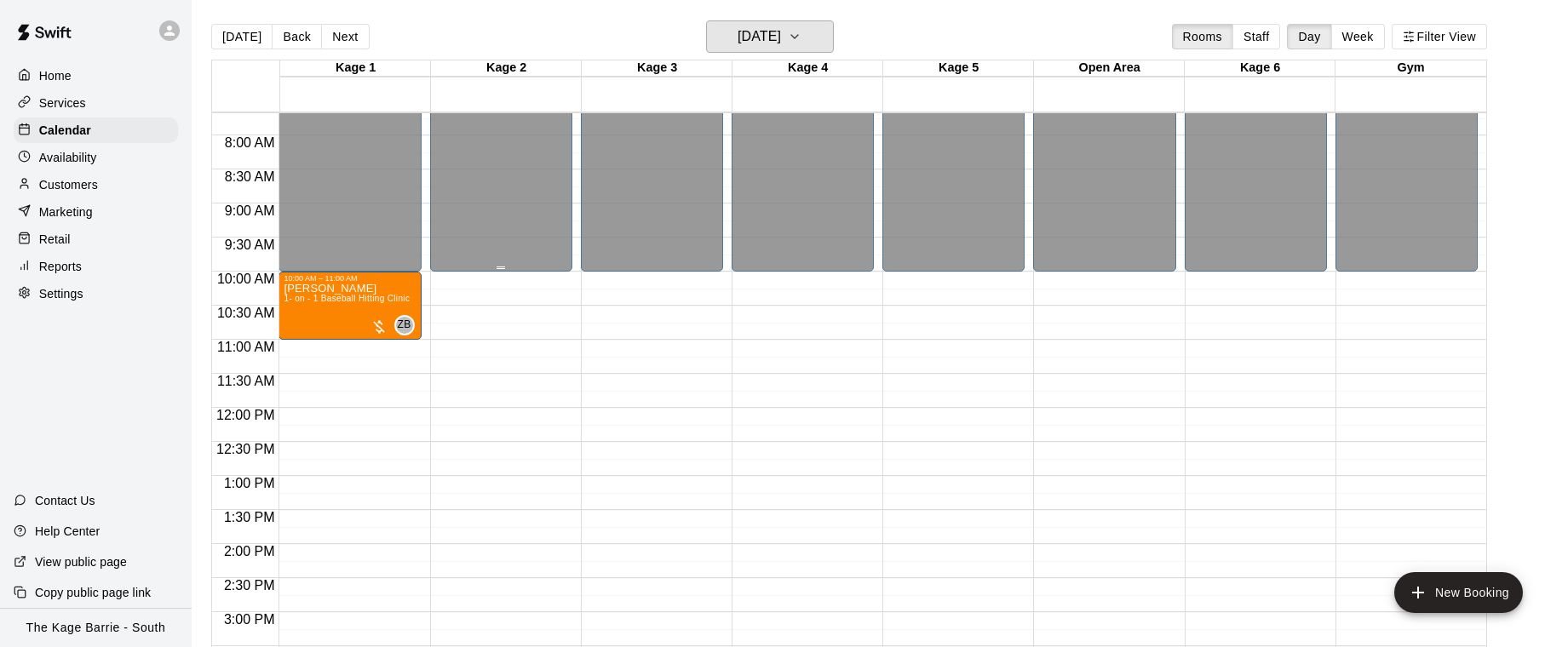
scroll to position [519, 0]
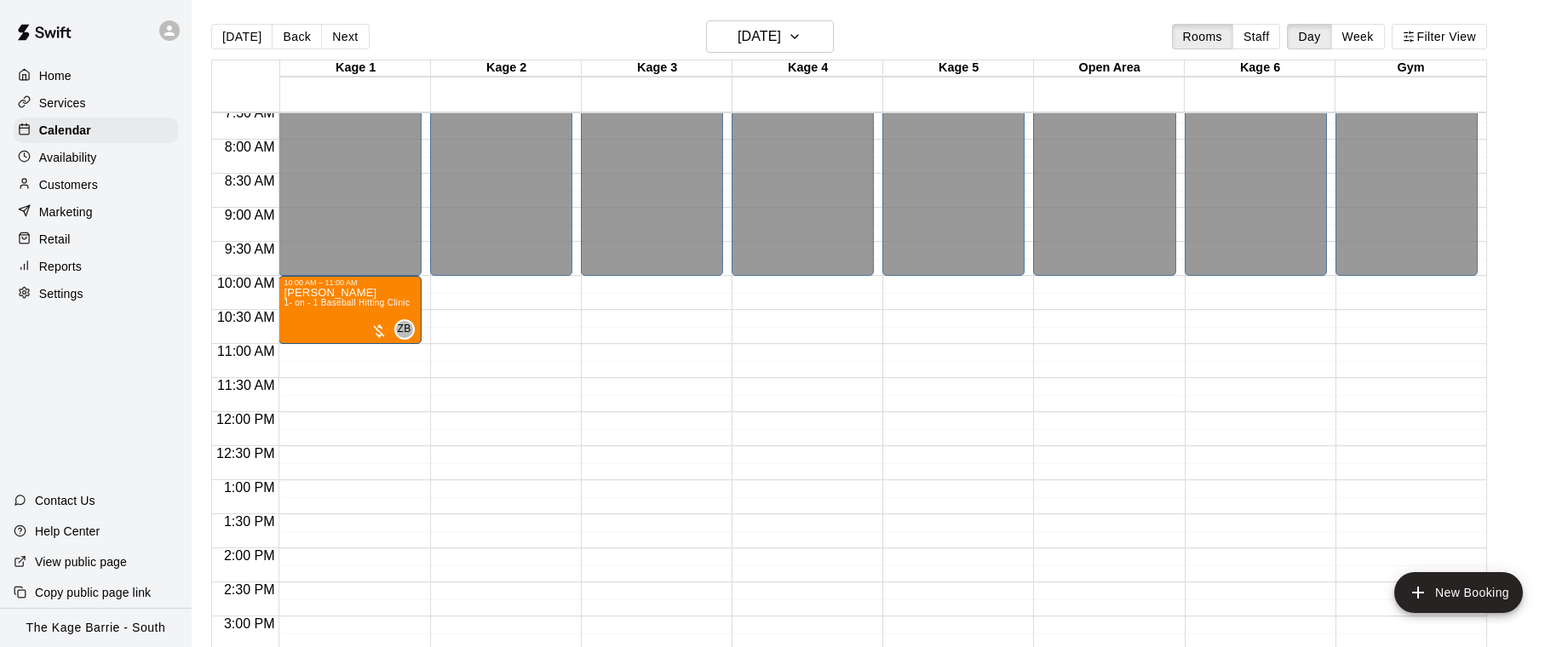
click at [96, 160] on div "Availability" at bounding box center [95, 157] width 164 height 26
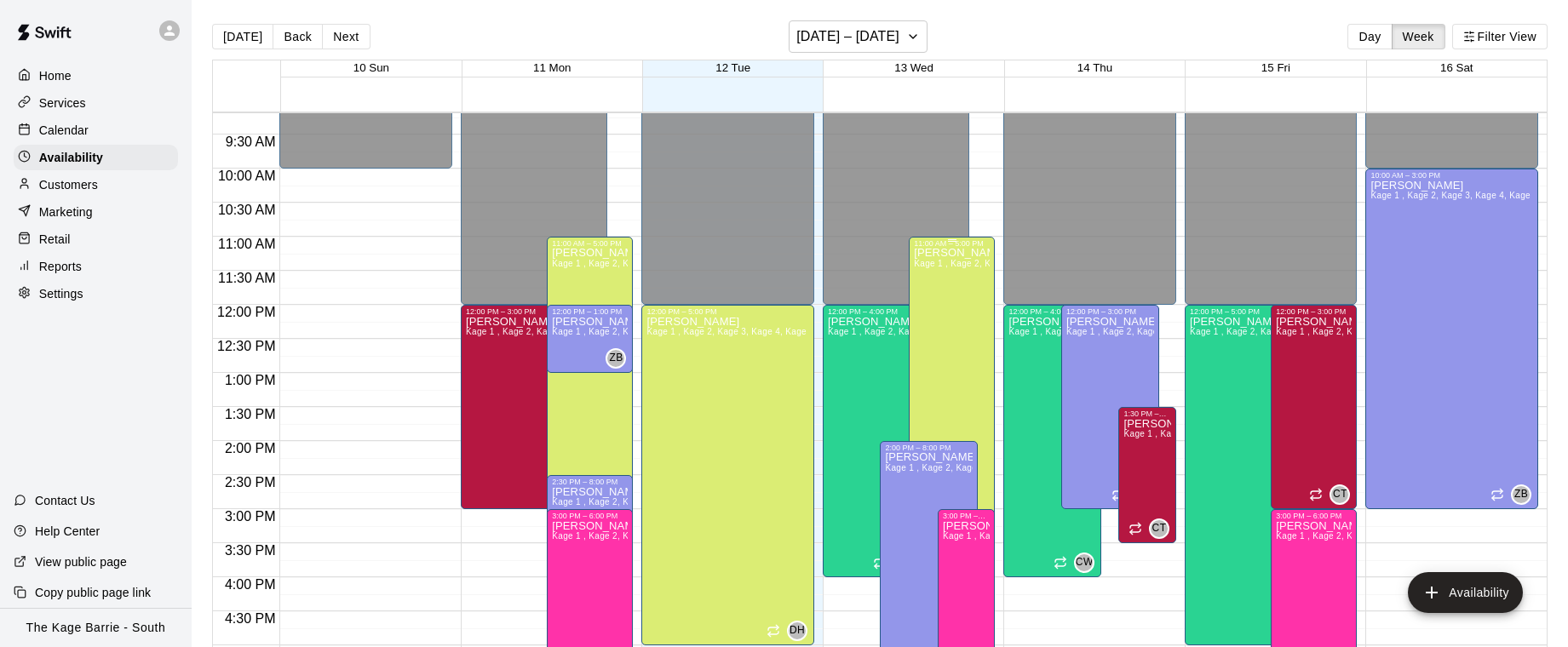
scroll to position [624, 0]
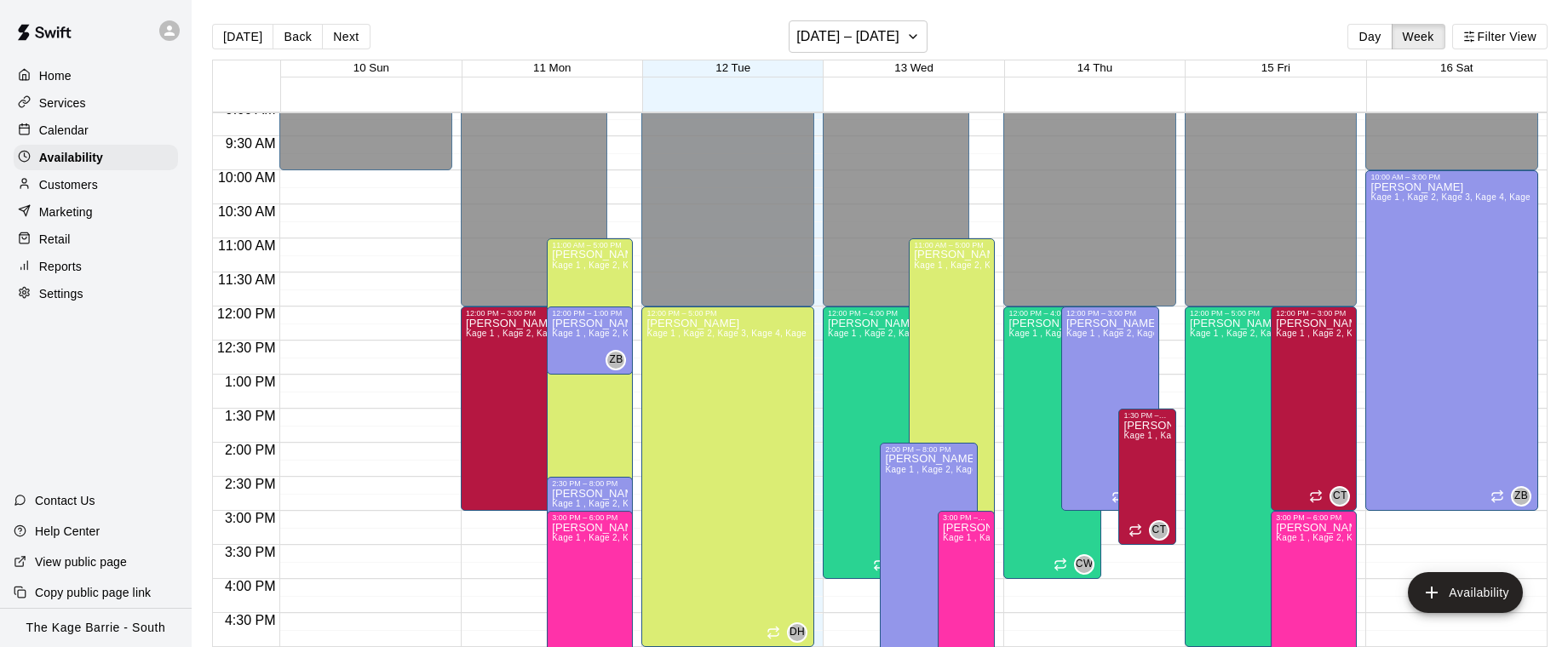
click at [90, 126] on div "Calendar" at bounding box center [95, 130] width 164 height 26
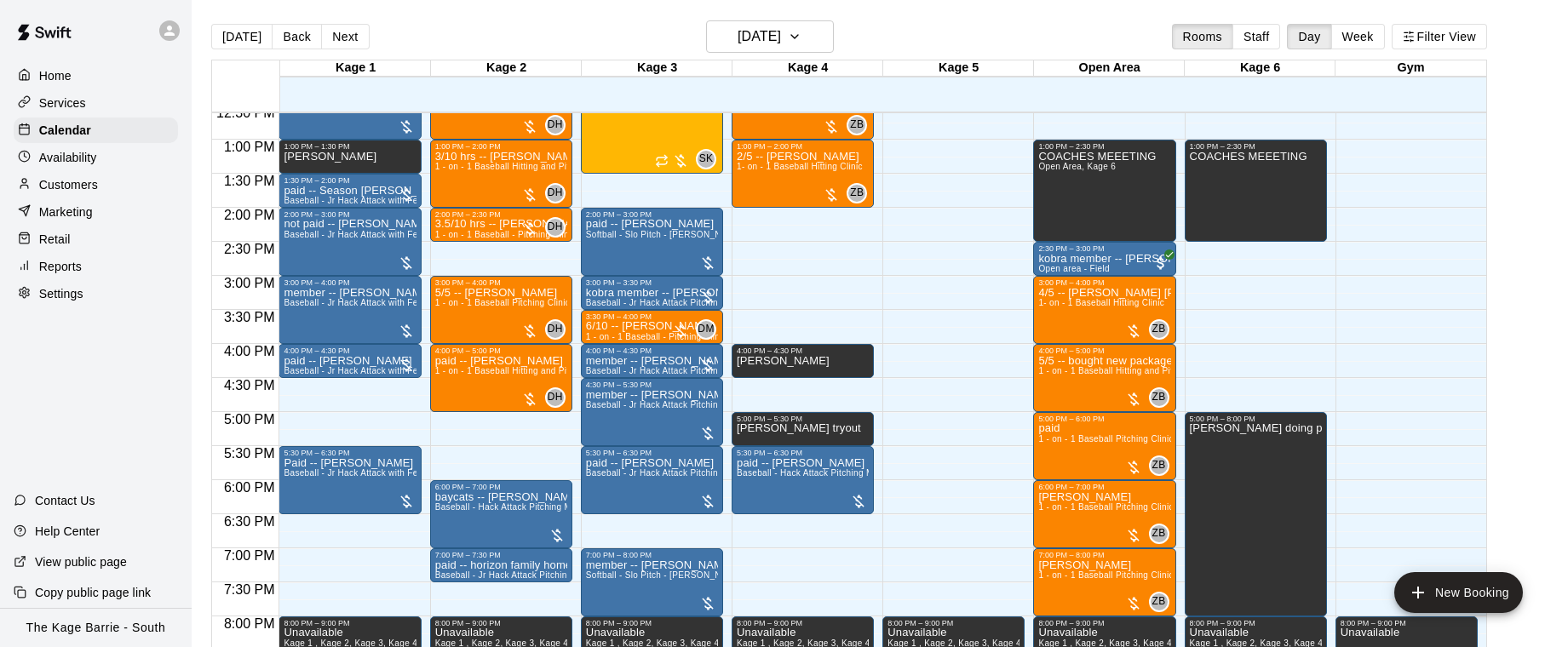
scroll to position [861, 0]
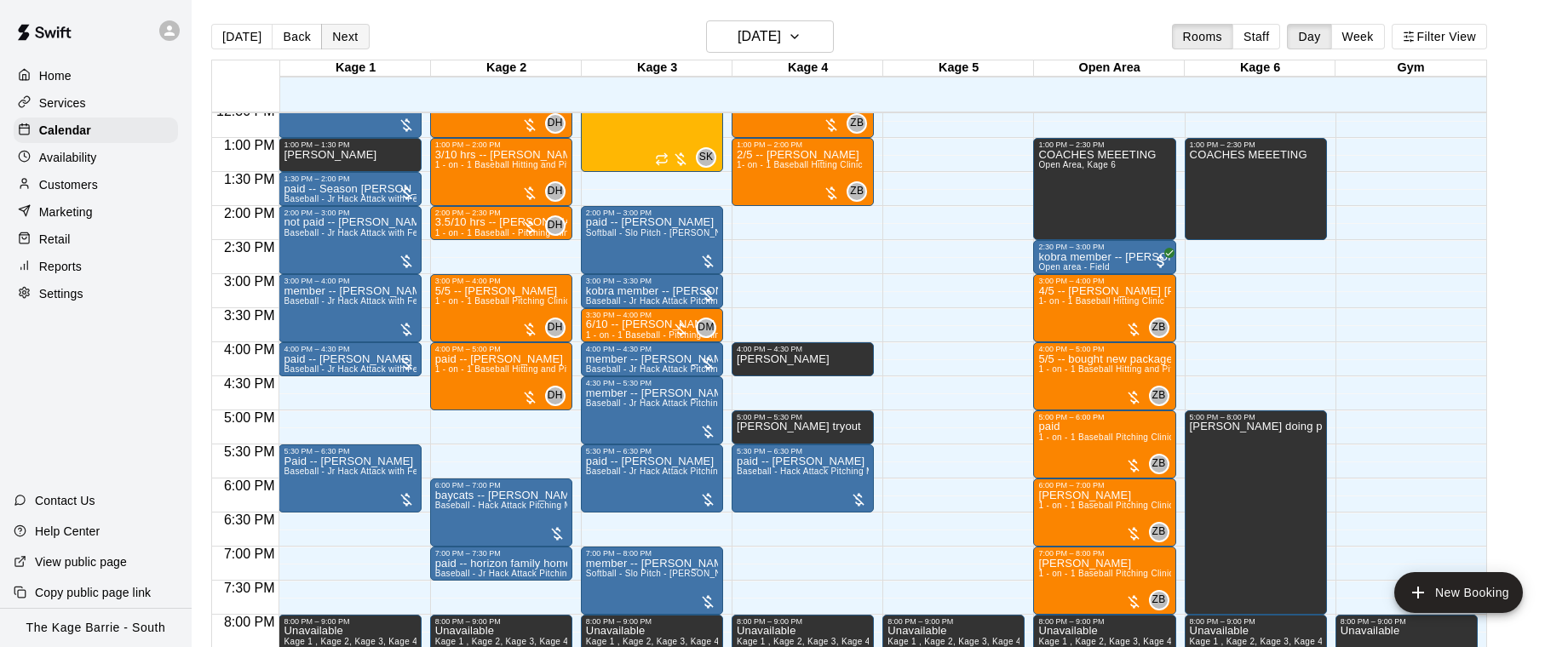
click at [339, 40] on button "Next" at bounding box center [345, 36] width 48 height 26
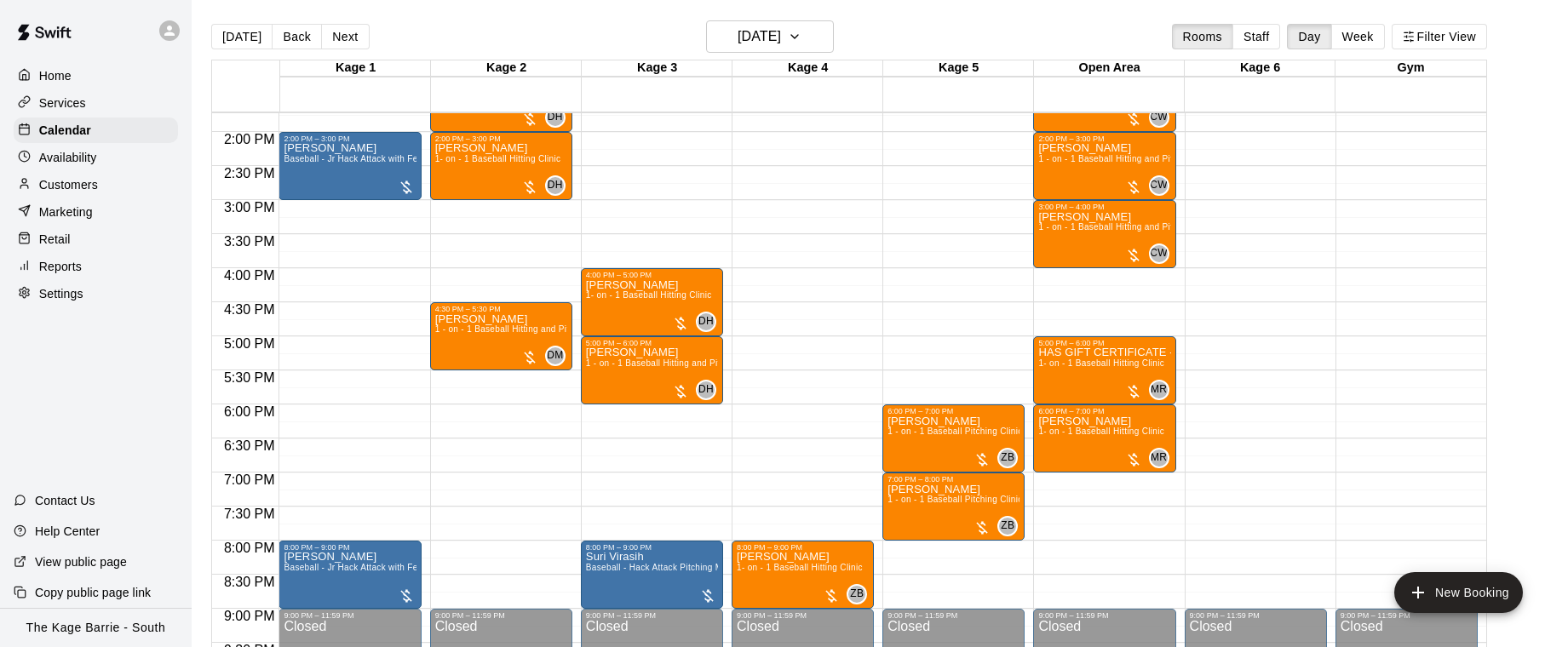
scroll to position [965, 0]
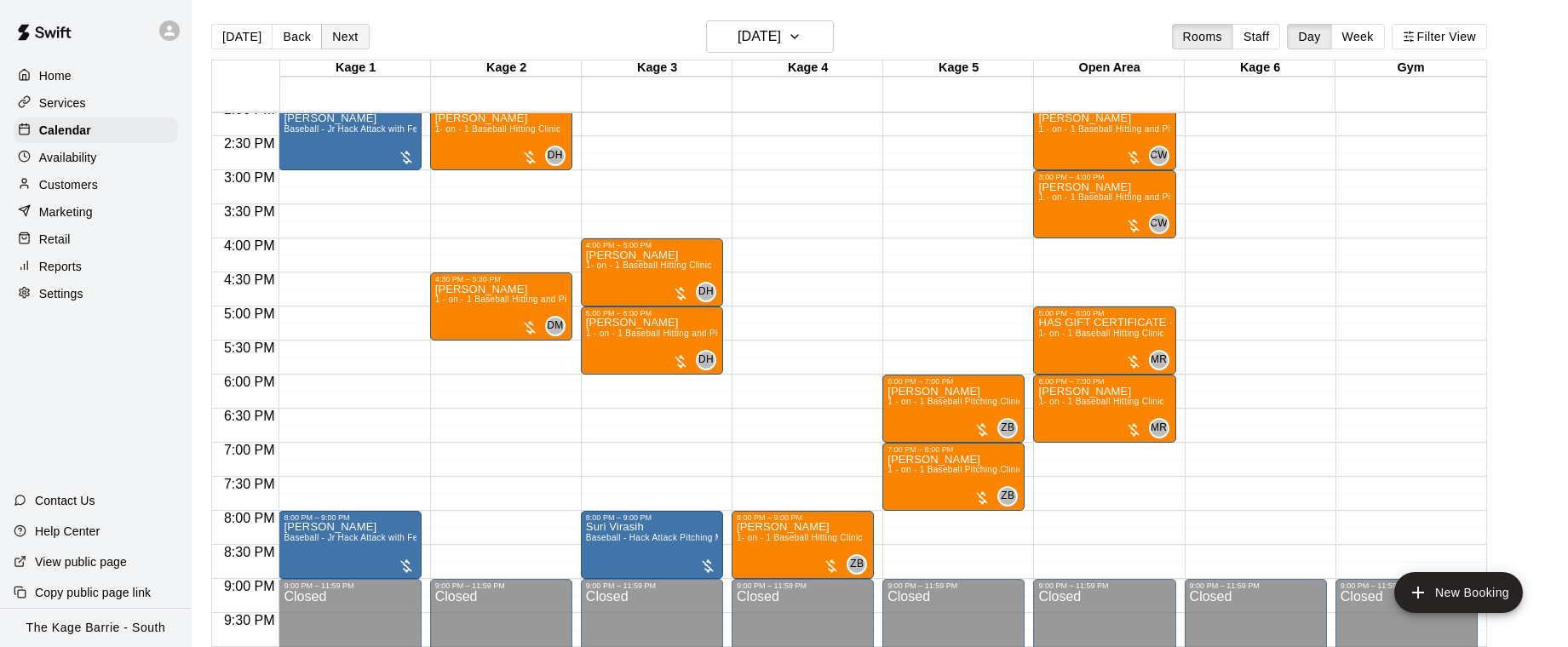
click at [351, 38] on button "Next" at bounding box center [345, 36] width 48 height 26
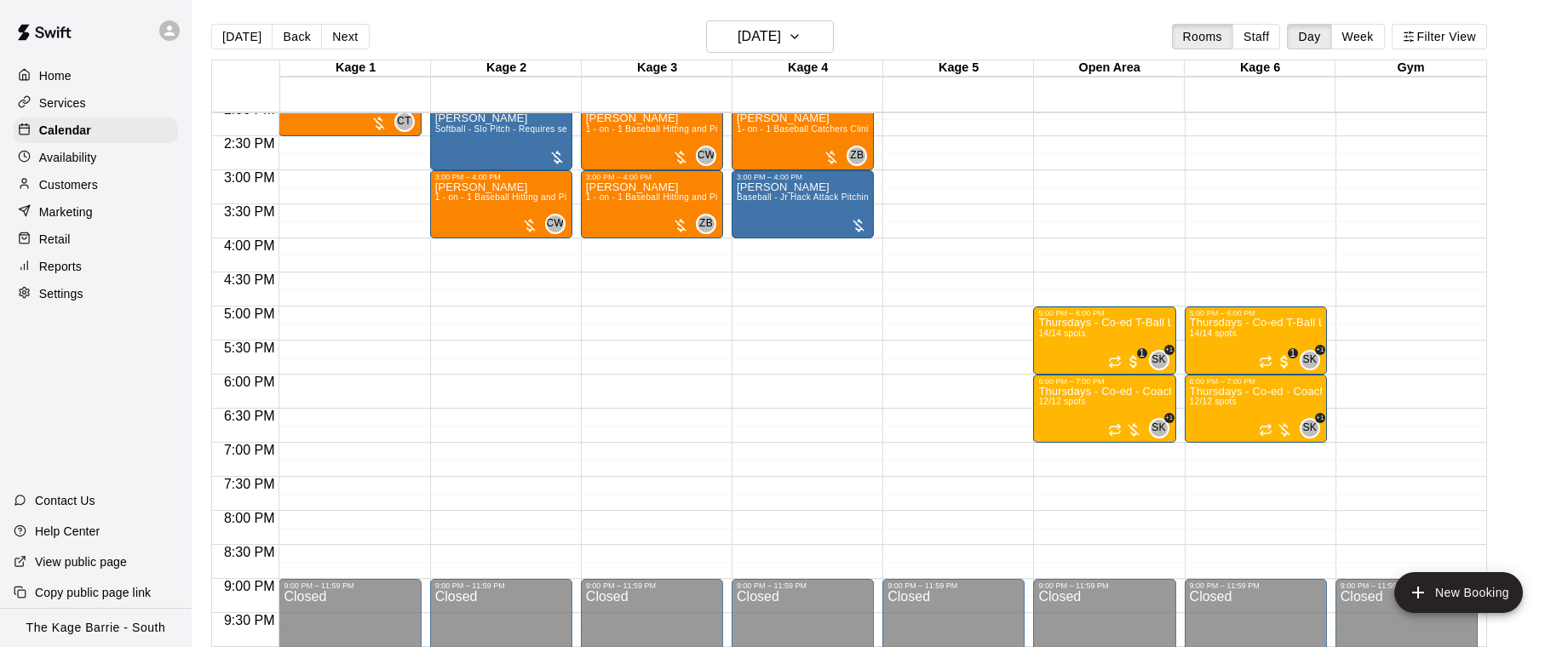
scroll to position [778, 0]
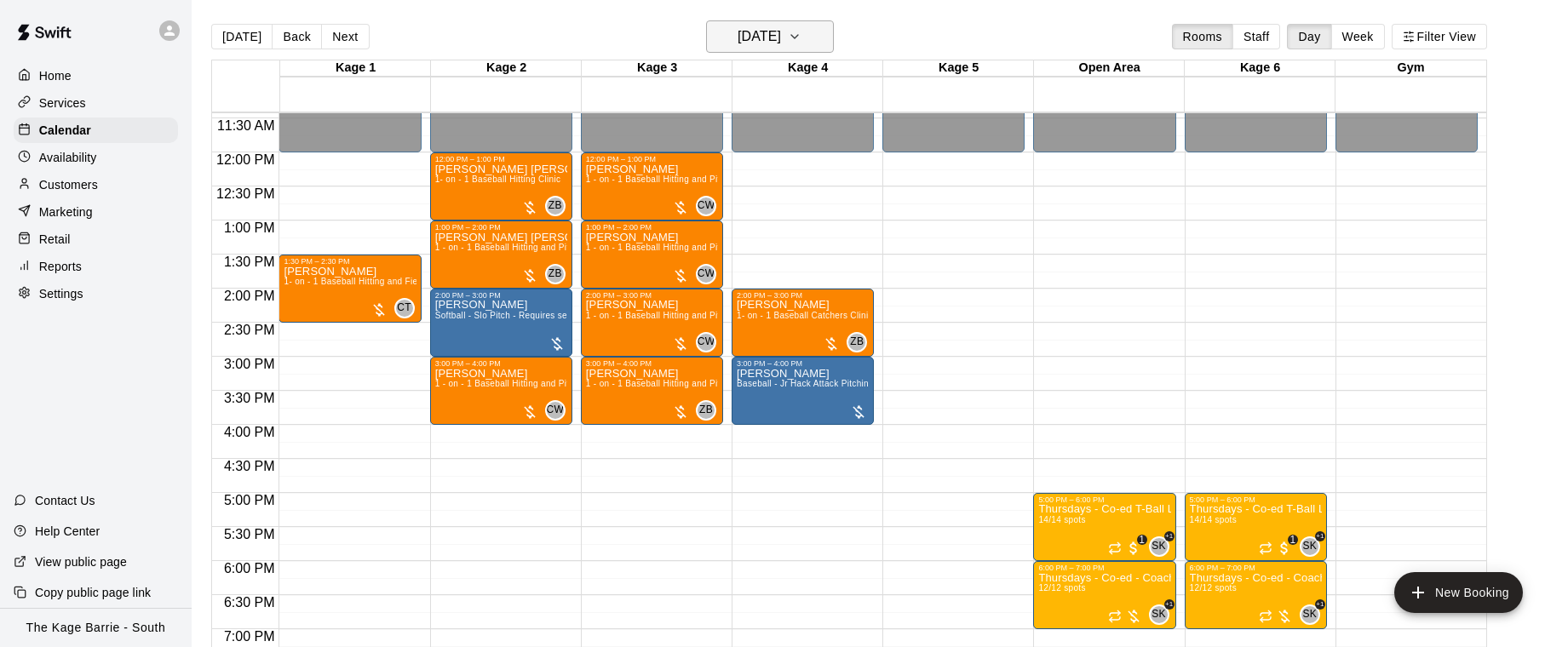
click at [801, 31] on icon "button" at bounding box center [794, 37] width 13 height 21
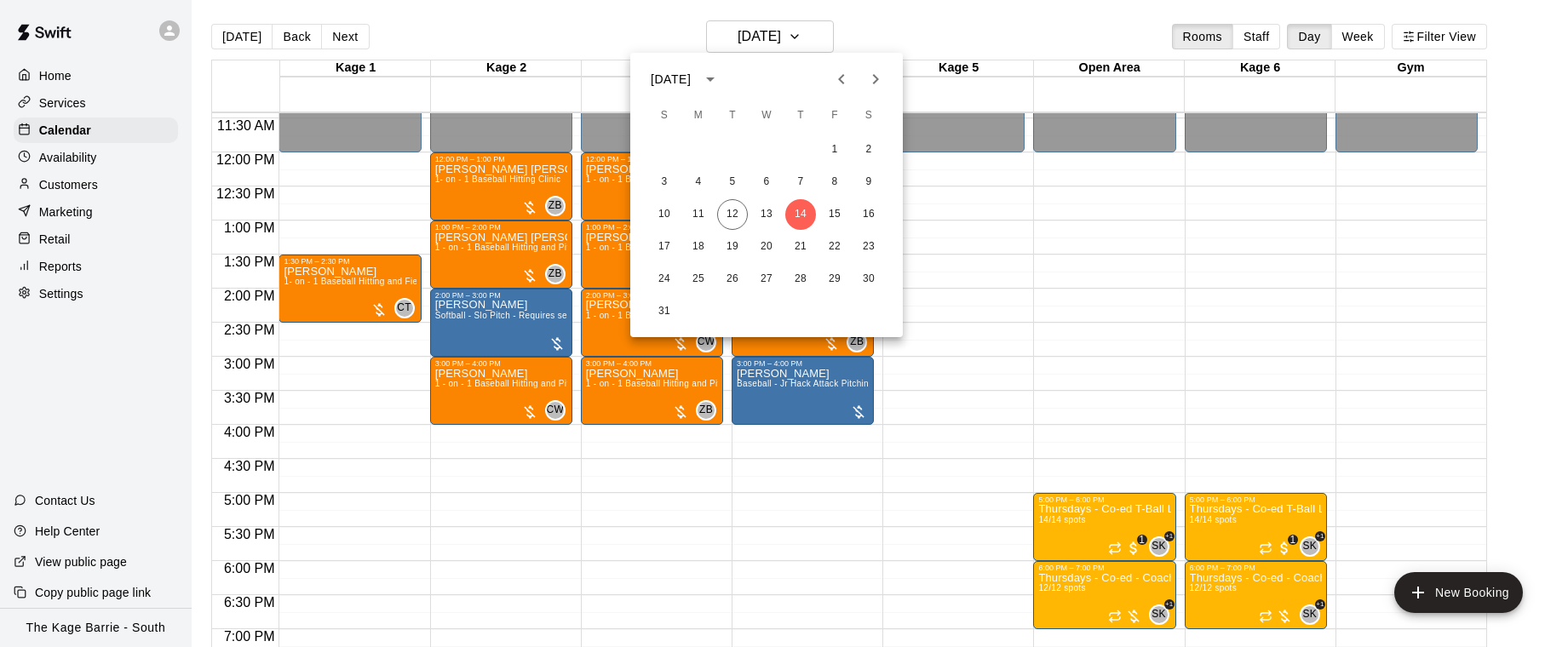
click at [594, 47] on div at bounding box center [784, 323] width 1568 height 647
